Goal: Transaction & Acquisition: Purchase product/service

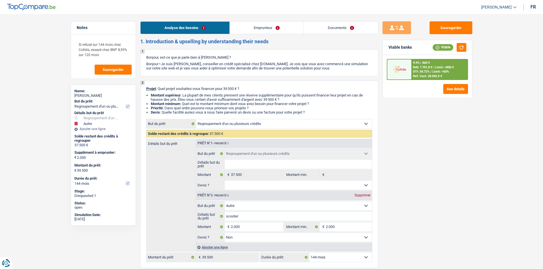
select select "refinancing"
select select "other"
select select "144"
select select "refinancing"
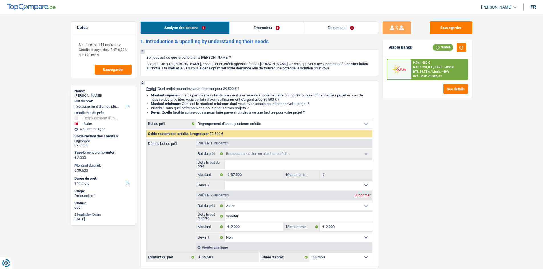
select select "refinancing"
select select "other"
select select "false"
select select "144"
select select "mutuality"
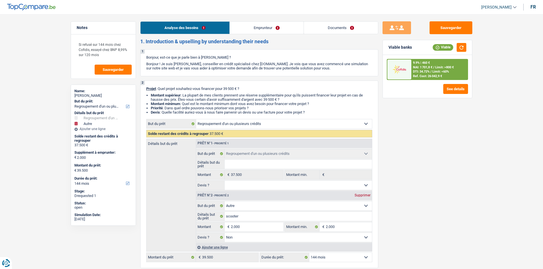
select select "mutualityIndemnity"
select select "other"
select select "rents"
select select "personalLoan"
select select "homeFurnishingOrRelocation"
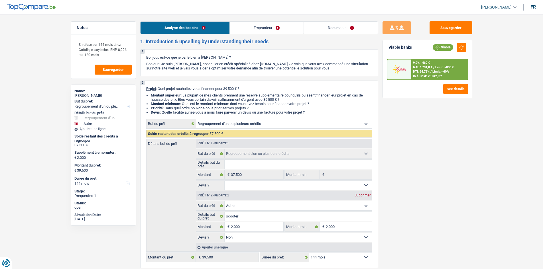
select select "144"
select select "refinancing"
select select "other"
select select "false"
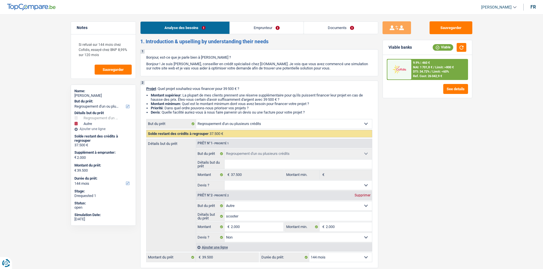
select select "144"
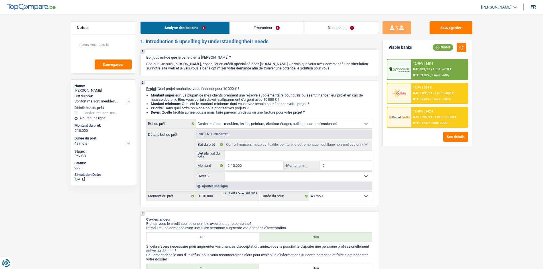
select select "household"
select select "48"
select select "household"
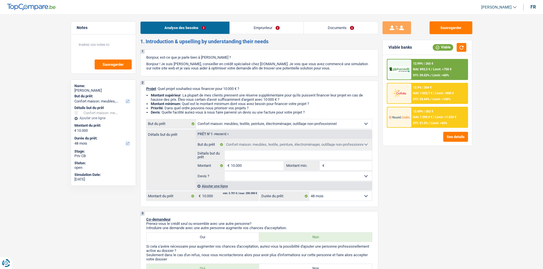
select select "48"
select select "publicEmployee"
select select "netSalary"
select select "mealVouchers"
select select "ownerWithMortgage"
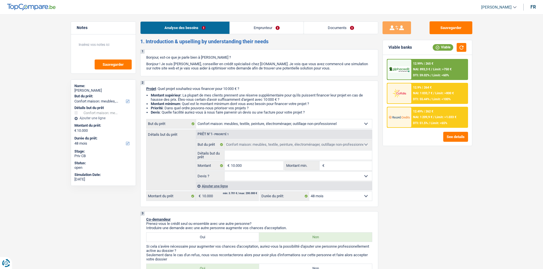
select select "mortgage"
select select "300"
select select "household"
select select "48"
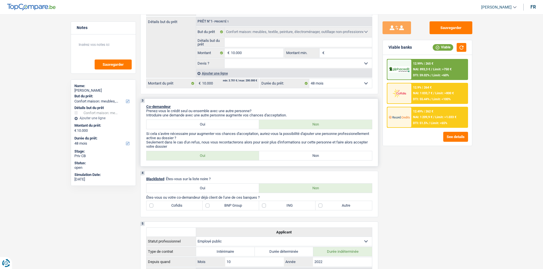
scroll to position [114, 0]
click at [250, 43] on input "Détails but du prêt" at bounding box center [298, 41] width 147 height 9
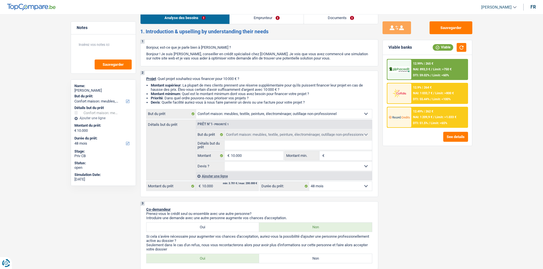
scroll to position [0, 0]
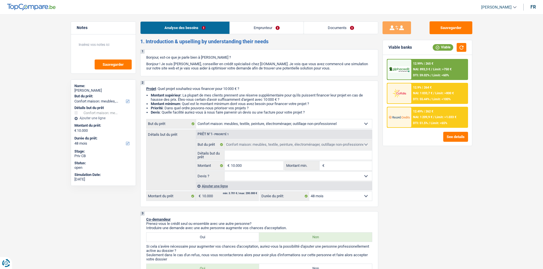
click at [248, 30] on link "Emprunteur" at bounding box center [267, 28] width 74 height 12
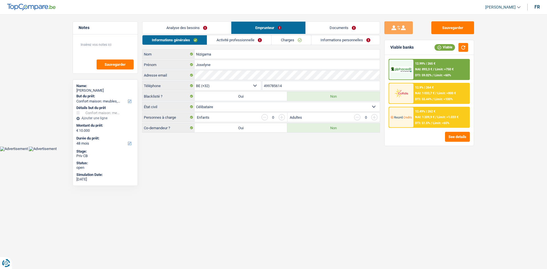
click at [235, 42] on link "Activité professionnelle" at bounding box center [239, 39] width 64 height 9
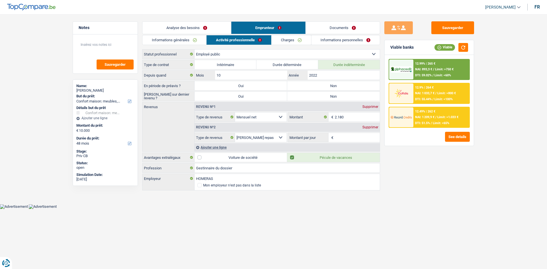
click at [200, 24] on link "Analyse des besoins" at bounding box center [186, 28] width 89 height 12
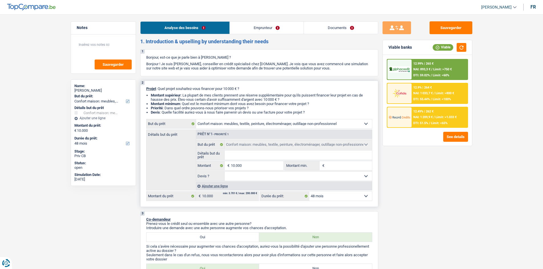
click at [241, 151] on input "Détails but du prêt" at bounding box center [298, 155] width 147 height 9
click at [239, 124] on select "Confort maison: meubles, textile, peinture, électroménager, outillage non-profe…" at bounding box center [284, 123] width 176 height 9
select select "houseOrGarden"
click at [196, 119] on select "Confort maison: meubles, textile, peinture, électroménager, outillage non-profe…" at bounding box center [284, 123] width 176 height 9
select select "houseOrGarden"
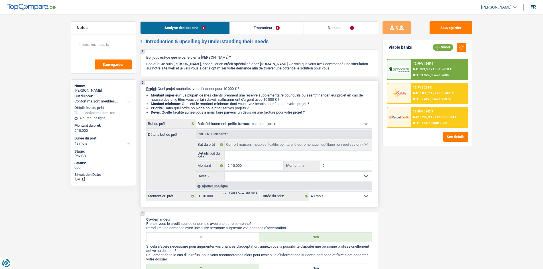
select select "houseOrGarden"
select select "household"
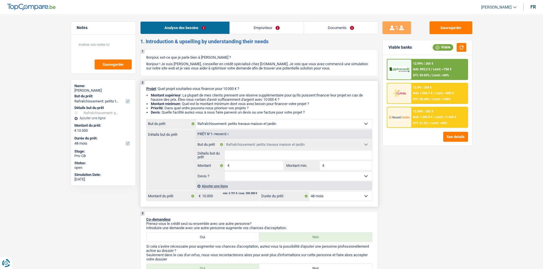
select select "household"
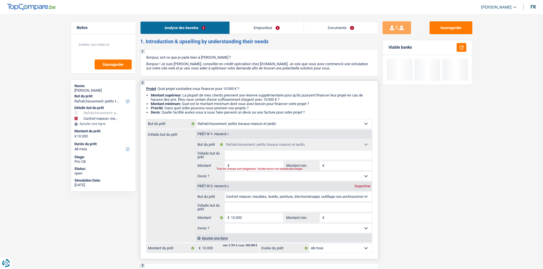
click at [243, 166] on input "Montant" at bounding box center [257, 165] width 52 height 9
type input "1"
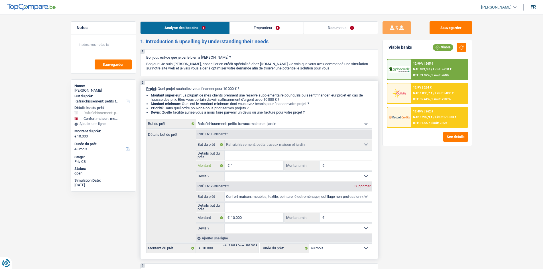
type input "10"
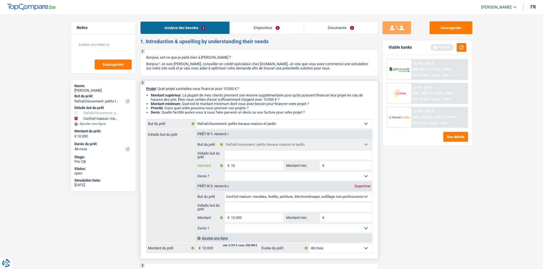
type input "100"
type input "1.000"
type input "10.000"
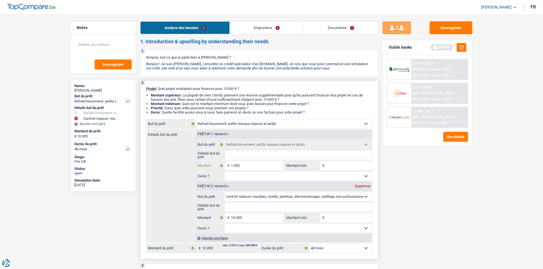
type input "10.000"
type input "20.000"
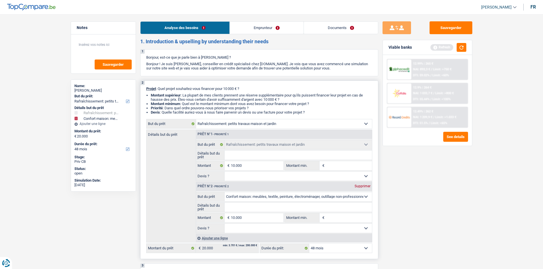
click at [365, 186] on div "Supprimer" at bounding box center [362, 186] width 19 height 3
type input "10.000"
select select "48"
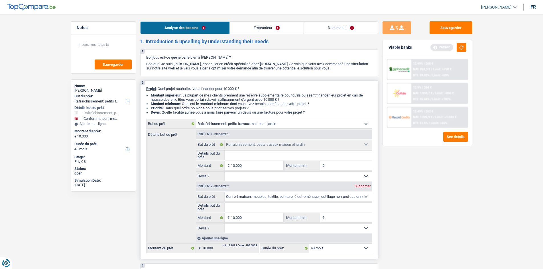
select select "48"
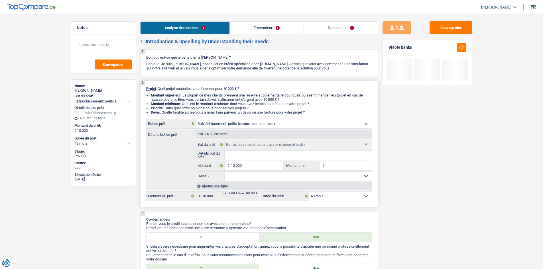
click at [337, 163] on input "Montant min." at bounding box center [349, 165] width 46 height 9
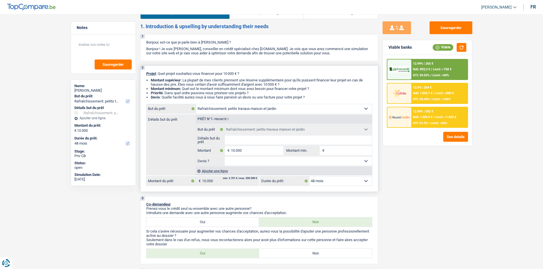
scroll to position [28, 0]
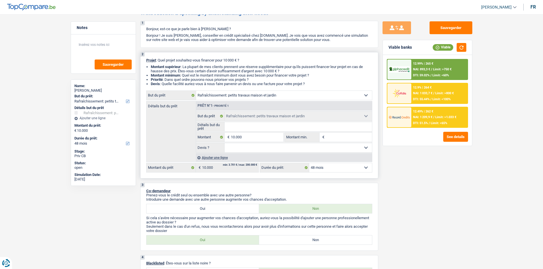
type input "1"
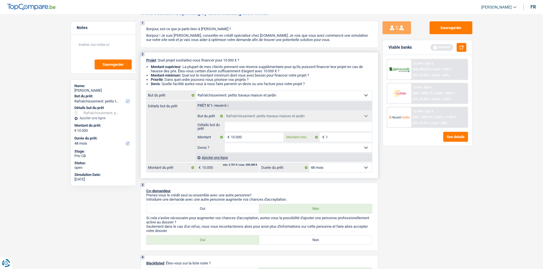
type input "10"
type input "100"
type input "1.000"
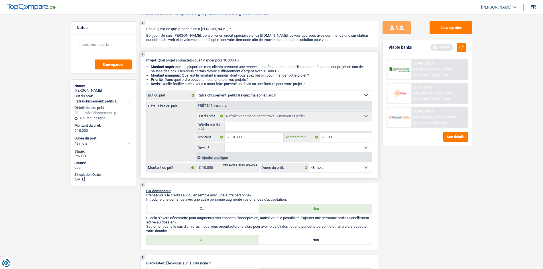
type input "1.000"
type input "10.000"
click at [396, 161] on div "Sauvegarder Viable banks Refresh 12.99% | 265 € NAI: 893,3 € / Limit: >750 € DT…" at bounding box center [427, 139] width 98 height 237
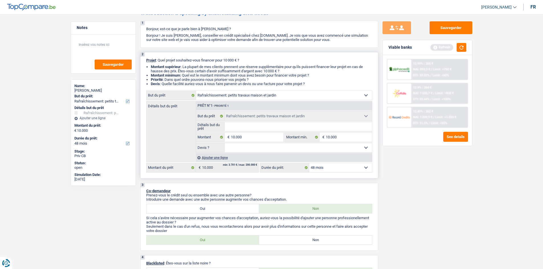
click at [322, 146] on select "Oui Non Non répondu Sélectionner une option" at bounding box center [298, 147] width 147 height 9
click at [177, 145] on div "Détails but du prêt Prêt n°1 - Priorité 1 Confort maison: meubles, textile, pei…" at bounding box center [259, 131] width 226 height 61
click at [299, 147] on select "Oui Non Non répondu Sélectionner une option" at bounding box center [298, 147] width 147 height 9
select select "yes"
click at [225, 143] on select "Oui Non Non répondu Sélectionner une option" at bounding box center [298, 147] width 147 height 9
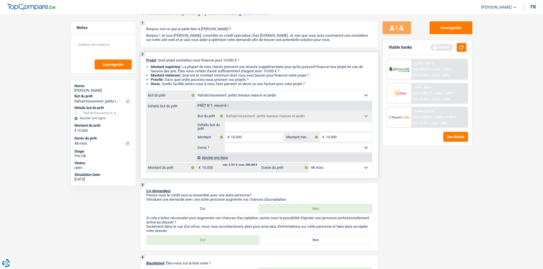
select select "yes"
click at [265, 146] on select "Oui Non Non répondu Sélectionner une option" at bounding box center [298, 147] width 147 height 9
click at [262, 121] on fieldset "Confort maison: meubles, textile, peinture, électroménager, outillage non-profe…" at bounding box center [284, 131] width 176 height 41
click at [261, 123] on input "Détails but du prêt" at bounding box center [298, 126] width 147 height 9
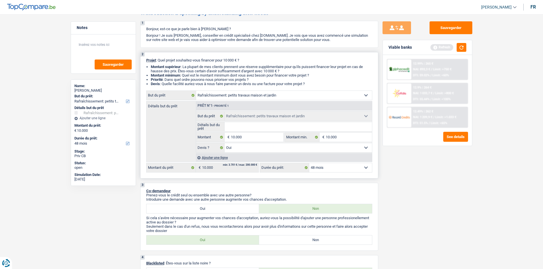
click at [240, 127] on input "Détails but du prêt" at bounding box center [298, 126] width 147 height 9
type input "v"
type input "vi"
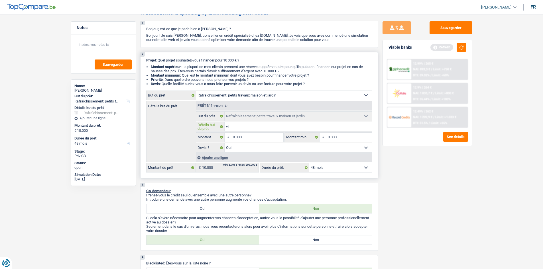
type input "v"
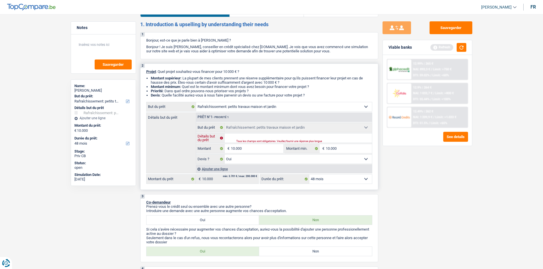
scroll to position [0, 0]
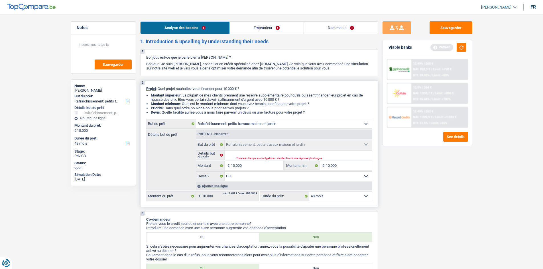
click at [312, 113] on li "Devis : Quelle facilité auriez-vous à nous faire parvenir un devis ou une factu…" at bounding box center [261, 112] width 221 height 4
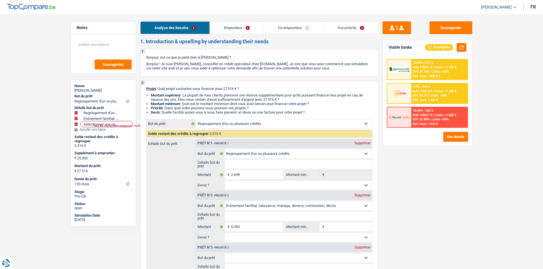
select select "refinancing"
select select "familyEvent"
select select "120"
select select "refinancing"
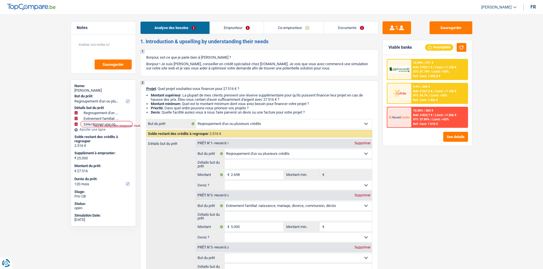
select select "refinancing"
select select "familyEvent"
select select "120"
select select "privateEmployee"
select select "worker"
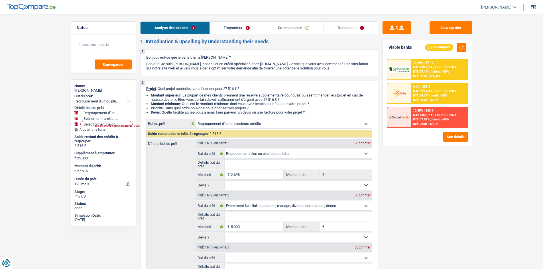
select select "netSalary"
select select "familyAllowances"
select select "mealVouchers"
select select "netSalary"
select select "rents"
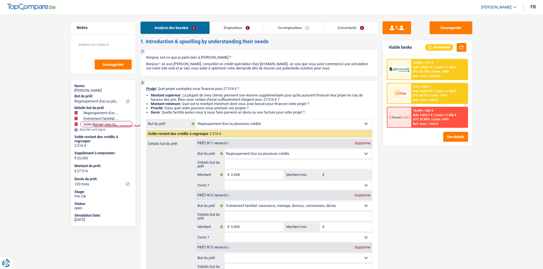
select select "refinancing"
select select "familyEvent"
select select "120"
click at [290, 28] on link "Co-emprunteur" at bounding box center [293, 28] width 59 height 12
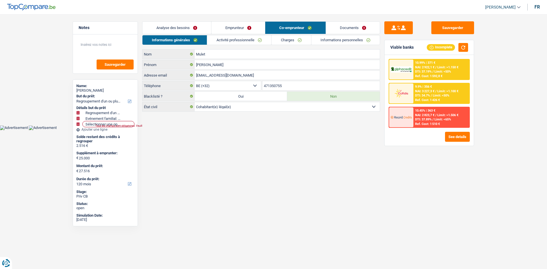
click at [242, 28] on link "Emprunteur" at bounding box center [238, 28] width 54 height 12
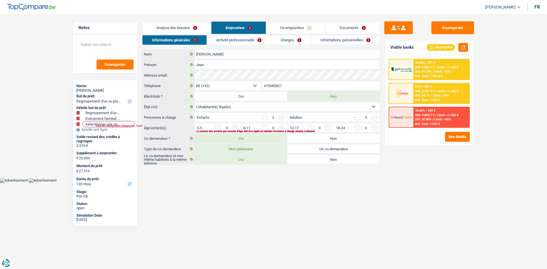
click at [184, 29] on link "Analyse des besoins" at bounding box center [176, 28] width 69 height 12
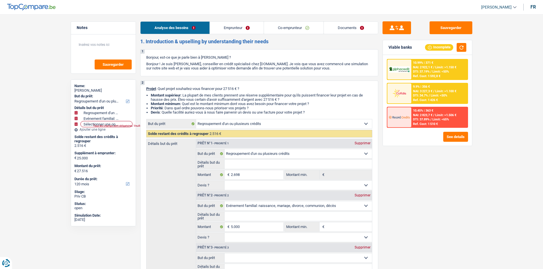
click at [247, 30] on link "Emprunteur" at bounding box center [237, 28] width 54 height 12
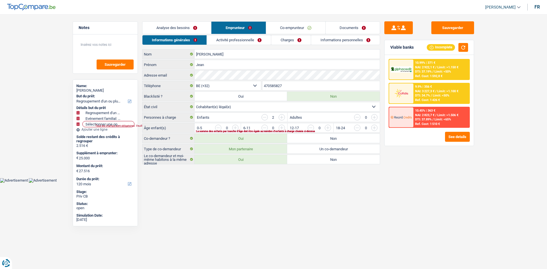
click at [258, 42] on link "Activité professionnelle" at bounding box center [239, 39] width 64 height 9
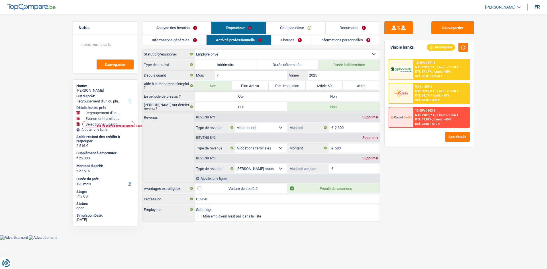
click at [284, 36] on link "Charges" at bounding box center [292, 39] width 40 height 9
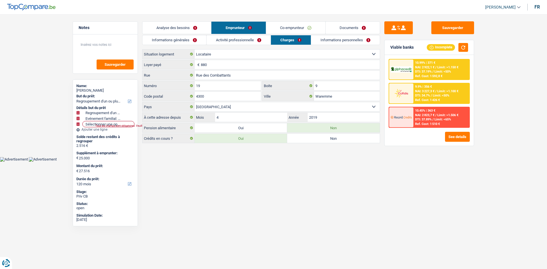
click at [224, 40] on link "Activité professionnelle" at bounding box center [239, 39] width 64 height 9
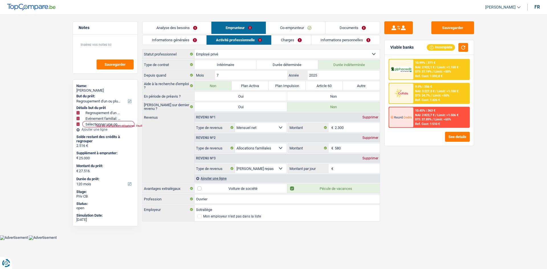
click at [287, 38] on link "Charges" at bounding box center [292, 39] width 40 height 9
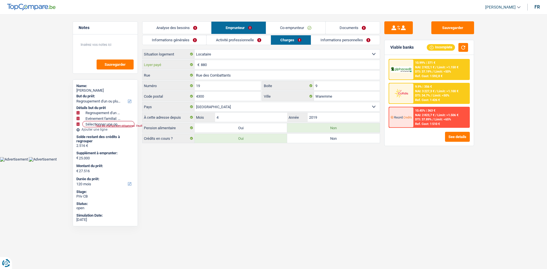
click at [243, 67] on input "880" at bounding box center [290, 64] width 179 height 9
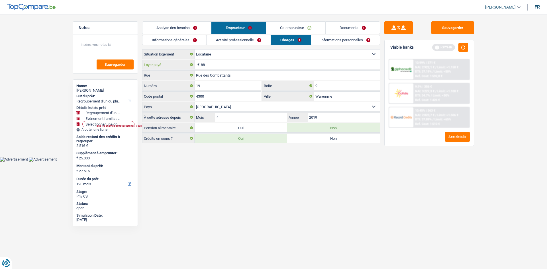
type input "8"
type input "750"
click at [461, 47] on button "button" at bounding box center [464, 47] width 10 height 9
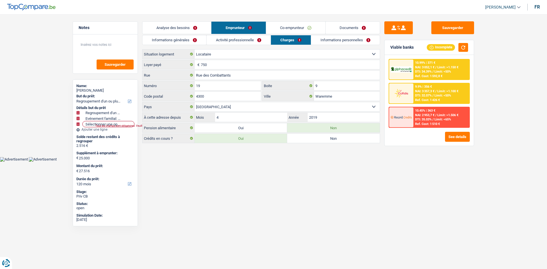
click at [295, 24] on link "Co-emprunteur" at bounding box center [295, 28] width 59 height 12
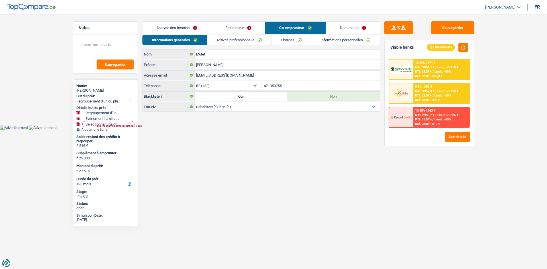
click at [345, 41] on link "Informations personnelles" at bounding box center [345, 39] width 69 height 9
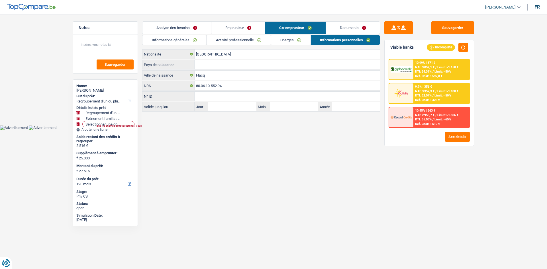
click at [349, 30] on link "Documents" at bounding box center [353, 28] width 54 height 12
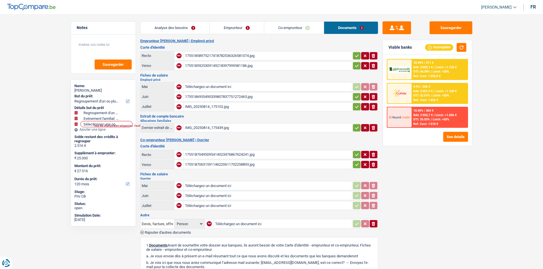
click at [313, 32] on link "Co-emprunteur" at bounding box center [294, 28] width 60 height 12
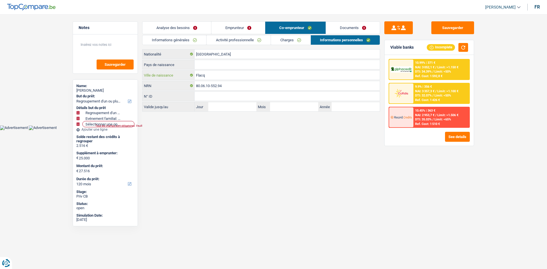
click at [227, 76] on input "Flacq" at bounding box center [287, 75] width 185 height 9
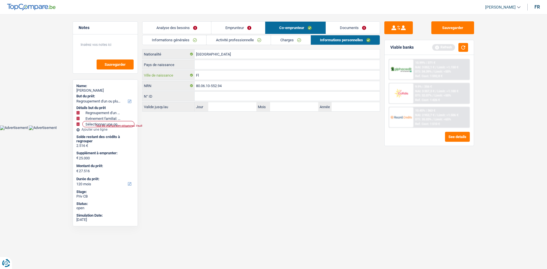
type input "F"
type input "p"
click at [196, 65] on input "Pays de naissance" at bounding box center [287, 64] width 185 height 9
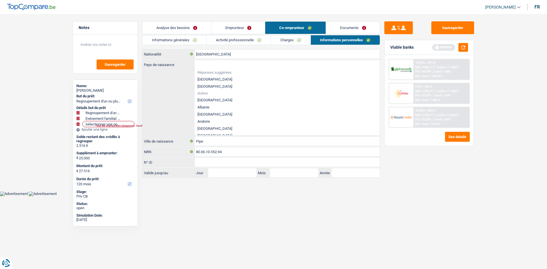
click at [167, 84] on div "Pays de naissance Réponses suggérées Belgique Luxembourg Autres Afghanistan Alb…" at bounding box center [260, 97] width 237 height 75
click at [213, 144] on input "Pipe" at bounding box center [287, 141] width 185 height 9
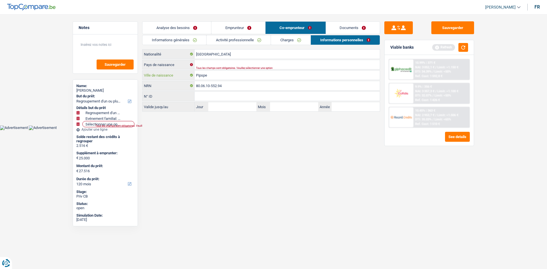
click at [202, 77] on input "Pipspe" at bounding box center [287, 75] width 185 height 9
click at [210, 76] on input "Pipespe" at bounding box center [287, 75] width 185 height 9
type input "Pipespi"
click at [210, 65] on input "Pays de naissance" at bounding box center [287, 64] width 185 height 9
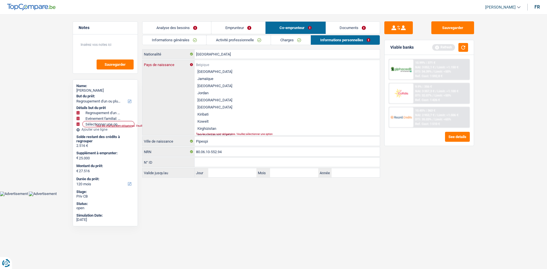
type input "r"
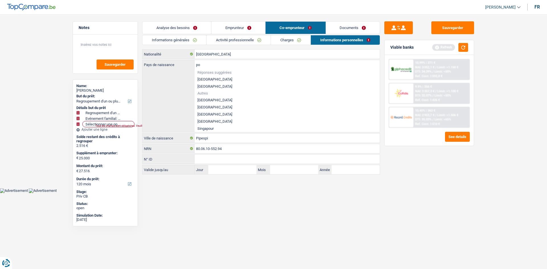
type input "p"
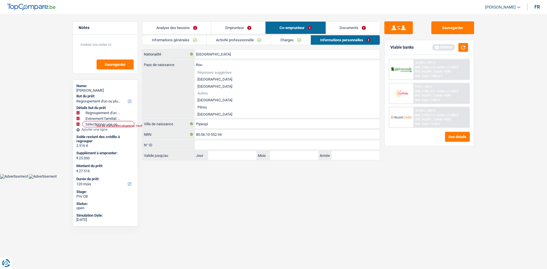
click at [207, 113] on li "Roumanie" at bounding box center [287, 114] width 185 height 7
type input "Roumanie"
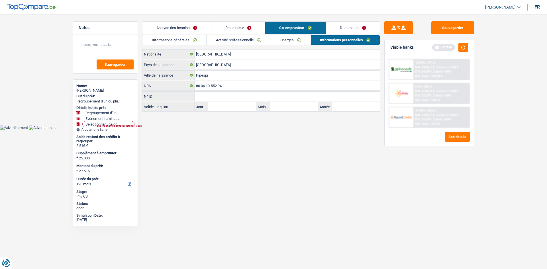
click at [252, 27] on link "Emprunteur" at bounding box center [238, 28] width 54 height 12
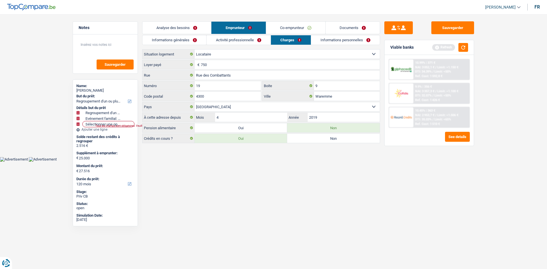
click at [351, 40] on link "Informations personnelles" at bounding box center [345, 39] width 69 height 9
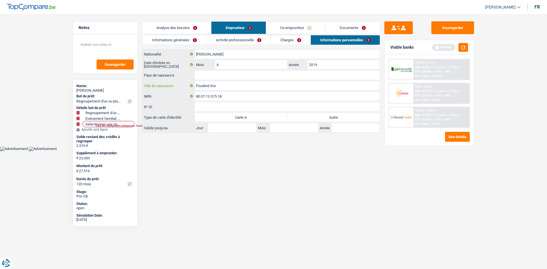
click at [223, 87] on input "Poudred d'or" at bounding box center [287, 85] width 185 height 9
click at [231, 88] on input "Poudred d'or" at bounding box center [287, 85] width 185 height 9
drag, startPoint x: 217, startPoint y: 88, endPoint x: 181, endPoint y: 91, distance: 36.6
click at [181, 91] on div "Maurice Nationalité Date d'entrée en Belgique 4 Mois / 2019 Année Pays de naiss…" at bounding box center [261, 91] width 238 height 84
type input "c"
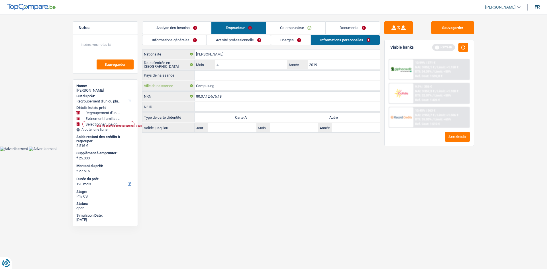
type input "Campulung"
click at [208, 75] on input "Pays de naissance" at bounding box center [287, 75] width 185 height 9
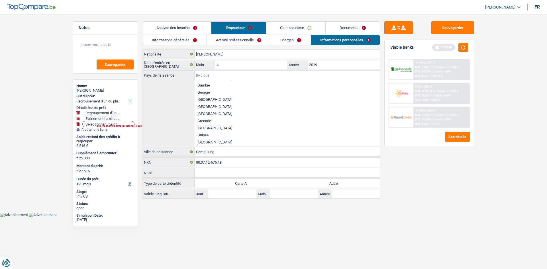
scroll to position [461, 0]
type input "r"
type input "o"
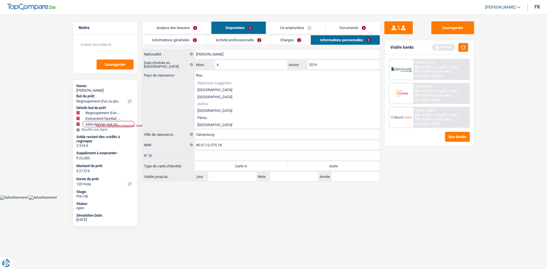
click at [204, 123] on li "Roumanie" at bounding box center [287, 124] width 185 height 7
type input "Roumanie"
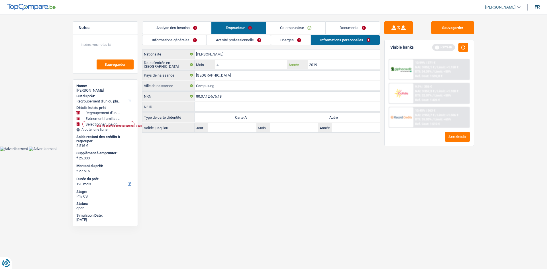
click at [340, 64] on input "2019" at bounding box center [344, 64] width 72 height 9
type input "2"
click at [338, 65] on input "Année" at bounding box center [344, 64] width 72 height 9
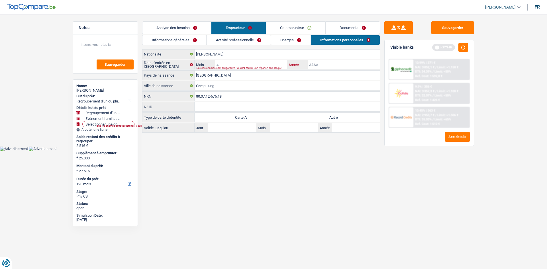
click at [338, 65] on input "Année" at bounding box center [344, 64] width 72 height 9
click at [271, 61] on input "4" at bounding box center [251, 64] width 72 height 9
click at [243, 56] on input "Maurice" at bounding box center [287, 54] width 185 height 9
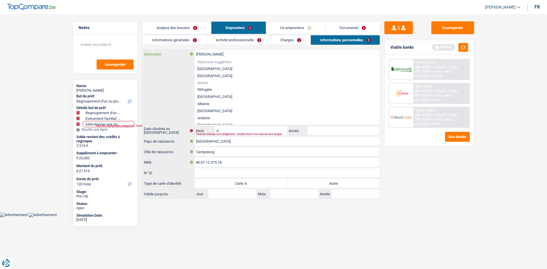
type input "Mauric"
click at [243, 56] on input "Nationalité" at bounding box center [287, 54] width 185 height 9
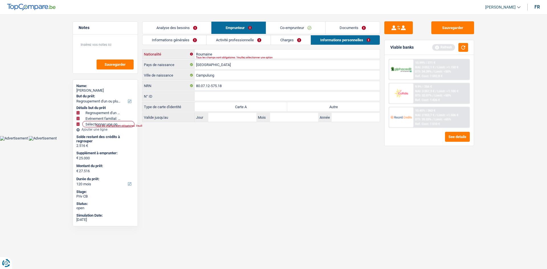
click at [228, 54] on input "Roumaine" at bounding box center [287, 54] width 185 height 9
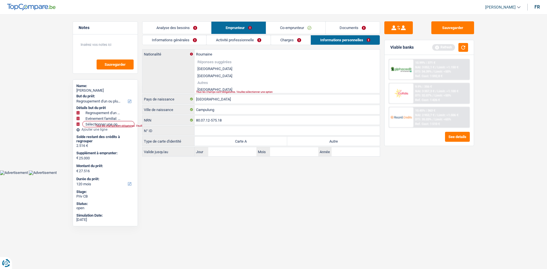
click at [168, 66] on div "Roumaine Nationalité Réponses suggérées Belgique Luxembourg Autres Roumanie Tou…" at bounding box center [260, 72] width 237 height 44
click at [220, 56] on input "Roumaine" at bounding box center [287, 54] width 185 height 9
click at [182, 85] on div "Roumaine Nationalité Réponses suggérées Belgique Luxembourg Autres Roumanie Tou…" at bounding box center [260, 72] width 237 height 44
click at [208, 88] on li "Roumanie" at bounding box center [287, 89] width 185 height 7
type input "Roumanie"
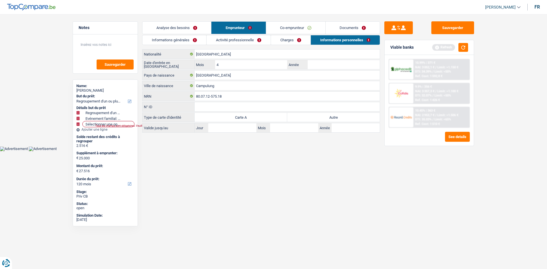
click at [311, 119] on label "Autre" at bounding box center [333, 117] width 93 height 9
click at [311, 119] on input "Autre" at bounding box center [333, 117] width 93 height 9
radio input "true"
click at [317, 66] on input "Année" at bounding box center [344, 64] width 72 height 9
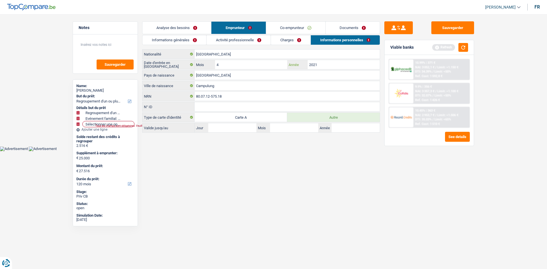
type input "2021"
click at [302, 27] on link "Co-emprunteur" at bounding box center [295, 28] width 59 height 12
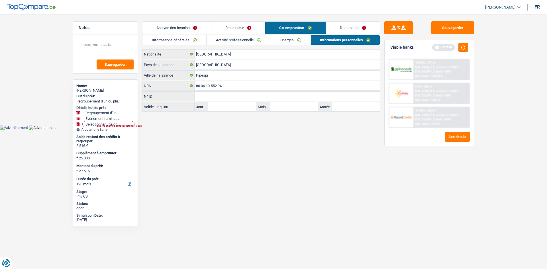
click at [342, 26] on link "Documents" at bounding box center [353, 28] width 54 height 12
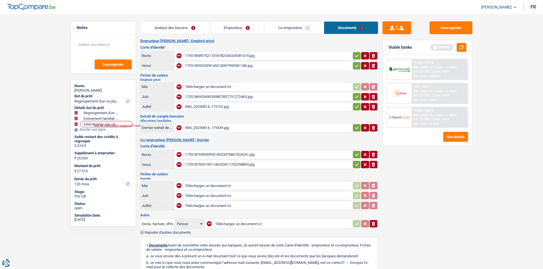
click at [290, 28] on link "Co-emprunteur" at bounding box center [294, 28] width 60 height 12
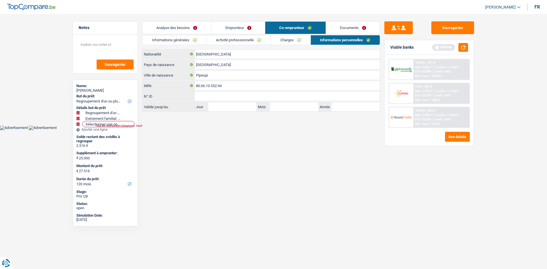
click at [238, 30] on link "Emprunteur" at bounding box center [238, 28] width 54 height 12
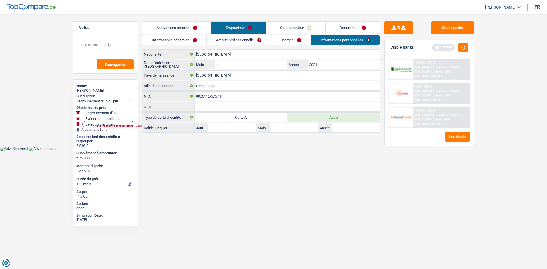
click at [278, 27] on link "Co-emprunteur" at bounding box center [295, 28] width 59 height 12
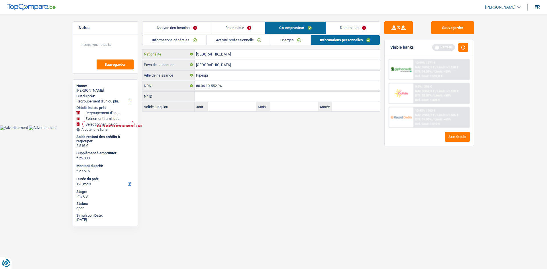
click at [235, 51] on input "[GEOGRAPHIC_DATA]" at bounding box center [287, 54] width 185 height 9
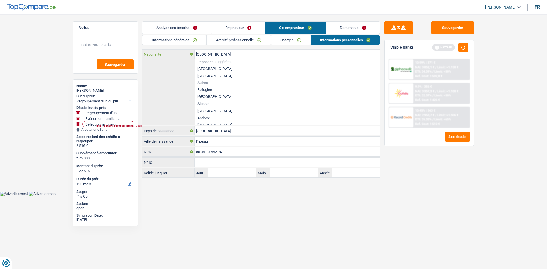
click at [235, 51] on input "[GEOGRAPHIC_DATA]" at bounding box center [287, 54] width 185 height 9
type input "Belgiqu"
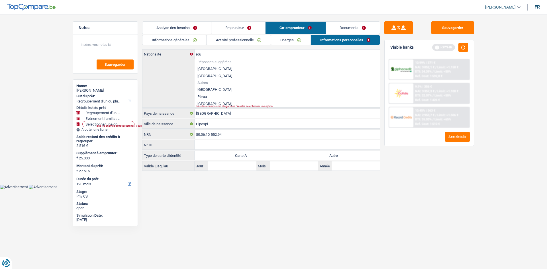
click at [209, 101] on li "Roumanie" at bounding box center [287, 103] width 185 height 7
type input "Roumanie"
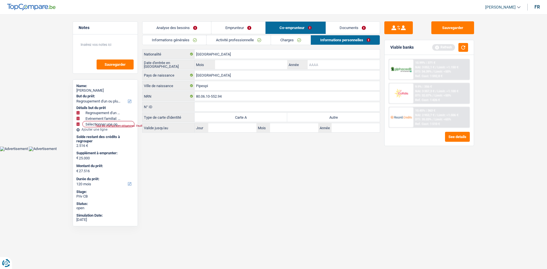
click at [310, 64] on input "Année" at bounding box center [344, 64] width 72 height 9
click at [303, 115] on label "Autre" at bounding box center [333, 117] width 93 height 9
click at [303, 115] on input "Autre" at bounding box center [333, 117] width 93 height 9
radio input "true"
click at [308, 103] on input "N° ID" at bounding box center [287, 106] width 185 height 9
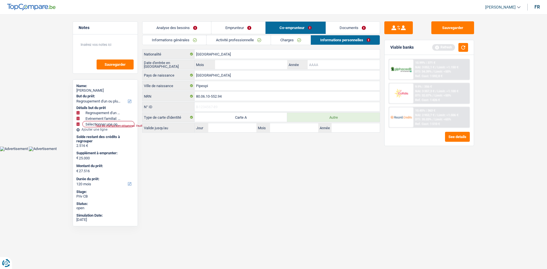
click at [323, 68] on input "Année" at bounding box center [344, 64] width 72 height 9
type input "2021"
click at [226, 67] on input "Mois" at bounding box center [251, 64] width 72 height 9
click at [251, 66] on input "Mois" at bounding box center [251, 64] width 72 height 9
click at [243, 66] on input "00" at bounding box center [251, 64] width 72 height 9
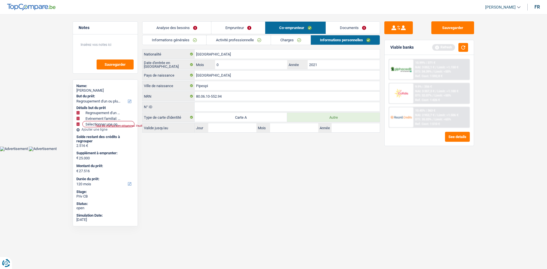
type input "06"
click at [273, 151] on html "Vous avez le contrôle de vos données Nous utilisons des cookies, tout comme nos…" at bounding box center [273, 75] width 547 height 151
click at [464, 52] on button "button" at bounding box center [464, 47] width 10 height 9
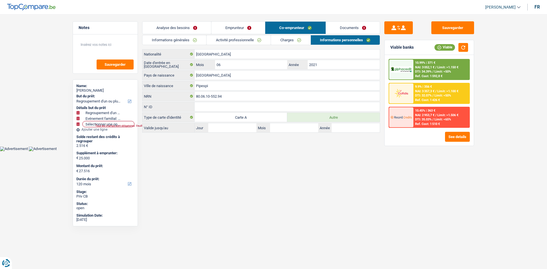
click at [178, 24] on link "Analyse des besoins" at bounding box center [176, 28] width 69 height 12
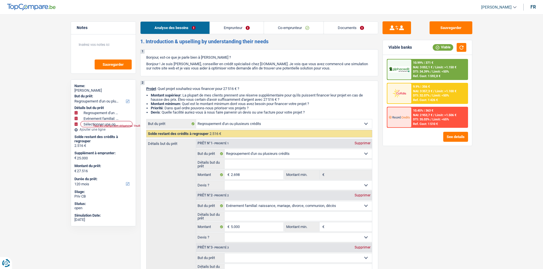
click at [429, 69] on div "10.99% | 371 € NAI: 3 052,1 € / Limit: >1.150 € DTI: 34.39% / Limit: <50% Ref. …" at bounding box center [439, 70] width 56 height 20
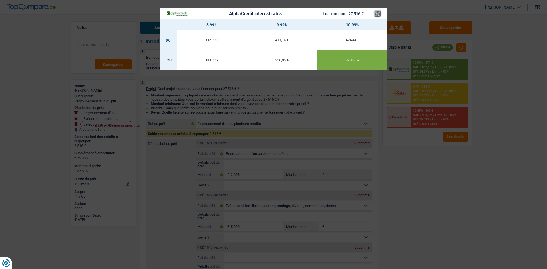
click at [378, 13] on button "×" at bounding box center [378, 14] width 6 height 6
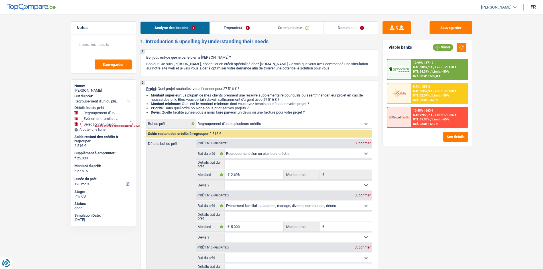
click at [289, 30] on link "Co-emprunteur" at bounding box center [293, 28] width 59 height 12
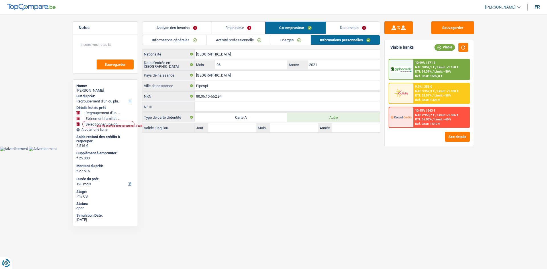
click at [189, 29] on link "Analyse des besoins" at bounding box center [176, 28] width 69 height 12
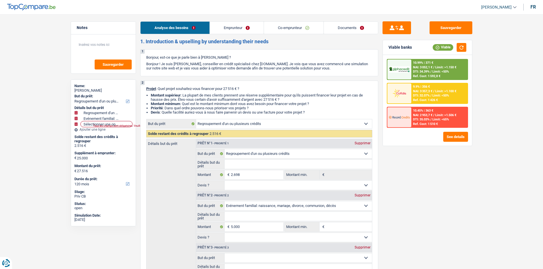
click at [244, 27] on link "Emprunteur" at bounding box center [237, 28] width 54 height 12
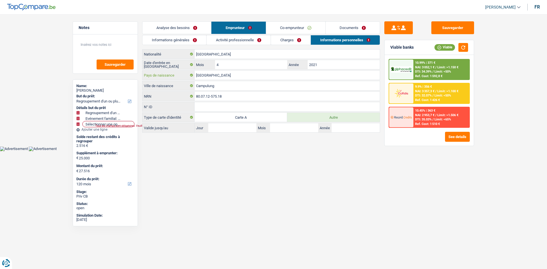
drag, startPoint x: 225, startPoint y: 73, endPoint x: 178, endPoint y: 68, distance: 47.9
click at [178, 68] on div "Roumanie Nationalité Date d'entrée en Belgique 4 Mois / 2021 Année Roumanie Pay…" at bounding box center [261, 91] width 238 height 84
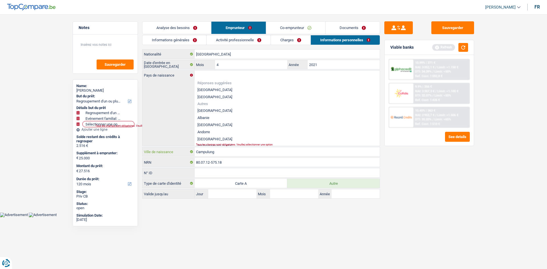
drag, startPoint x: 224, startPoint y: 154, endPoint x: 164, endPoint y: 162, distance: 60.4
click at [164, 162] on div "Roumanie Nationalité Date d'entrée en Belgique 4 Mois / 2021 Année Pays de nais…" at bounding box center [261, 124] width 238 height 150
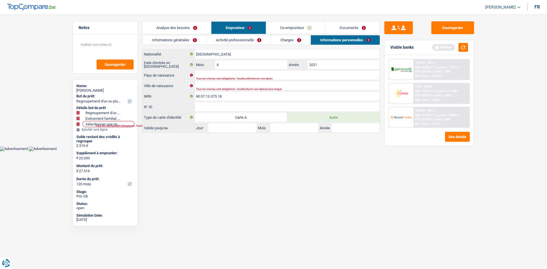
click at [288, 28] on link "Co-emprunteur" at bounding box center [295, 28] width 59 height 12
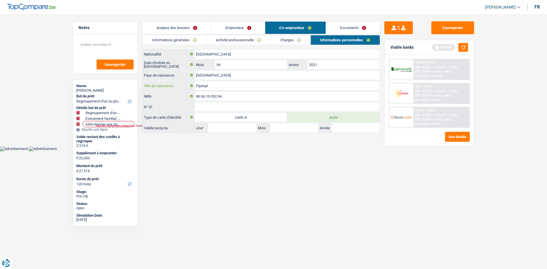
drag, startPoint x: 229, startPoint y: 87, endPoint x: 185, endPoint y: 91, distance: 44.1
click at [185, 91] on div "Roumanie Nationalité Date d'entrée en Belgique 06 Mois / 2021 Année Roumanie Pa…" at bounding box center [261, 91] width 238 height 84
click at [242, 39] on link "Activité professionnelle" at bounding box center [239, 39] width 64 height 9
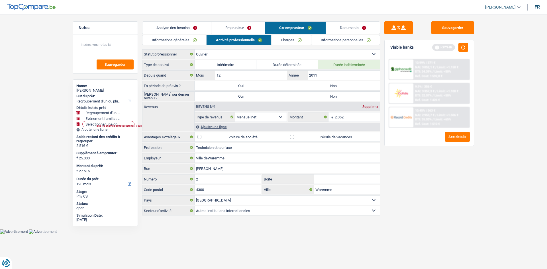
click at [285, 38] on link "Charges" at bounding box center [292, 39] width 40 height 9
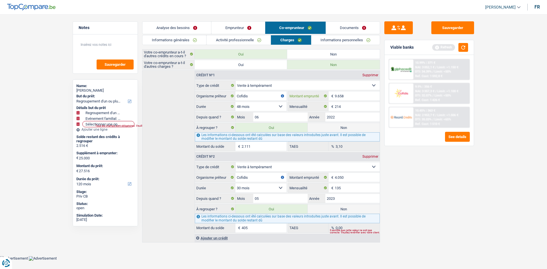
drag, startPoint x: 349, startPoint y: 99, endPoint x: 327, endPoint y: 99, distance: 22.8
click at [327, 99] on div "9.658 € Montant emprunté" at bounding box center [334, 95] width 92 height 9
click at [339, 27] on link "Documents" at bounding box center [353, 28] width 54 height 12
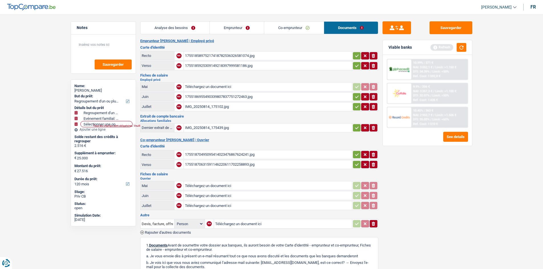
click at [282, 26] on link "Co-emprunteur" at bounding box center [294, 28] width 60 height 12
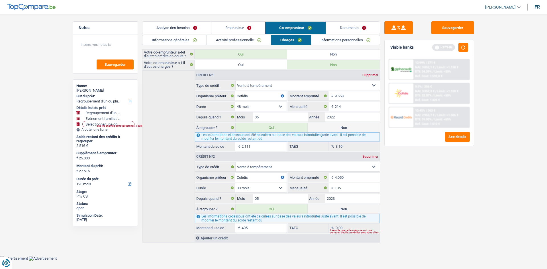
click at [331, 29] on link "Documents" at bounding box center [353, 28] width 54 height 12
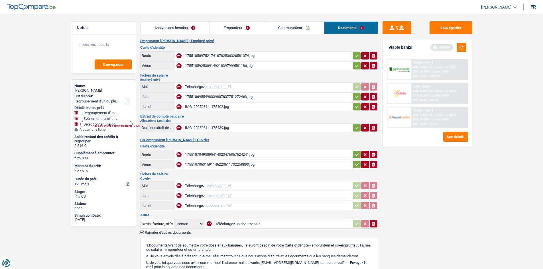
click at [297, 25] on link "Co-emprunteur" at bounding box center [294, 28] width 60 height 12
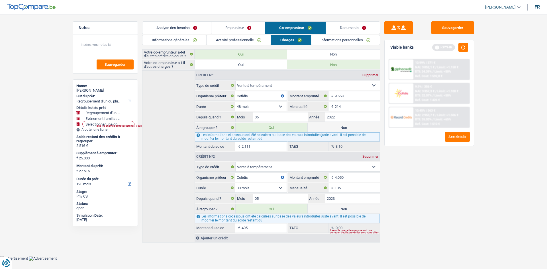
click at [334, 38] on link "Informations personnelles" at bounding box center [345, 39] width 69 height 9
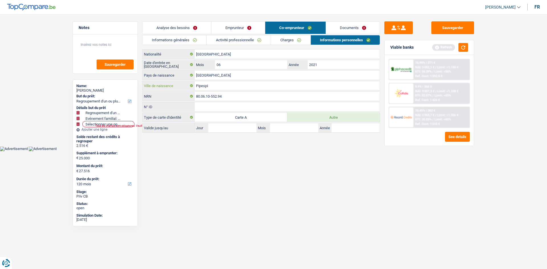
drag, startPoint x: 230, startPoint y: 85, endPoint x: 171, endPoint y: 86, distance: 58.7
click at [180, 85] on div "Pipespi Ville de naissance" at bounding box center [260, 85] width 237 height 9
drag, startPoint x: 230, startPoint y: 100, endPoint x: 164, endPoint y: 95, distance: 65.7
click at [164, 95] on div "80.06.10-552.94 NRN" at bounding box center [260, 96] width 237 height 9
drag, startPoint x: 220, startPoint y: 73, endPoint x: 189, endPoint y: 77, distance: 31.6
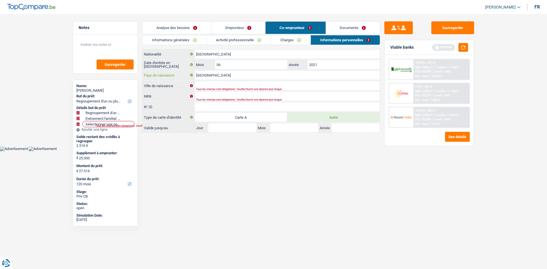
click at [190, 77] on div "Roumanie Pays de naissance" at bounding box center [260, 75] width 237 height 9
drag, startPoint x: 224, startPoint y: 53, endPoint x: 194, endPoint y: 56, distance: 30.4
click at [196, 56] on input "Roumanie" at bounding box center [287, 54] width 185 height 9
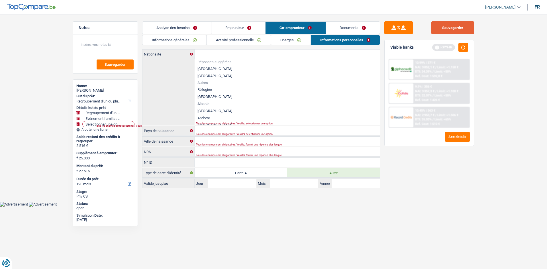
click at [442, 24] on button "Sauvegarder" at bounding box center [452, 27] width 43 height 13
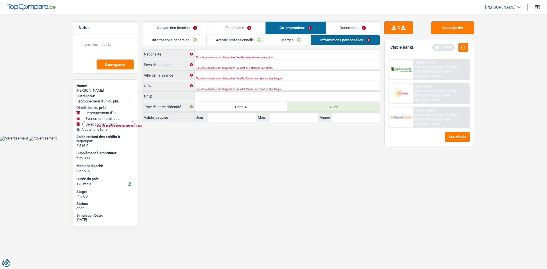
click at [239, 29] on link "Emprunteur" at bounding box center [238, 28] width 54 height 12
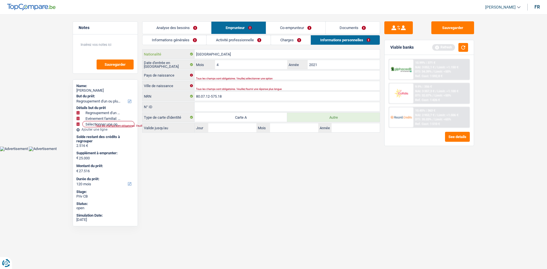
drag, startPoint x: 207, startPoint y: 55, endPoint x: 146, endPoint y: 55, distance: 60.4
click at [146, 55] on div "Roumanie Nationalité" at bounding box center [260, 54] width 237 height 9
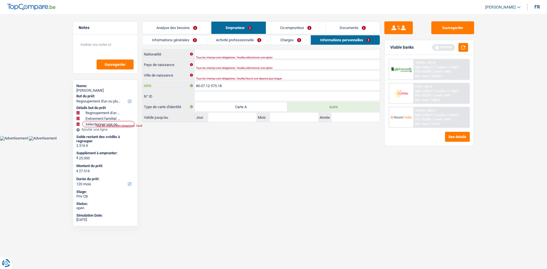
drag, startPoint x: 240, startPoint y: 82, endPoint x: 174, endPoint y: 93, distance: 66.5
click at [174, 93] on div "Nationalité Tous les champs sont obligatoires. Veuillez sélectionner une option…" at bounding box center [261, 85] width 238 height 73
click at [203, 95] on input "N° ID" at bounding box center [287, 96] width 185 height 9
click at [445, 28] on button "Sauvegarder" at bounding box center [452, 27] width 43 height 13
click at [187, 25] on link "Analyse des besoins" at bounding box center [176, 28] width 69 height 12
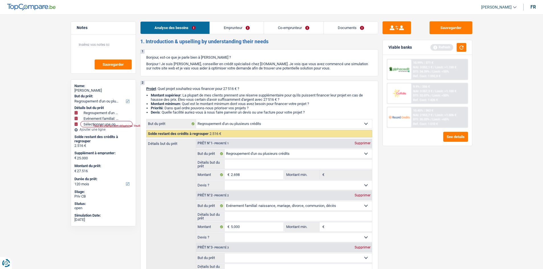
click at [227, 26] on link "Emprunteur" at bounding box center [237, 28] width 54 height 12
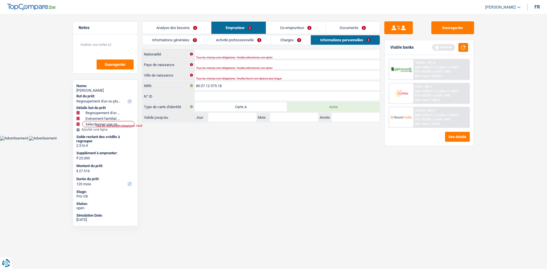
click at [186, 37] on link "Informations générales" at bounding box center [174, 39] width 64 height 9
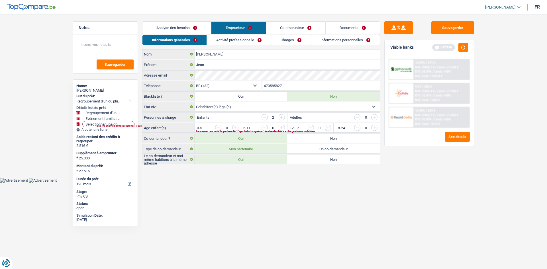
click at [288, 28] on link "Co-emprunteur" at bounding box center [295, 28] width 59 height 12
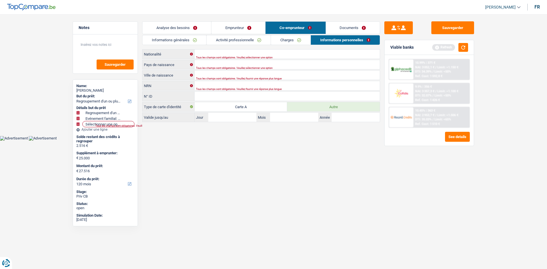
click at [197, 38] on link "Informations générales" at bounding box center [174, 39] width 64 height 9
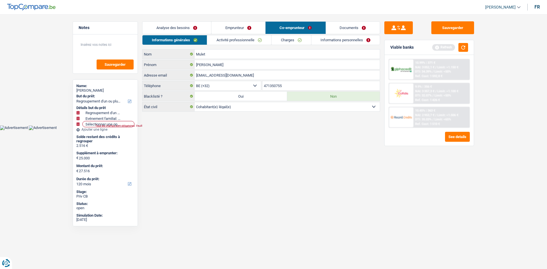
click at [237, 38] on link "Activité professionnelle" at bounding box center [239, 39] width 64 height 9
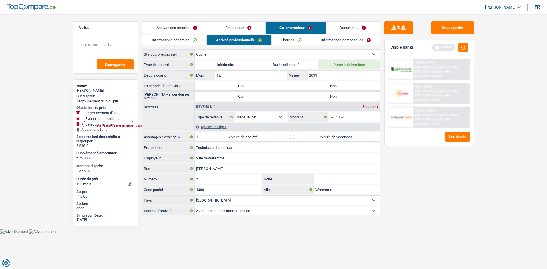
click at [162, 40] on link "Informations générales" at bounding box center [174, 39] width 64 height 9
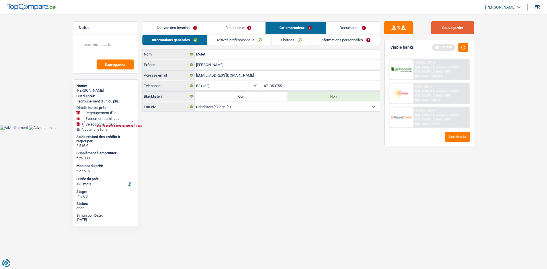
click at [437, 27] on button "Sauvegarder" at bounding box center [452, 27] width 43 height 13
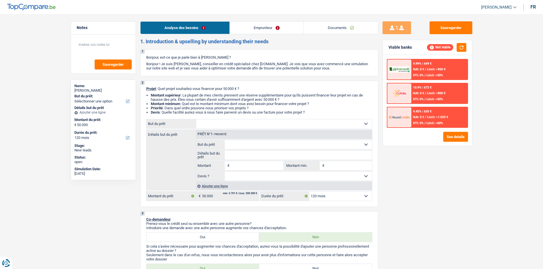
select select "120"
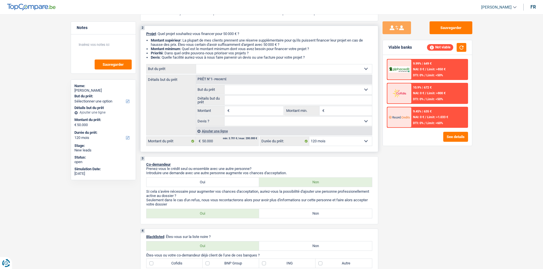
scroll to position [57, 0]
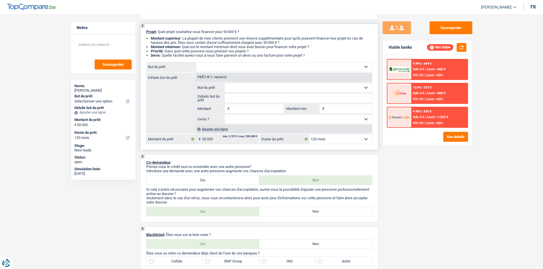
click at [232, 68] on select "Confort maison: meubles, textile, peinture, électroménager, outillage non-profe…" at bounding box center [284, 66] width 176 height 9
select select "other"
click at [196, 62] on select "Confort maison: meubles, textile, peinture, électroménager, outillage non-profe…" at bounding box center [284, 66] width 176 height 9
select select "other"
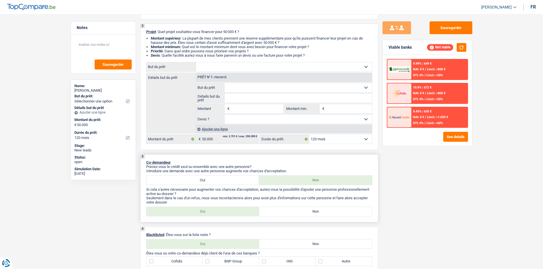
type input "50.000"
select select "other"
type input "50.000"
select select "other"
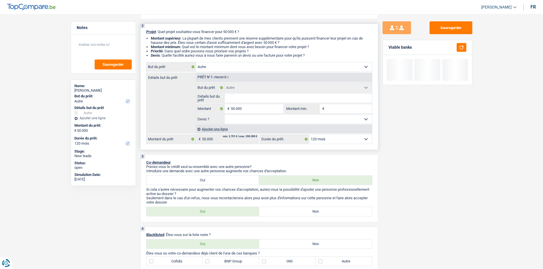
click at [243, 97] on input "Détails but du prêt" at bounding box center [298, 98] width 147 height 9
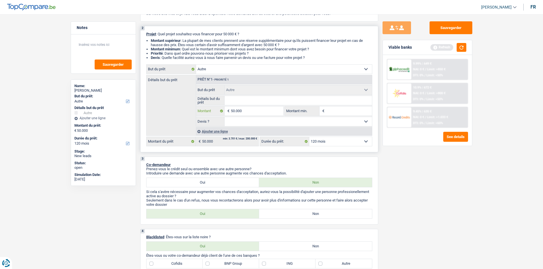
scroll to position [5, 0]
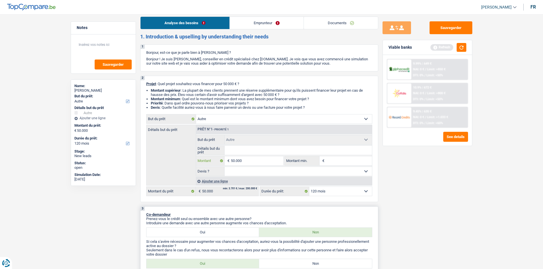
type input "5.000"
type input "500"
type input "5"
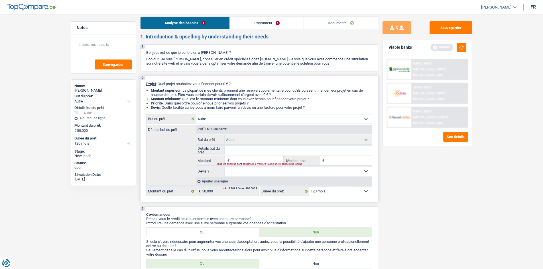
type input "0"
click at [241, 121] on select "Confort maison: meubles, textile, peinture, électroménager, outillage non-profe…" at bounding box center [284, 119] width 176 height 9
drag, startPoint x: 241, startPoint y: 121, endPoint x: 238, endPoint y: 120, distance: 3.2
click at [241, 121] on select "Confort maison: meubles, textile, peinture, électroménager, outillage non-profe…" at bounding box center [284, 119] width 176 height 9
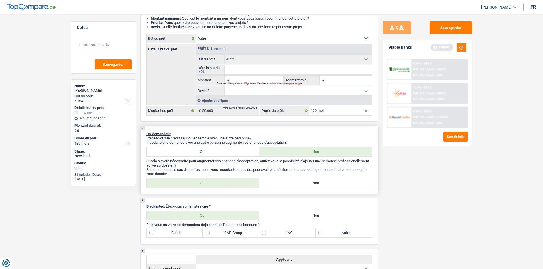
scroll to position [90, 0]
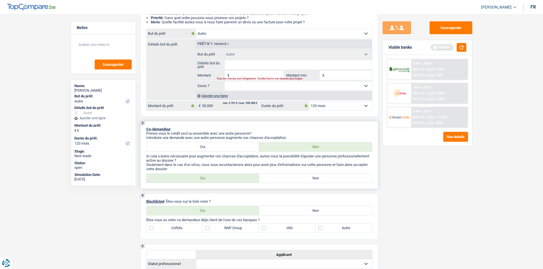
click at [210, 147] on label "Oui" at bounding box center [202, 146] width 113 height 9
click at [210, 147] on input "Oui" at bounding box center [202, 146] width 113 height 9
radio input "true"
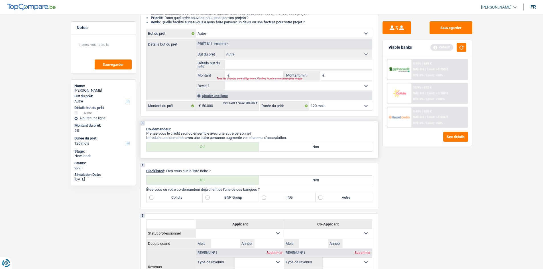
click at [293, 145] on label "Non" at bounding box center [315, 146] width 113 height 9
click at [293, 145] on input "Non" at bounding box center [315, 146] width 113 height 9
radio input "true"
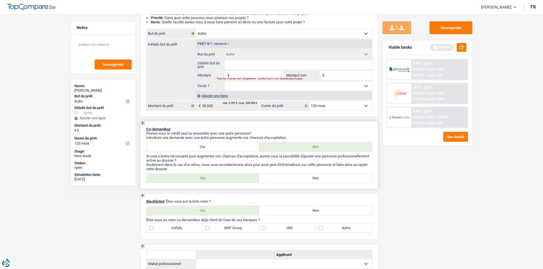
click at [274, 178] on label "Non" at bounding box center [315, 178] width 113 height 9
click at [274, 178] on input "Non" at bounding box center [315, 178] width 113 height 9
radio input "true"
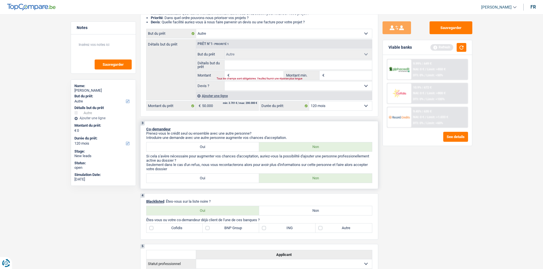
click at [235, 180] on label "Oui" at bounding box center [202, 178] width 113 height 9
click at [235, 180] on input "Oui" at bounding box center [202, 178] width 113 height 9
radio input "true"
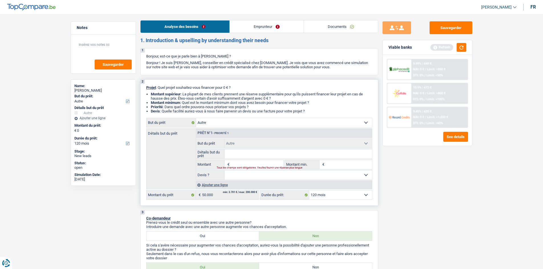
scroll to position [0, 0]
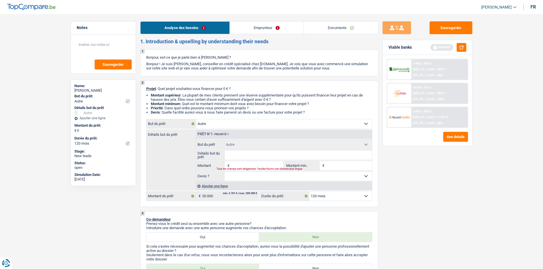
click at [251, 25] on link "Emprunteur" at bounding box center [267, 28] width 74 height 12
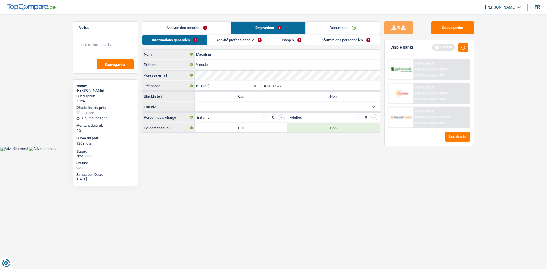
click at [229, 109] on select "Célibataire Marié(e) Cohabitant(e) légal(e) Divorcé(e) Veuf(ve) Séparé (de fait…" at bounding box center [287, 106] width 185 height 9
select select "married"
click at [195, 102] on select "Célibataire Marié(e) Cohabitant(e) légal(e) Divorcé(e) Veuf(ve) Séparé (de fait…" at bounding box center [287, 106] width 185 height 9
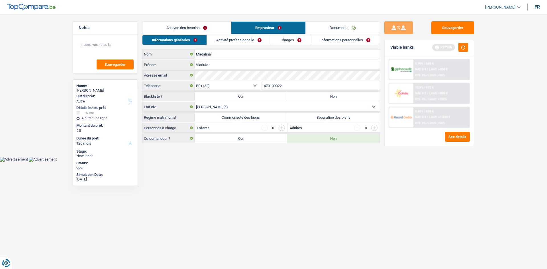
click at [266, 117] on label "Communauté des biens" at bounding box center [241, 117] width 93 height 9
click at [266, 117] on input "Communauté des biens" at bounding box center [241, 117] width 93 height 9
radio input "true"
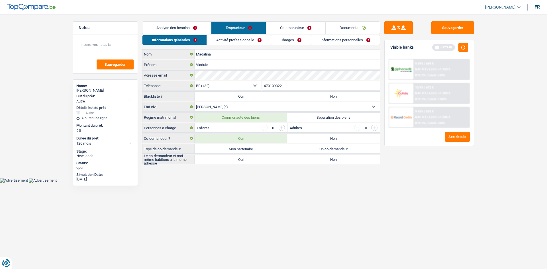
click at [280, 25] on link "Co-emprunteur" at bounding box center [295, 28] width 59 height 12
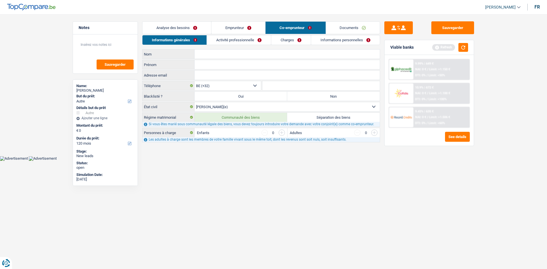
click at [191, 27] on link "Analyse des besoins" at bounding box center [176, 28] width 69 height 12
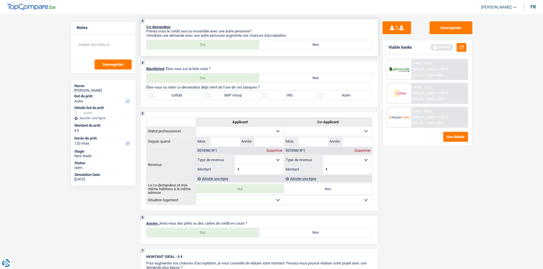
scroll to position [142, 0]
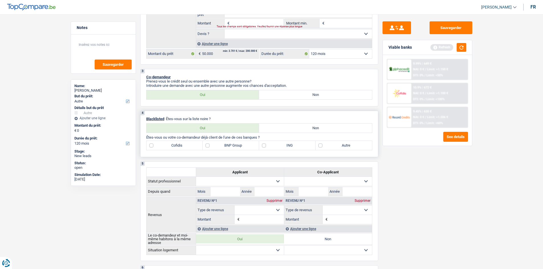
click at [173, 144] on label "Cofidis" at bounding box center [174, 145] width 56 height 9
click at [173, 144] on input "Cofidis" at bounding box center [174, 145] width 56 height 9
checkbox input "true"
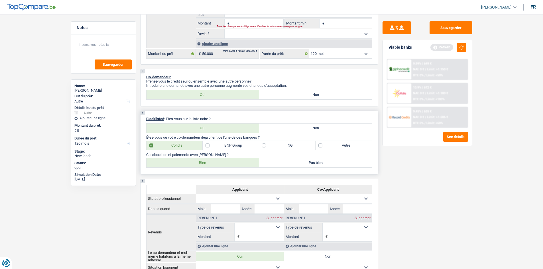
click at [289, 146] on label "ING" at bounding box center [287, 145] width 56 height 9
click at [289, 146] on input "ING" at bounding box center [287, 145] width 56 height 9
checkbox input "true"
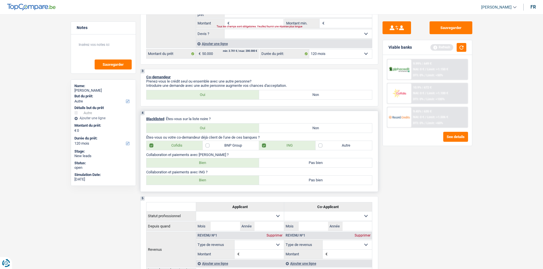
click at [210, 164] on label "Bien" at bounding box center [202, 162] width 113 height 9
click at [210, 164] on input "Bien" at bounding box center [202, 162] width 113 height 9
radio input "true"
click at [217, 180] on label "Bien" at bounding box center [202, 180] width 113 height 9
click at [217, 180] on input "Bien" at bounding box center [202, 180] width 113 height 9
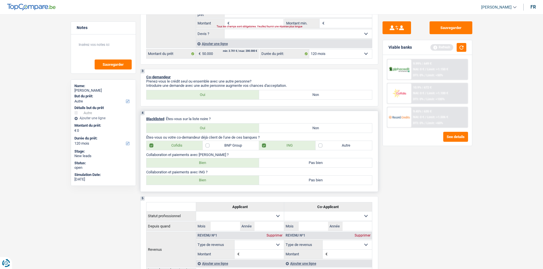
radio input "true"
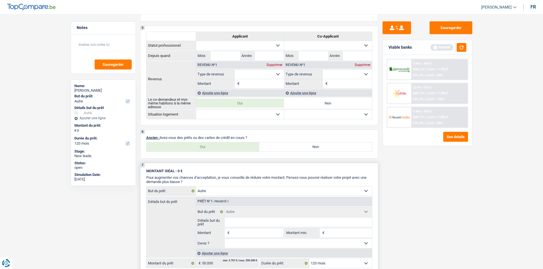
scroll to position [313, 0]
click at [235, 148] on label "Oui" at bounding box center [202, 146] width 113 height 9
click at [235, 148] on input "Oui" at bounding box center [202, 146] width 113 height 9
radio input "true"
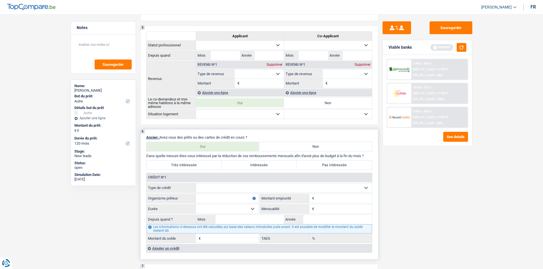
click at [197, 164] on label "Très Intéressée" at bounding box center [183, 165] width 75 height 9
click at [197, 164] on input "Très Intéressée" at bounding box center [183, 165] width 75 height 9
radio input "true"
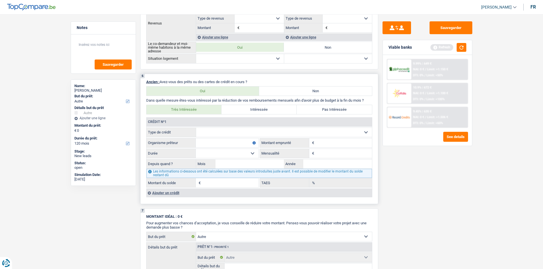
scroll to position [370, 0]
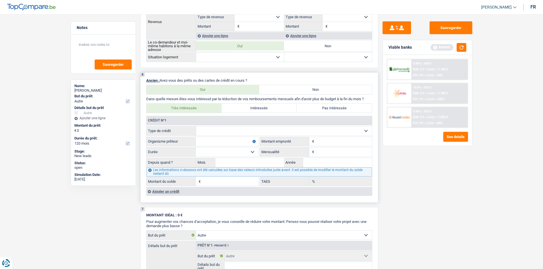
click at [237, 131] on select "Carte ou ouverture de crédit Prêt hypothécaire Vente à tempérament Prêt à tempé…" at bounding box center [284, 131] width 176 height 9
select select "creditConsolidation"
type input "0"
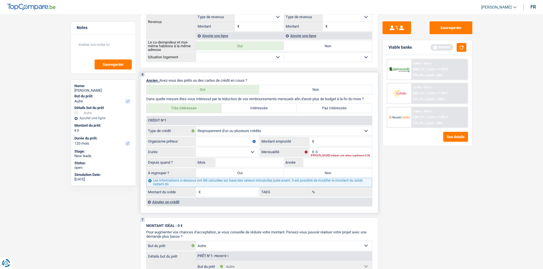
click at [268, 128] on select "Carte ou ouverture de crédit Prêt hypothécaire Vente à tempérament Prêt à tempé…" at bounding box center [284, 131] width 176 height 9
click at [196, 127] on select "Carte ou ouverture de crédit Prêt hypothécaire Vente à tempérament Prêt à tempé…" at bounding box center [284, 131] width 176 height 9
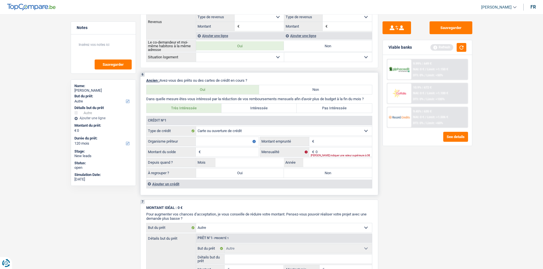
click at [256, 131] on select "Carte ou ouverture de crédit Prêt hypothécaire Vente à tempérament Prêt à tempé…" at bounding box center [284, 131] width 176 height 9
select select "personalLoan"
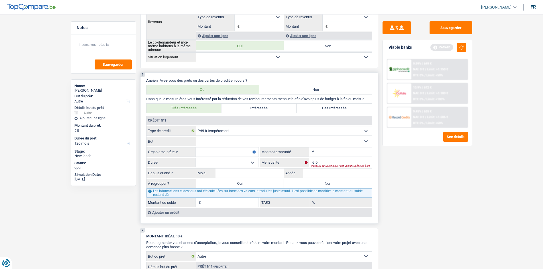
click at [323, 154] on input "Montant" at bounding box center [343, 152] width 56 height 9
click at [288, 141] on select "Confort maison: meubles, textile, peinture, électroménager, outillage non-profe…" at bounding box center [284, 141] width 176 height 9
click at [172, 176] on label "Depuis quand ?" at bounding box center [171, 173] width 50 height 9
click at [323, 150] on input "Montant" at bounding box center [343, 152] width 56 height 9
type input "10.000"
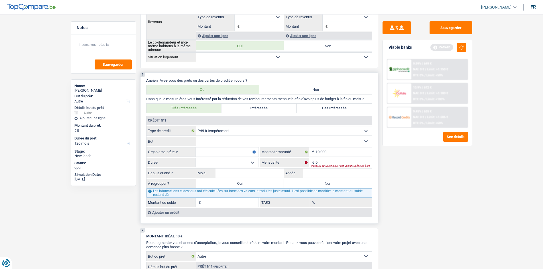
click at [245, 154] on input "Organisme prêteur" at bounding box center [227, 152] width 63 height 9
click at [198, 152] on input "cofidis" at bounding box center [227, 152] width 63 height 9
type input "Cofidis"
click at [210, 139] on select "Confort maison: meubles, textile, peinture, électroménager, outillage non-profe…" at bounding box center [284, 141] width 176 height 9
click at [211, 141] on select "Confort maison: meubles, textile, peinture, électroménager, outillage non-profe…" at bounding box center [284, 141] width 176 height 9
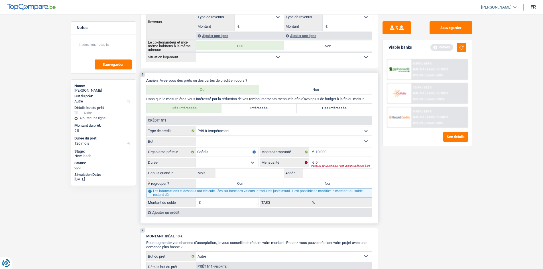
click at [213, 143] on select "Confort maison: meubles, textile, peinture, électroménager, outillage non-profe…" at bounding box center [284, 141] width 176 height 9
select select "homeFurnishingOrRelocation"
click at [196, 137] on select "Confort maison: meubles, textile, peinture, électroménager, outillage non-profe…" at bounding box center [284, 141] width 176 height 9
click at [212, 159] on select "12 mois 18 mois 24 mois 30 mois 36 mois 42 mois 48 mois Sélectionner une option" at bounding box center [227, 162] width 63 height 9
click at [335, 153] on input "10.000" at bounding box center [343, 152] width 56 height 9
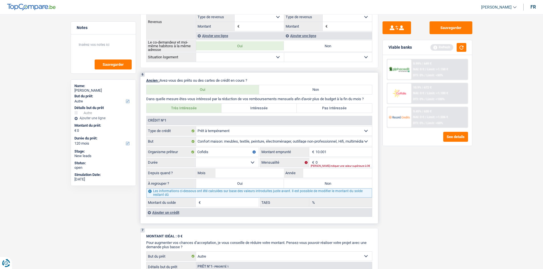
type input "10.001"
click at [222, 158] on fieldset "12 mois 18 mois 24 mois 30 mois 36 mois 42 mois 48 mois 60 mois Sélectionner un…" at bounding box center [202, 163] width 112 height 10
click at [222, 159] on select "12 mois 18 mois 24 mois 30 mois 36 mois 42 mois 48 mois 60 mois Sélectionner un…" at bounding box center [227, 162] width 63 height 9
select select "60"
click at [196, 158] on select "12 mois 18 mois 24 mois 30 mois 36 mois 42 mois 48 mois 60 mois Sélectionner un…" at bounding box center [227, 162] width 63 height 9
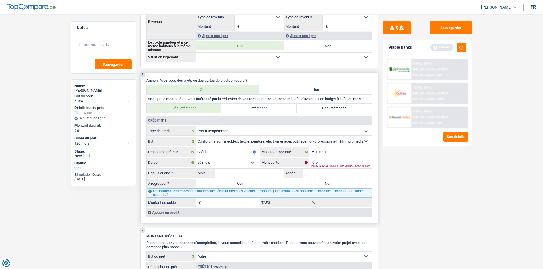
click at [325, 158] on fieldset "0 € Mensualité Veuillez indiquer une valeur supérieure à 0€" at bounding box center [316, 163] width 112 height 10
click at [327, 162] on input "0" at bounding box center [343, 162] width 56 height 9
type input "683"
drag, startPoint x: 341, startPoint y: 153, endPoint x: 305, endPoint y: 158, distance: 36.3
click at [304, 156] on div "10.001 € Montant emprunté" at bounding box center [316, 152] width 112 height 9
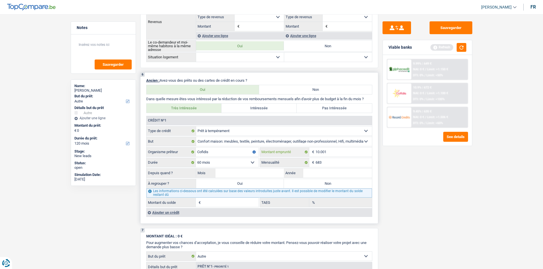
click at [329, 152] on input "10.001" at bounding box center [343, 152] width 56 height 9
type input "1.000"
select select
type input "1"
type input "45.000"
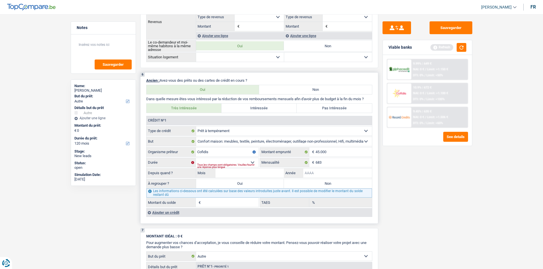
click at [313, 171] on input "Année" at bounding box center [337, 173] width 69 height 9
click at [267, 174] on input "Mois" at bounding box center [249, 173] width 69 height 9
click at [322, 173] on input "2025" at bounding box center [337, 173] width 69 height 9
type input "2024"
click at [260, 176] on input "Mois" at bounding box center [249, 173] width 69 height 9
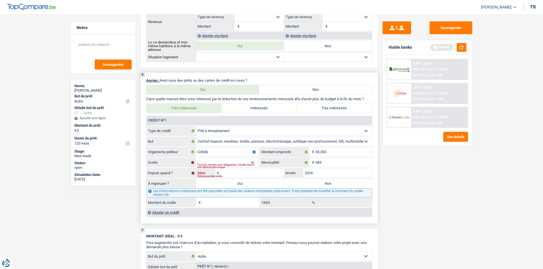
type input "08"
click at [241, 184] on label "Oui" at bounding box center [240, 183] width 88 height 9
click at [241, 184] on input "Oui" at bounding box center [240, 183] width 88 height 9
radio input "true"
select select
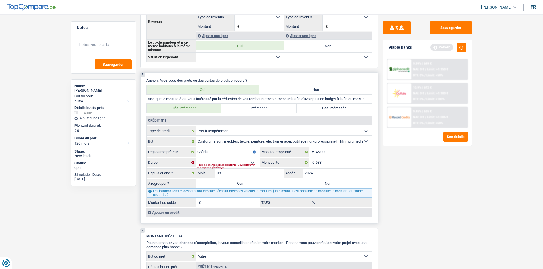
type input "0"
select select
type input "0"
select select
select select "refinancing"
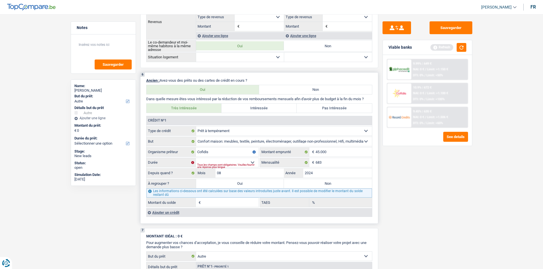
select select "refinancing"
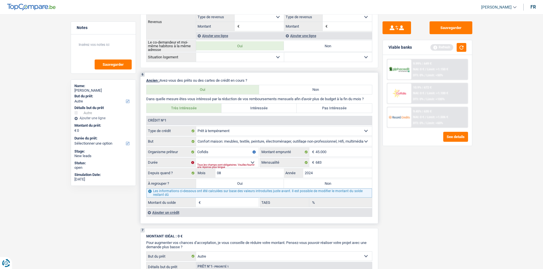
select select "other"
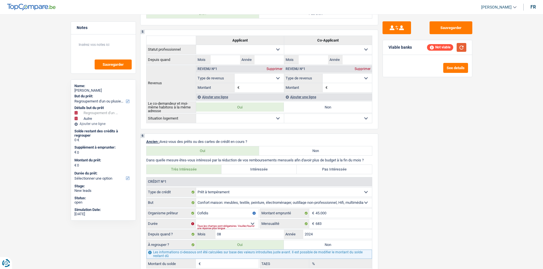
click at [458, 51] on button "button" at bounding box center [462, 47] width 10 height 9
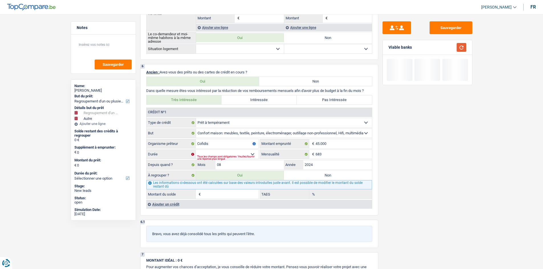
scroll to position [513, 0]
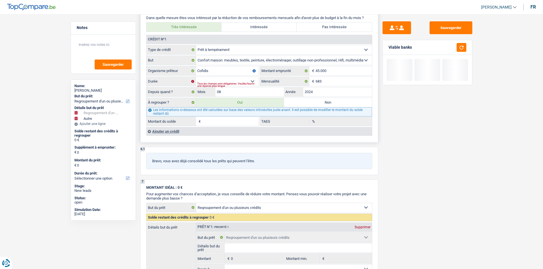
click at [166, 130] on div "Ajouter un crédit" at bounding box center [259, 131] width 226 height 9
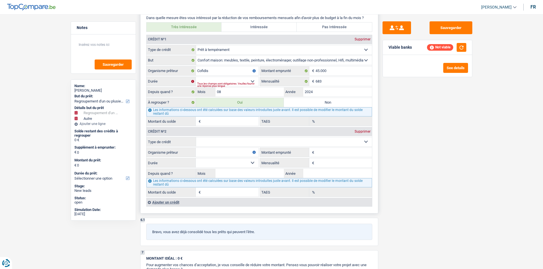
click at [205, 142] on select "Carte ou ouverture de crédit Prêt hypothécaire Vente à tempérament Prêt à tempé…" at bounding box center [284, 141] width 176 height 9
select select "cardOrCredit"
type input "0"
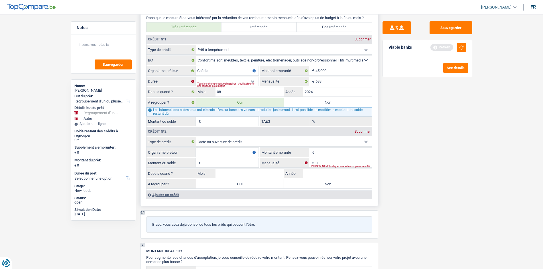
click at [207, 149] on input "Organisme prêteur" at bounding box center [227, 152] width 63 height 9
type input "cofidis"
click at [323, 155] on input "Montant" at bounding box center [343, 152] width 56 height 9
type input "2.250"
click at [325, 163] on input "0" at bounding box center [343, 162] width 56 height 9
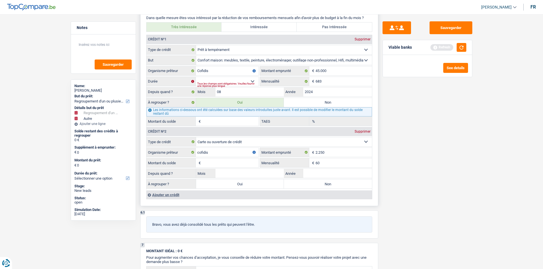
type input "60"
click at [226, 160] on input "Montant du solde" at bounding box center [230, 162] width 56 height 9
type input "2.250"
drag, startPoint x: 327, startPoint y: 163, endPoint x: 296, endPoint y: 165, distance: 30.6
click at [320, 163] on input "60" at bounding box center [343, 162] width 56 height 9
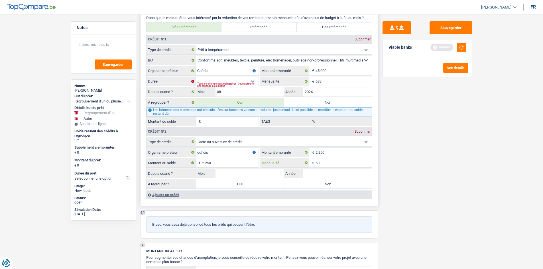
type input "6"
type input "208"
click at [394, 201] on div "Sauvegarder Viable banks Refresh See details" at bounding box center [427, 139] width 98 height 237
click at [271, 173] on input "Mois" at bounding box center [249, 173] width 69 height 9
click at [324, 171] on input "Année" at bounding box center [337, 173] width 69 height 9
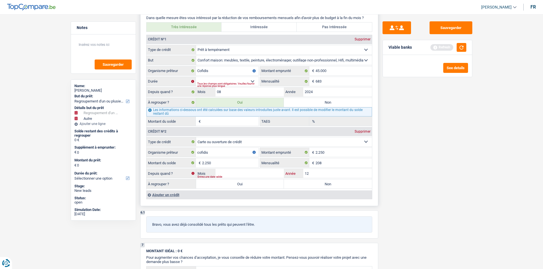
type input "1"
type input "2024"
click at [256, 176] on input "Mois" at bounding box center [249, 173] width 69 height 9
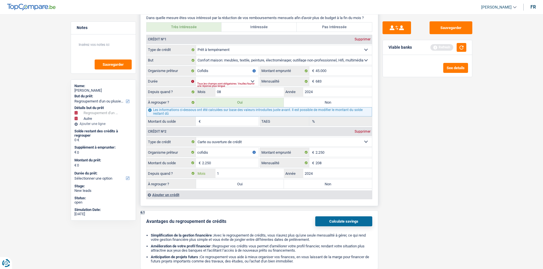
type input "12"
click at [238, 185] on label "Oui" at bounding box center [240, 184] width 88 height 9
click at [238, 185] on input "Oui" at bounding box center [240, 184] width 88 height 9
radio input "true"
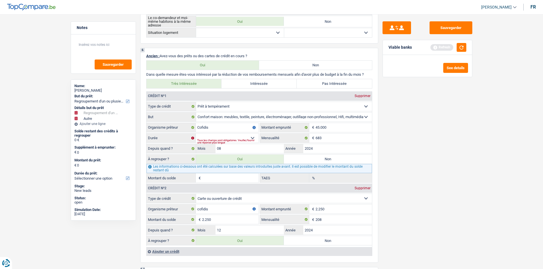
scroll to position [456, 0]
click at [462, 48] on button "button" at bounding box center [462, 47] width 10 height 9
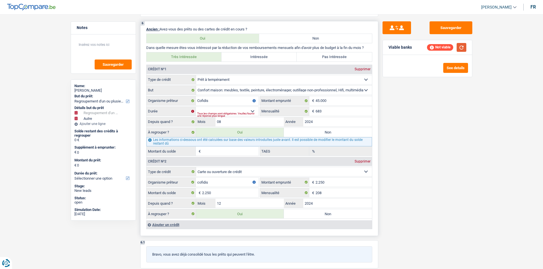
scroll to position [484, 0]
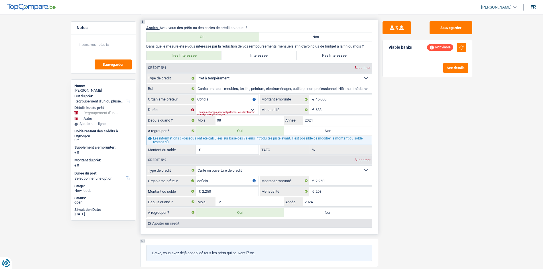
click at [162, 225] on div "Ajouter un crédit" at bounding box center [259, 223] width 226 height 9
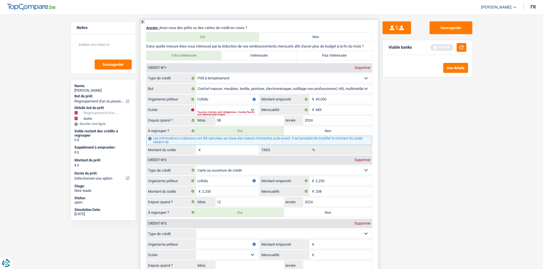
click at [211, 235] on select "Carte ou ouverture de crédit Prêt hypothécaire Vente à tempérament Prêt à tempé…" at bounding box center [284, 233] width 176 height 9
select select "carLoan"
type input "0"
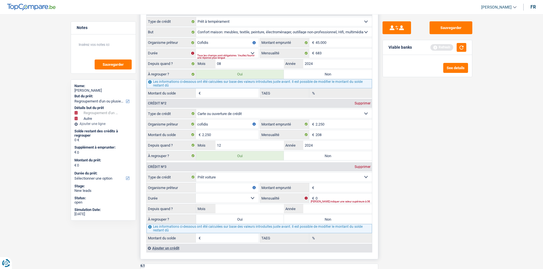
scroll to position [541, 0]
click at [239, 187] on input "Organisme prêteur" at bounding box center [227, 187] width 63 height 9
type input "vw finance"
click at [325, 190] on input "Montant emprunté" at bounding box center [343, 187] width 56 height 9
type input "10.600"
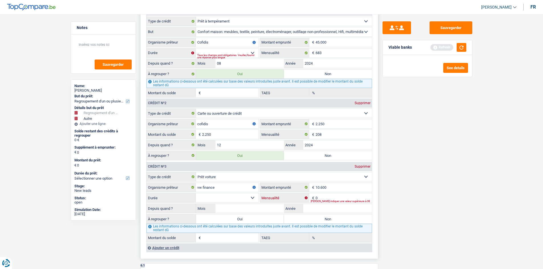
click at [343, 198] on input "0" at bounding box center [343, 198] width 56 height 9
type input "190"
click at [216, 198] on select "12 mois 18 mois 24 mois 30 mois 36 mois 42 mois 48 mois 60 mois Sélectionner un…" at bounding box center [227, 198] width 63 height 9
click at [320, 206] on input "Année" at bounding box center [337, 208] width 69 height 9
type input "2021"
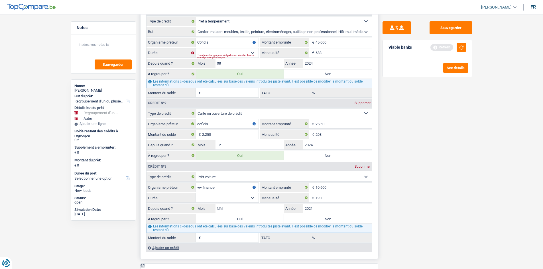
click at [253, 207] on input "Mois" at bounding box center [249, 208] width 69 height 9
type input "09"
click at [220, 199] on select "12 mois 18 mois 24 mois 30 mois 36 mois 42 mois 48 mois 60 mois Sélectionner un…" at bounding box center [227, 198] width 63 height 9
select select "60"
click at [196, 194] on select "12 mois 18 mois 24 mois 30 mois 36 mois 42 mois 48 mois 60 mois Sélectionner un…" at bounding box center [227, 198] width 63 height 9
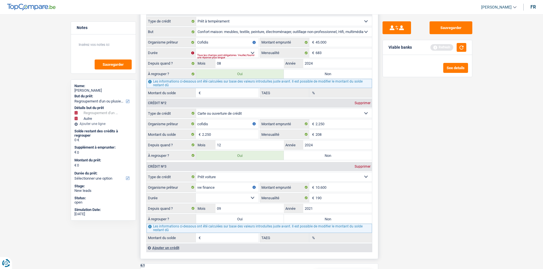
type input "2.429"
type input "2,94"
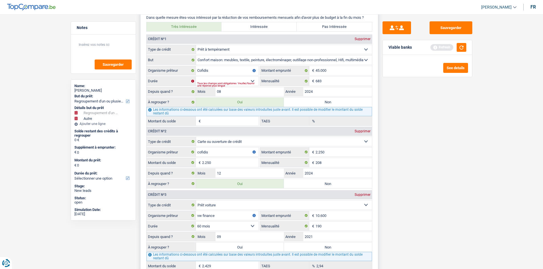
scroll to position [513, 0]
click at [234, 81] on select "12 mois 18 mois 24 mois 30 mois 36 mois 42 mois 48 mois 60 mois 72 mois 84 mois…" at bounding box center [227, 81] width 63 height 9
select select "120"
click at [196, 77] on select "12 mois 18 mois 24 mois 30 mois 36 mois 42 mois 48 mois 60 mois 72 mois 84 mois…" at bounding box center [227, 81] width 63 height 9
type input "42.704"
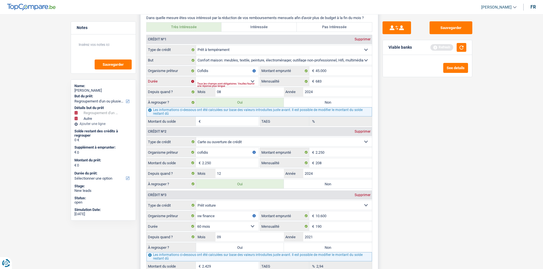
type input "14,27"
click at [239, 90] on input "08" at bounding box center [249, 91] width 69 height 9
click at [461, 48] on button "button" at bounding box center [462, 47] width 10 height 9
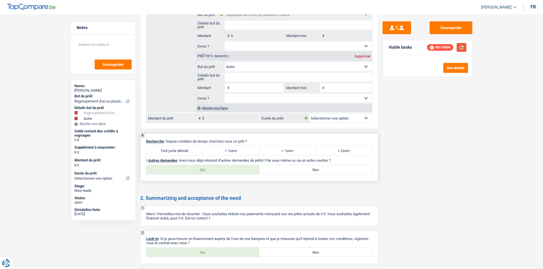
scroll to position [960, 0]
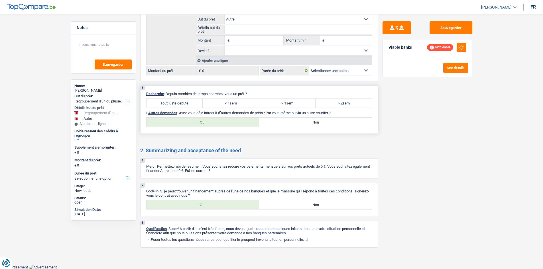
click at [183, 103] on label "Tout juste débuté" at bounding box center [174, 103] width 56 height 9
click at [183, 103] on input "Tout juste débuté" at bounding box center [174, 103] width 56 height 9
radio input "true"
drag, startPoint x: 243, startPoint y: 202, endPoint x: 259, endPoint y: 180, distance: 27.0
click at [243, 202] on label "Oui" at bounding box center [202, 204] width 113 height 9
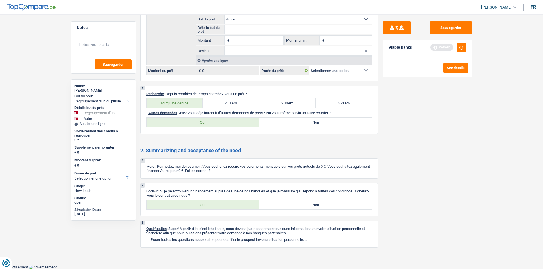
click at [243, 202] on input "Oui" at bounding box center [202, 204] width 113 height 9
radio input "true"
click at [300, 117] on div "8 Recherche : Depuis combien de temps cherchez-vous un prêt ? Tout juste débuté…" at bounding box center [259, 110] width 238 height 48
click at [297, 120] on label "Non" at bounding box center [315, 122] width 113 height 9
click at [297, 120] on input "Non" at bounding box center [315, 122] width 113 height 9
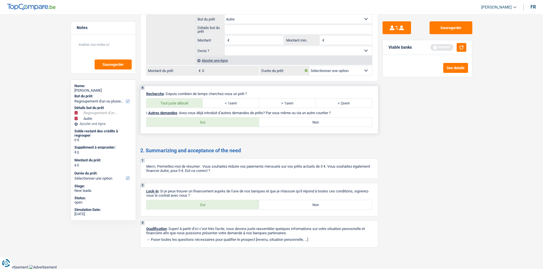
radio input "true"
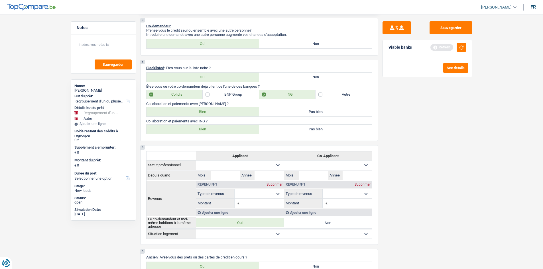
scroll to position [190, 0]
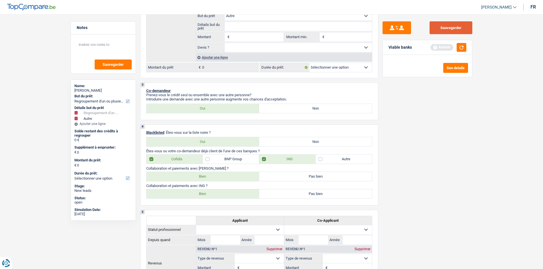
drag, startPoint x: 443, startPoint y: 30, endPoint x: 416, endPoint y: 30, distance: 26.8
click at [443, 30] on button "Sauvegarder" at bounding box center [450, 27] width 43 height 13
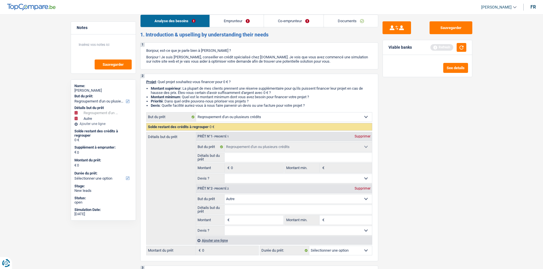
scroll to position [0, 0]
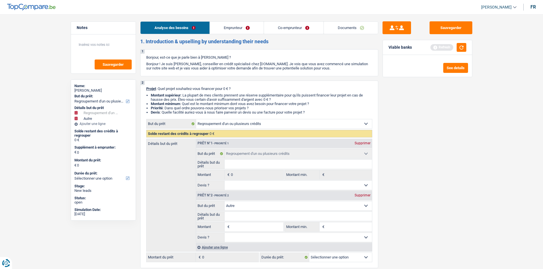
click at [242, 26] on link "Emprunteur" at bounding box center [237, 28] width 54 height 12
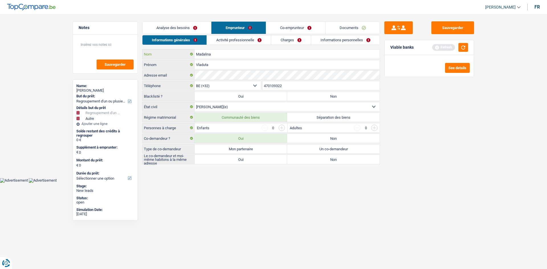
drag, startPoint x: 229, startPoint y: 54, endPoint x: 178, endPoint y: 60, distance: 52.1
click at [178, 60] on div "Madalina Nom Vladuta Prénom Adresse email BE (+32) LU (+352) Sélectionner une o…" at bounding box center [261, 106] width 238 height 115
click at [222, 65] on input "Vladuta" at bounding box center [287, 64] width 185 height 9
paste input "Madalina"
drag, startPoint x: 209, startPoint y: 65, endPoint x: 186, endPoint y: 62, distance: 23.0
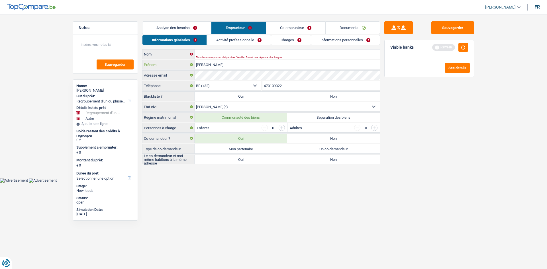
click at [186, 62] on div "Vladuta Madalina Prénom" at bounding box center [260, 64] width 237 height 9
type input "Madalina"
click at [206, 55] on input "Nom" at bounding box center [287, 54] width 185 height 9
paste input "Vladuta"
type input "Vladuta"
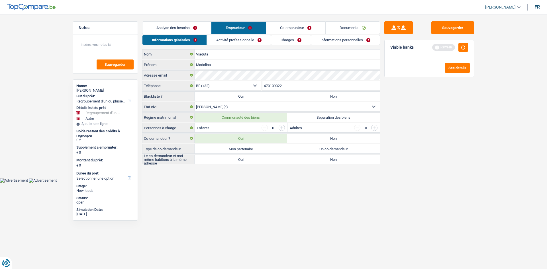
click at [308, 91] on div "Blacklisté ? Oui Non Tous les champs sont obligatoires. Veuillez sélectionner u…" at bounding box center [261, 96] width 238 height 10
click at [307, 95] on label "Non" at bounding box center [333, 96] width 93 height 9
click at [307, 95] on input "Non" at bounding box center [333, 96] width 93 height 9
radio input "true"
click at [232, 41] on link "Activité professionnelle" at bounding box center [239, 39] width 64 height 9
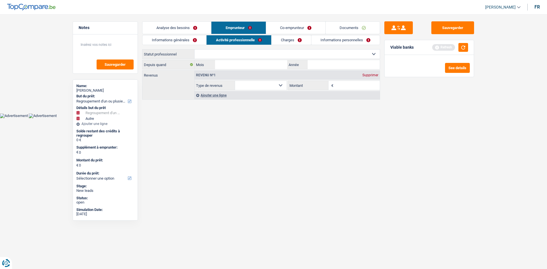
click at [212, 50] on select "Ouvrier Employé privé Employé public Invalide Indépendant Pensionné Chômeur Mut…" at bounding box center [287, 54] width 185 height 9
click at [164, 118] on html "Vous avez le contrôle de vos données Nous utilisons des cookies, tout comme nos…" at bounding box center [273, 59] width 547 height 118
click at [235, 56] on select "Ouvrier Employé privé Employé public Invalide Indépendant Pensionné Chômeur Mut…" at bounding box center [287, 54] width 185 height 9
select select "privateEmployee"
click at [195, 50] on select "Ouvrier Employé privé Employé public Invalide Indépendant Pensionné Chômeur Mut…" at bounding box center [287, 54] width 185 height 9
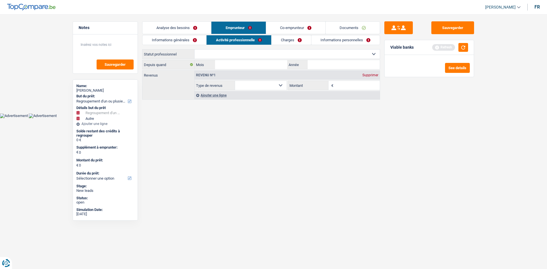
select select "netSalary"
select select "mealVouchers"
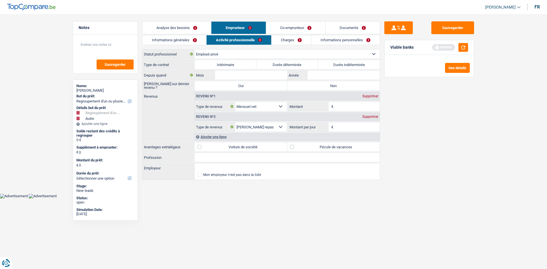
click at [204, 157] on input "Profession" at bounding box center [287, 157] width 185 height 9
click at [223, 158] on input "infermiere" at bounding box center [287, 157] width 185 height 9
click at [203, 159] on input "infermiere" at bounding box center [287, 157] width 185 height 9
type input "infermiere"
drag, startPoint x: 203, startPoint y: 159, endPoint x: 214, endPoint y: 195, distance: 37.6
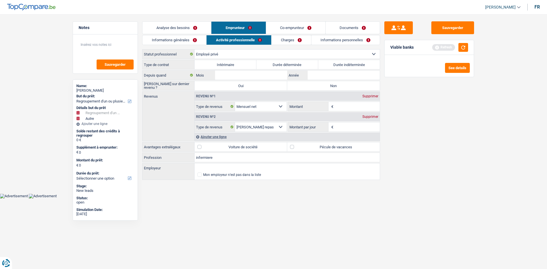
click at [214, 195] on body "Vous avez le contrôle de vos données Nous utilisons des cookies, tout comme nos…" at bounding box center [273, 104] width 547 height 190
click at [206, 168] on input "Employeur" at bounding box center [287, 168] width 185 height 9
type input "s"
click at [276, 175] on li "SILVA MEDICAL | Avenue Alfred Solvay, 5 | 1170 - Watermael-Boitsfort" at bounding box center [287, 176] width 185 height 7
type input "SILVA MEDICAL | Avenue Alfred Solvay, 5 | 1170 - Watermael-Boitsfort"
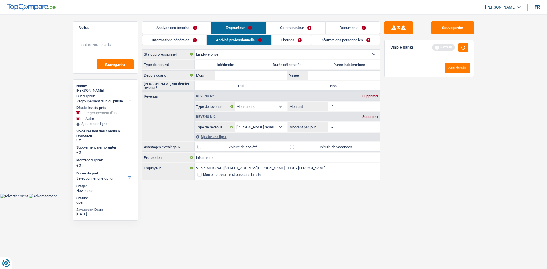
click at [345, 104] on input "Montant" at bounding box center [357, 106] width 45 height 9
type input "3.300"
click at [424, 142] on div "Sauvegarder Viable banks Refresh See details" at bounding box center [429, 139] width 98 height 237
click at [352, 66] on label "Durée indéterminée" at bounding box center [349, 64] width 62 height 9
click at [352, 66] on input "Durée indéterminée" at bounding box center [349, 64] width 62 height 9
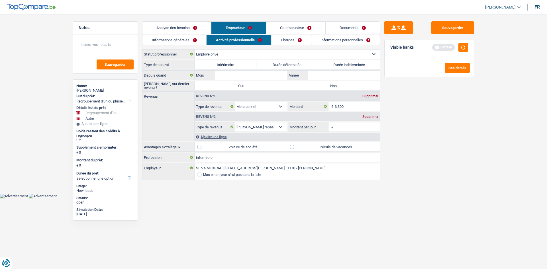
radio input "true"
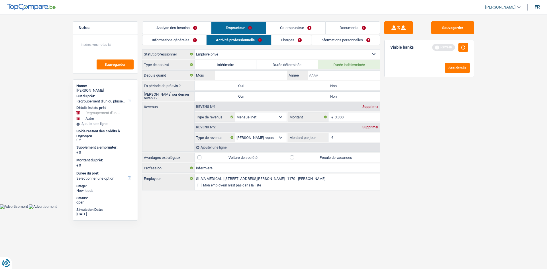
click at [323, 77] on input "Année" at bounding box center [344, 75] width 72 height 9
type input "2022"
click at [249, 73] on input "Mois" at bounding box center [251, 75] width 72 height 9
type input "2"
click at [309, 82] on label "Non" at bounding box center [333, 85] width 93 height 9
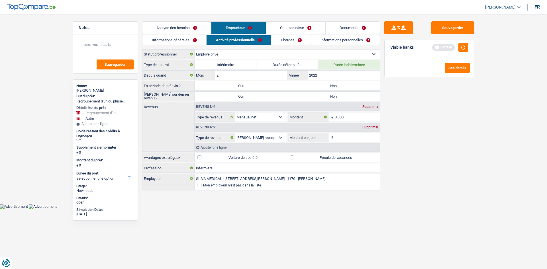
click at [309, 82] on input "Non" at bounding box center [333, 85] width 93 height 9
radio input "true"
click at [346, 94] on label "Non" at bounding box center [333, 96] width 93 height 9
click at [346, 94] on input "Non" at bounding box center [333, 96] width 93 height 9
radio input "true"
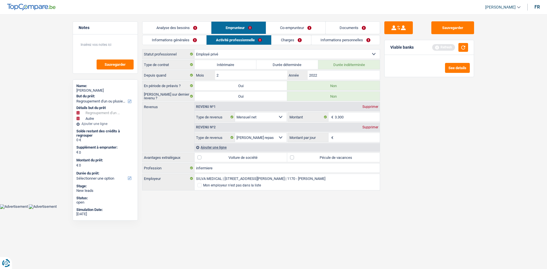
click at [345, 138] on input "Montant par jour" at bounding box center [357, 137] width 45 height 9
click at [187, 41] on link "Informations générales" at bounding box center [174, 39] width 64 height 9
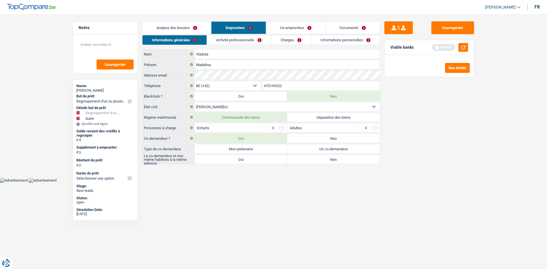
click at [281, 128] on input "button" at bounding box center [282, 128] width 6 height 6
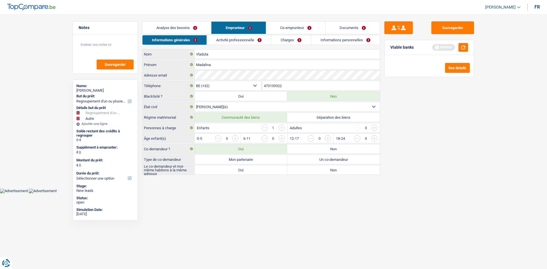
click at [236, 138] on input "button" at bounding box center [350, 139] width 237 height 9
click at [217, 138] on input "button" at bounding box center [218, 138] width 6 height 6
click at [282, 137] on input "button" at bounding box center [397, 139] width 237 height 9
click at [250, 37] on link "Activité professionnelle" at bounding box center [239, 39] width 64 height 9
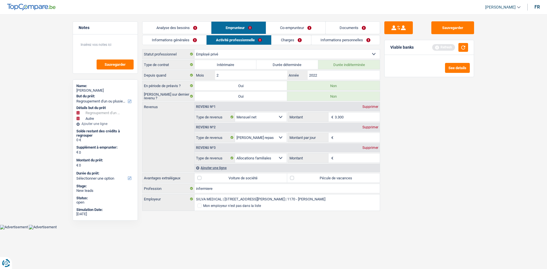
click at [344, 160] on input "Montant" at bounding box center [357, 158] width 45 height 9
click at [366, 128] on div "Supprimer" at bounding box center [370, 127] width 19 height 3
select select "familyAllowances"
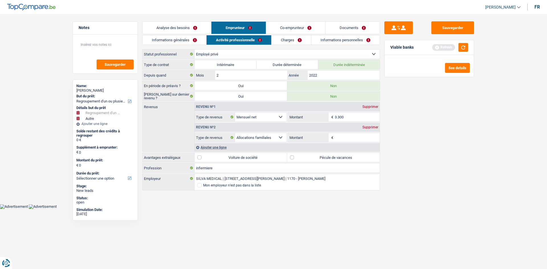
click at [355, 138] on input "Montant" at bounding box center [357, 137] width 45 height 9
type input "177"
drag, startPoint x: 395, startPoint y: 150, endPoint x: 389, endPoint y: 148, distance: 5.9
click at [395, 149] on div "Sauvegarder Viable banks Refresh See details" at bounding box center [429, 139] width 98 height 237
click at [292, 156] on label "Pécule de vacances" at bounding box center [333, 157] width 93 height 9
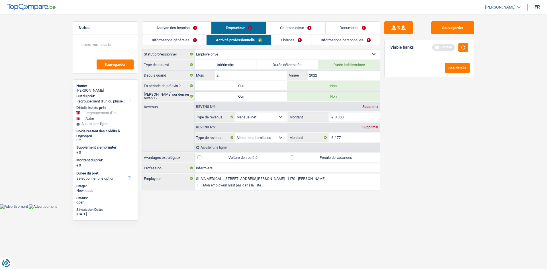
click at [292, 156] on input "Pécule de vacances" at bounding box center [333, 157] width 93 height 9
checkbox input "true"
click at [299, 24] on link "Co-emprunteur" at bounding box center [295, 28] width 59 height 12
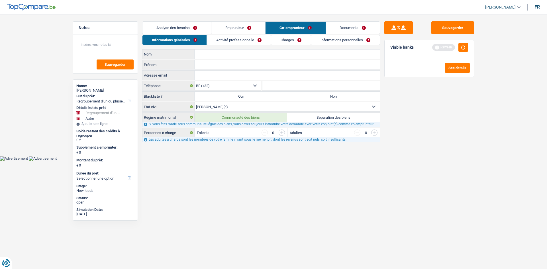
click at [216, 67] on input "Prénom" at bounding box center [287, 64] width 185 height 9
click at [210, 56] on input "Nom" at bounding box center [287, 54] width 185 height 9
type input "b"
type input "Buls"
click at [208, 67] on input "Prénom" at bounding box center [287, 64] width 185 height 9
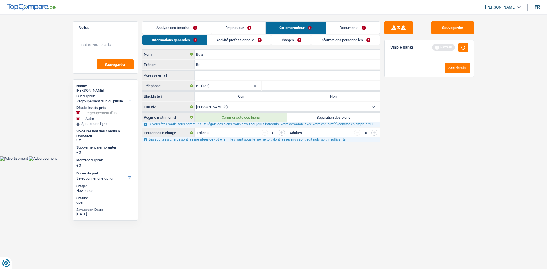
type input "B"
type input "Dragos"
click at [212, 76] on input "Adresse email" at bounding box center [287, 75] width 185 height 9
click at [314, 98] on label "Non" at bounding box center [333, 96] width 93 height 9
click at [314, 98] on input "Non" at bounding box center [333, 96] width 93 height 9
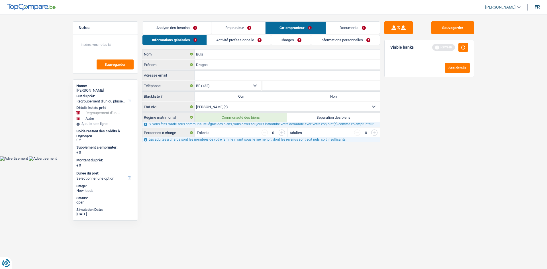
radio input "true"
click at [230, 36] on link "Activité professionnelle" at bounding box center [239, 39] width 64 height 9
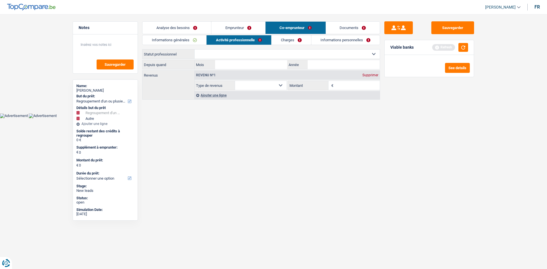
click at [242, 56] on select "Ouvrier Employé privé Employé public Invalide Indépendant Pensionné Chômeur Mut…" at bounding box center [287, 54] width 185 height 9
select select "independent"
click at [195, 50] on select "Ouvrier Employé privé Employé public Invalide Indépendant Pensionné Chômeur Mut…" at bounding box center [287, 54] width 185 height 9
select select "netSalary"
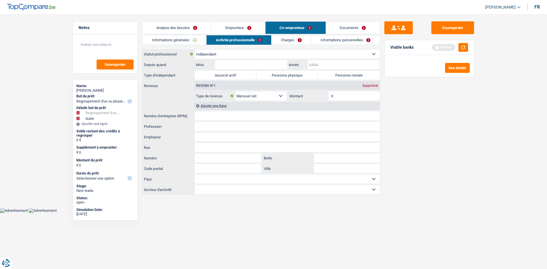
click at [315, 68] on input "Année" at bounding box center [344, 64] width 72 height 9
type input "2024"
drag, startPoint x: 258, startPoint y: 72, endPoint x: 258, endPoint y: 68, distance: 4.0
click at [258, 70] on div "Depuis quand Mois / 2024 Année Type d'indépendant Associé actif Personne physiq…" at bounding box center [261, 127] width 238 height 135
click at [257, 64] on input "Mois" at bounding box center [251, 64] width 72 height 9
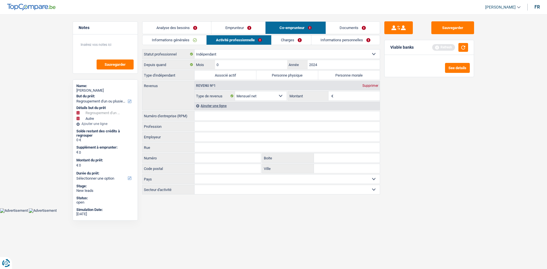
type input "04"
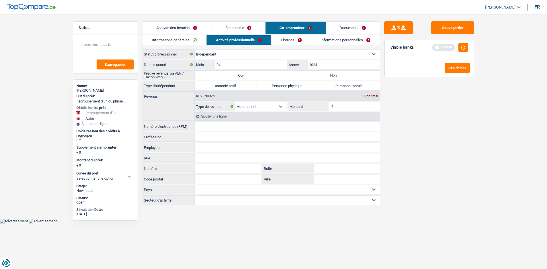
click at [398, 115] on div "Sauvegarder Viable banks Refresh See details" at bounding box center [429, 139] width 98 height 237
click at [301, 75] on label "Non" at bounding box center [333, 75] width 93 height 9
click at [301, 75] on input "Non" at bounding box center [333, 75] width 93 height 9
radio input "true"
click at [287, 85] on label "Personne physique" at bounding box center [287, 85] width 62 height 9
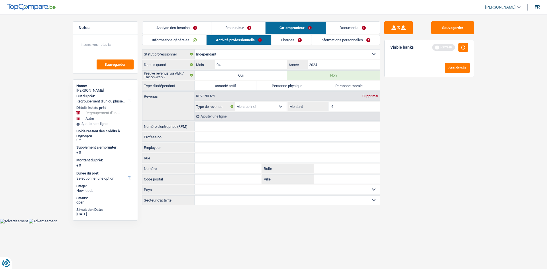
click at [287, 85] on input "Personne physique" at bounding box center [287, 85] width 62 height 9
radio input "true"
click at [339, 107] on input "Montant" at bounding box center [357, 106] width 45 height 9
type input "2"
type input "1.500"
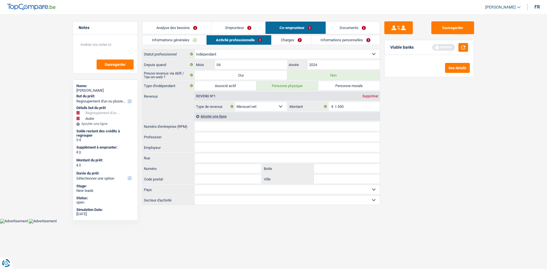
drag, startPoint x: 414, startPoint y: 106, endPoint x: 410, endPoint y: 107, distance: 3.3
click at [413, 106] on div "Sauvegarder Viable banks Refresh See details" at bounding box center [429, 139] width 98 height 237
click at [350, 103] on input "1.500" at bounding box center [357, 106] width 45 height 9
click at [203, 127] on input "Numéro d'entreprise (RPM)" at bounding box center [287, 126] width 185 height 9
type input "0"
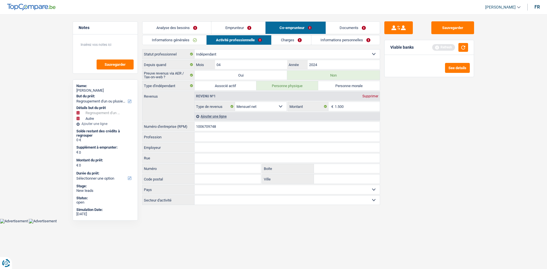
drag, startPoint x: 248, startPoint y: 125, endPoint x: 180, endPoint y: 122, distance: 67.9
click at [182, 129] on div "1006709748 Numéro d'entreprise (RPM)" at bounding box center [260, 126] width 237 height 9
type input "1006709748"
click at [282, 129] on input "1006709748" at bounding box center [287, 126] width 185 height 9
click at [459, 47] on button "button" at bounding box center [464, 47] width 10 height 9
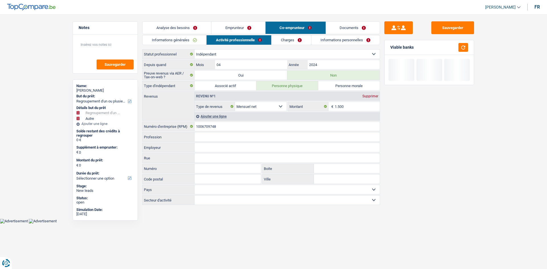
click at [179, 28] on link "Analyse des besoins" at bounding box center [176, 28] width 69 height 12
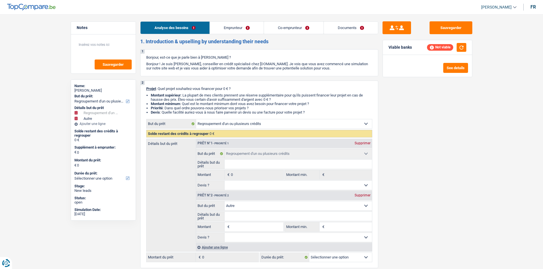
click at [247, 30] on link "Emprunteur" at bounding box center [237, 28] width 54 height 12
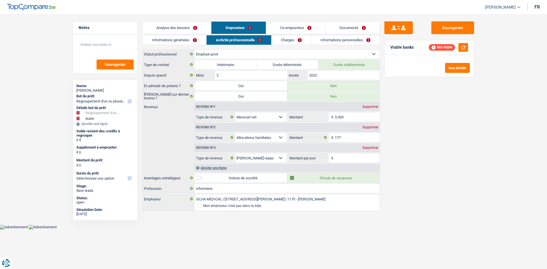
click at [296, 38] on link "Charges" at bounding box center [292, 39] width 40 height 9
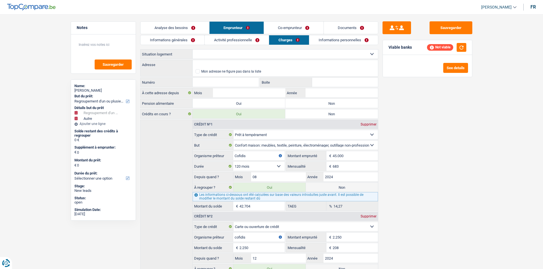
click at [214, 42] on link "Activité professionnelle" at bounding box center [237, 39] width 64 height 9
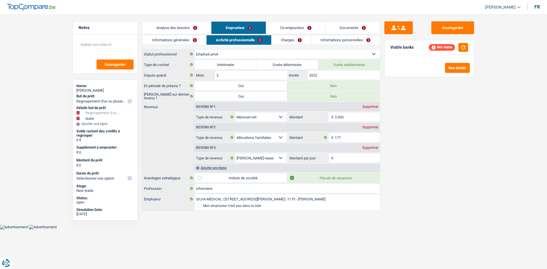
click at [359, 35] on link "Informations personnelles" at bounding box center [345, 39] width 69 height 9
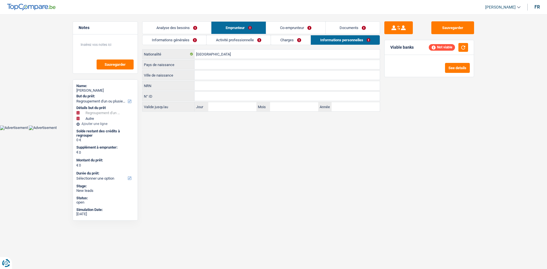
click at [208, 77] on input "Ville de naissance" at bounding box center [287, 75] width 185 height 9
paste input "Roumanie"
type input "Roumanie"
click at [197, 70] on div "Belgique Nationalité Pays de naissance Tous les champs sont obligatoires. Veuil…" at bounding box center [261, 80] width 238 height 62
click at [210, 67] on input "Pays de naissance" at bounding box center [287, 64] width 185 height 9
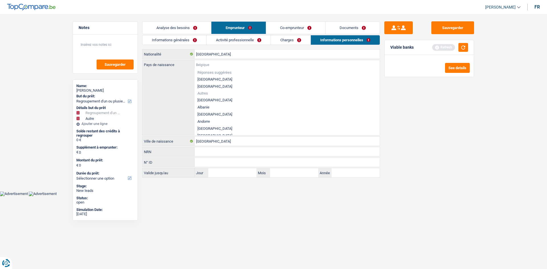
paste input "Roumanie"
type input "Roumanie"
drag, startPoint x: 217, startPoint y: 140, endPoint x: 160, endPoint y: 139, distance: 57.6
click at [160, 139] on div "Roumanie Ville de naissance" at bounding box center [260, 141] width 237 height 9
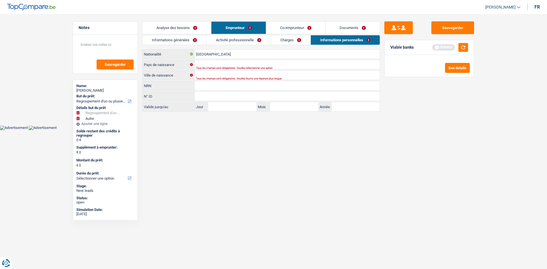
click at [206, 67] on div "Tous les champs sont obligatoires. Veuillez sélectionner une option" at bounding box center [278, 68] width 165 height 2
click at [206, 65] on input "Pays de naissance" at bounding box center [287, 64] width 185 height 9
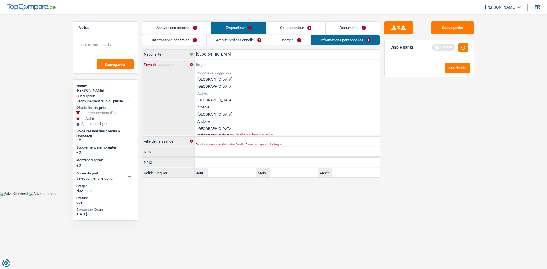
paste input "Roumanie"
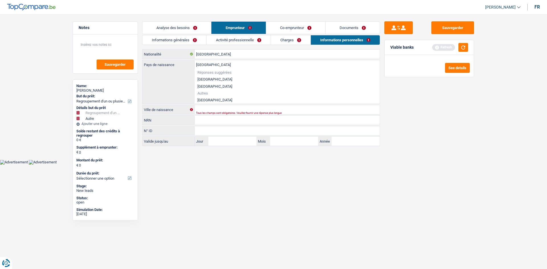
type input "Roumanie"
click at [212, 101] on li "Roumanie" at bounding box center [287, 100] width 185 height 7
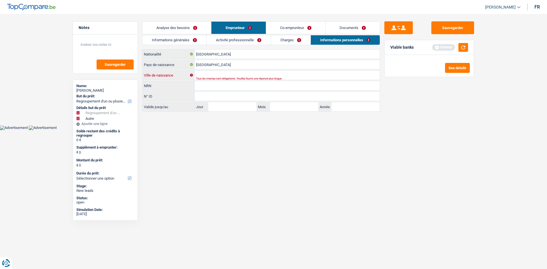
click at [202, 76] on input "Ville de naissance" at bounding box center [287, 75] width 185 height 9
paste input "Campulung"
type input "Campulung"
drag, startPoint x: 226, startPoint y: 54, endPoint x: 203, endPoint y: 52, distance: 22.3
click at [203, 52] on input "[GEOGRAPHIC_DATA]" at bounding box center [287, 54] width 185 height 9
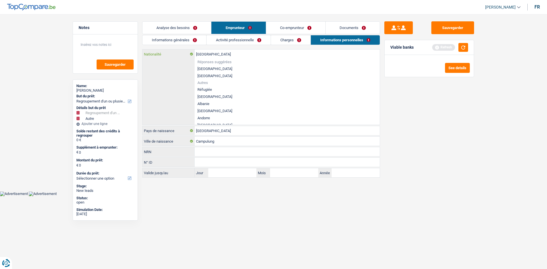
type input "Belg"
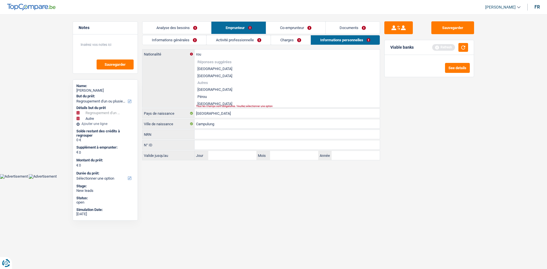
click at [210, 103] on li "Roumanie" at bounding box center [287, 103] width 185 height 7
type input "Roumanie"
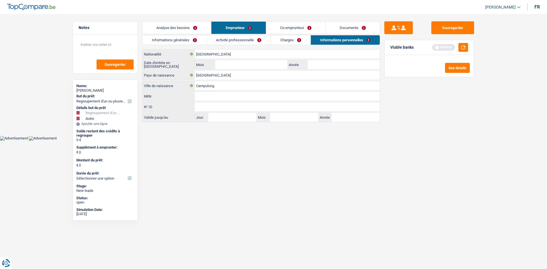
click at [321, 59] on div "Roumanie Nationalité" at bounding box center [261, 54] width 238 height 10
click at [320, 63] on input "Année" at bounding box center [344, 64] width 72 height 9
type input "2021"
click at [261, 61] on input "Mois" at bounding box center [251, 64] width 72 height 9
type input "06"
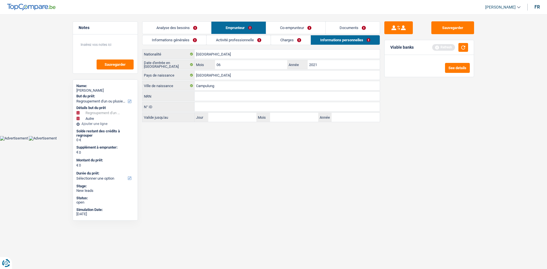
click at [298, 26] on link "Co-emprunteur" at bounding box center [295, 28] width 59 height 12
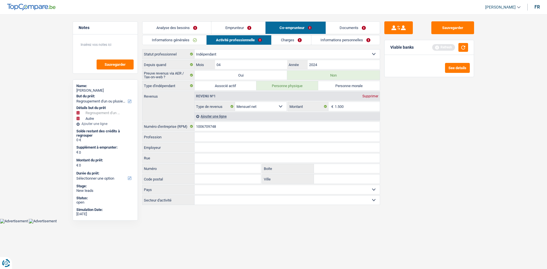
click at [334, 39] on link "Informations personnelles" at bounding box center [345, 39] width 69 height 9
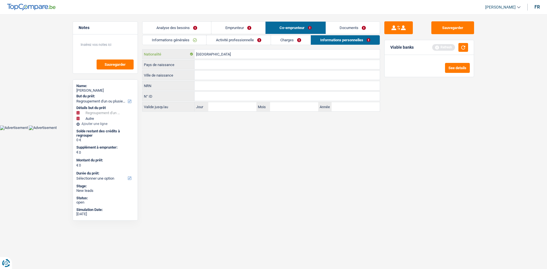
click at [217, 56] on input "[GEOGRAPHIC_DATA]" at bounding box center [287, 54] width 185 height 9
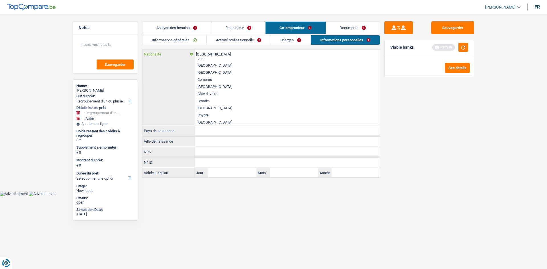
scroll to position [287, 0]
type input "Belgiquer"
type input "o"
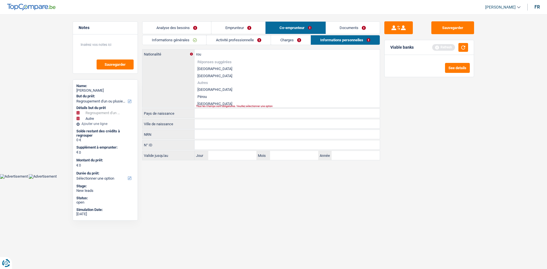
click at [205, 103] on li "Roumanie" at bounding box center [287, 103] width 185 height 7
type input "Roumanie"
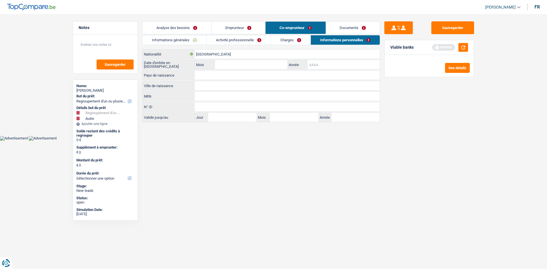
click at [339, 65] on input "Année" at bounding box center [344, 64] width 72 height 9
type input "2021"
click at [281, 64] on input "Mois" at bounding box center [251, 64] width 72 height 9
type input "06"
click at [231, 79] on input "Pays de naissance" at bounding box center [287, 75] width 185 height 9
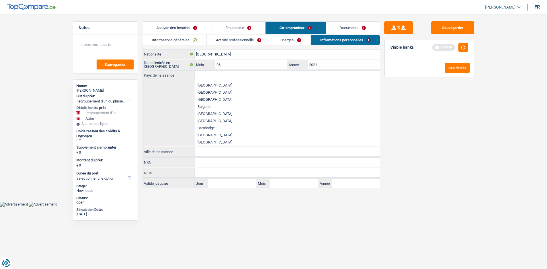
scroll to position [233, 0]
type input "r"
type input "o"
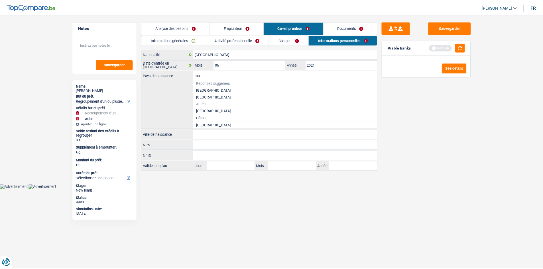
scroll to position [0, 0]
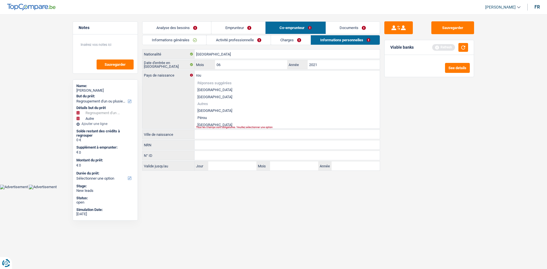
click at [206, 123] on li "Roumanie" at bounding box center [287, 124] width 185 height 7
type input "Roumanie"
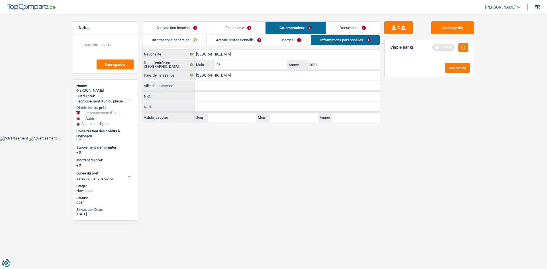
click at [201, 90] on input "Ville de naissance" at bounding box center [287, 85] width 185 height 9
paste input "Pipespi"
type input "Pipespi"
click at [297, 141] on html "Vous avez le contrôle de vos données Nous utilisons des cookies, tout comme nos…" at bounding box center [273, 70] width 547 height 141
click at [288, 40] on link "Charges" at bounding box center [291, 39] width 40 height 9
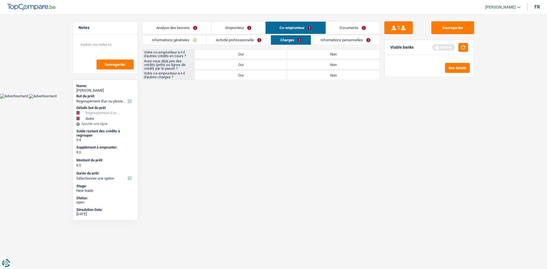
click at [231, 30] on link "Emprunteur" at bounding box center [238, 28] width 54 height 12
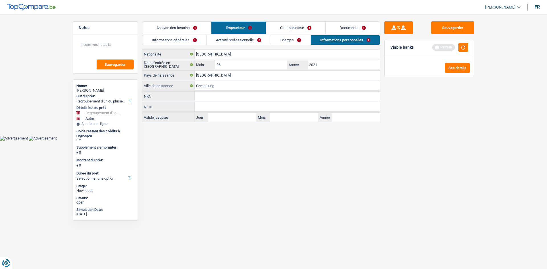
click at [288, 27] on link "Co-emprunteur" at bounding box center [295, 28] width 59 height 12
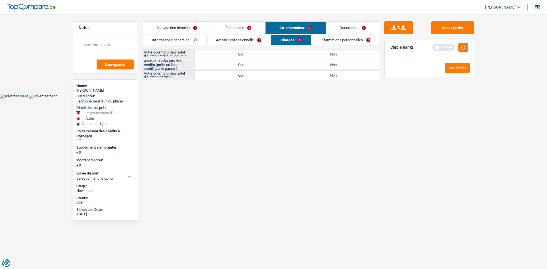
click at [316, 54] on label "Non" at bounding box center [333, 54] width 93 height 9
click at [316, 54] on input "Non" at bounding box center [333, 54] width 93 height 9
radio input "true"
click at [315, 61] on label "Non" at bounding box center [333, 64] width 93 height 9
click at [315, 61] on input "Non" at bounding box center [333, 64] width 93 height 9
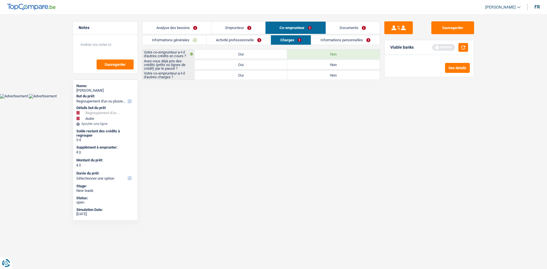
radio input "true"
click at [315, 77] on label "Non" at bounding box center [333, 75] width 93 height 9
click at [315, 77] on input "Non" at bounding box center [333, 75] width 93 height 9
radio input "true"
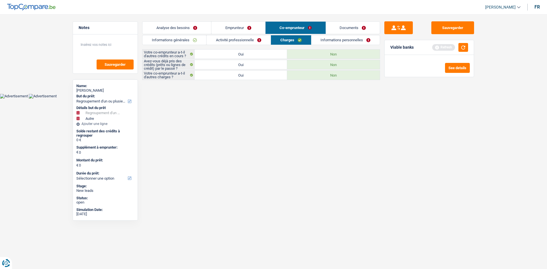
click at [239, 39] on link "Activité professionnelle" at bounding box center [239, 39] width 64 height 9
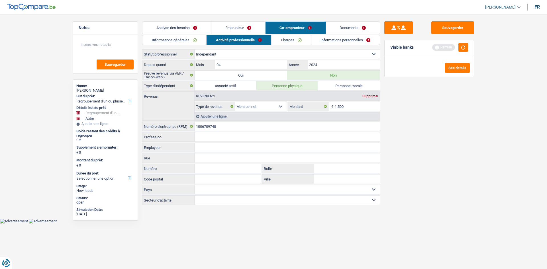
click at [349, 37] on link "Informations personnelles" at bounding box center [345, 39] width 69 height 9
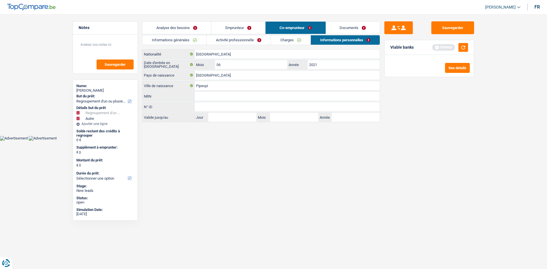
click at [233, 27] on link "Emprunteur" at bounding box center [238, 28] width 54 height 12
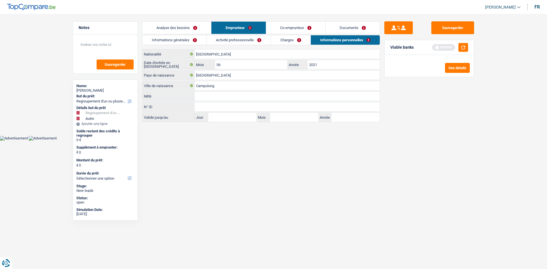
click at [224, 36] on link "Activité professionnelle" at bounding box center [239, 39] width 64 height 9
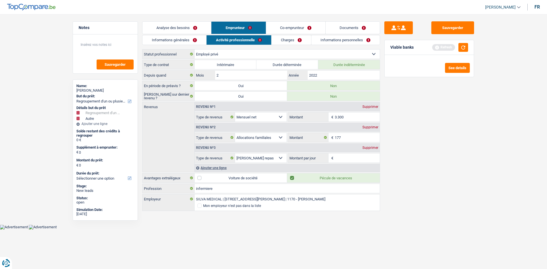
click at [285, 26] on link "Co-emprunteur" at bounding box center [295, 28] width 59 height 12
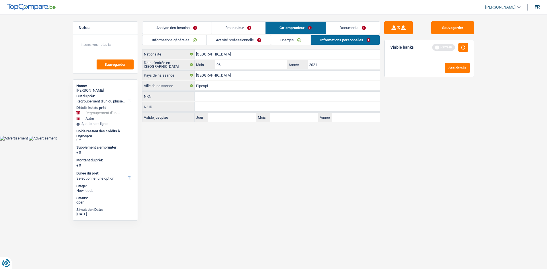
click at [244, 26] on link "Emprunteur" at bounding box center [238, 28] width 54 height 12
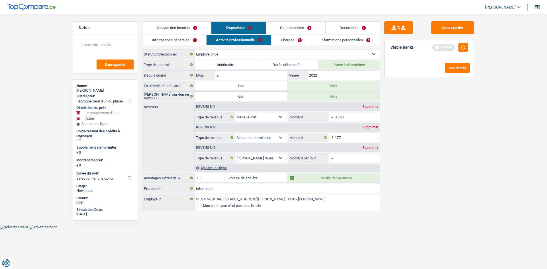
click at [326, 41] on link "Informations personnelles" at bounding box center [345, 39] width 69 height 9
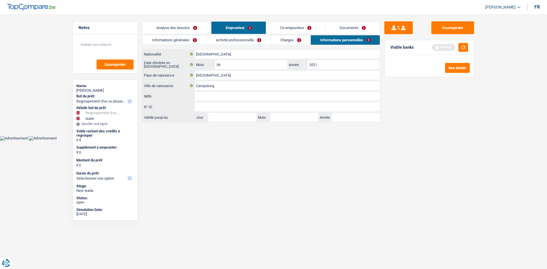
click at [293, 41] on link "Charges" at bounding box center [291, 39] width 40 height 9
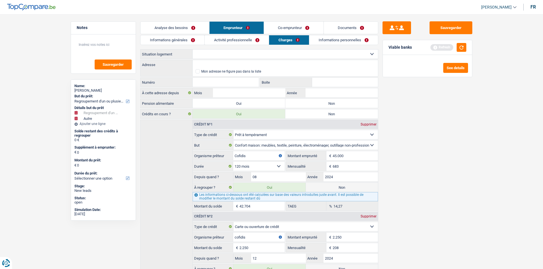
click at [249, 39] on link "Activité professionnelle" at bounding box center [237, 39] width 64 height 9
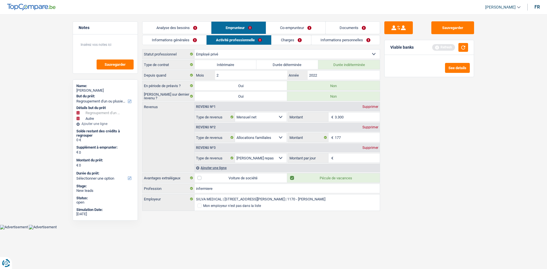
click at [286, 40] on link "Charges" at bounding box center [292, 39] width 40 height 9
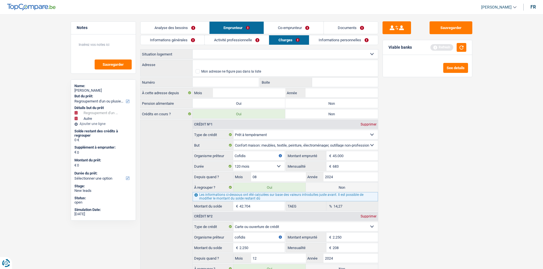
click at [282, 26] on link "Co-emprunteur" at bounding box center [293, 28] width 59 height 12
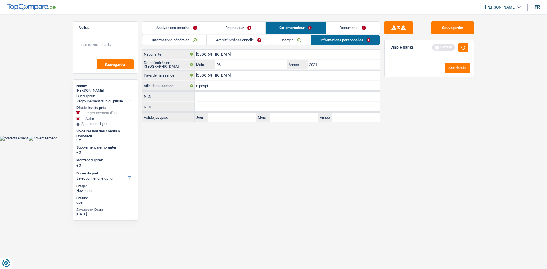
click at [283, 39] on link "Charges" at bounding box center [291, 39] width 40 height 9
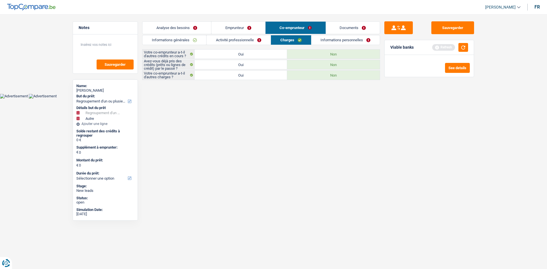
click at [261, 38] on link "Activité professionnelle" at bounding box center [239, 39] width 64 height 9
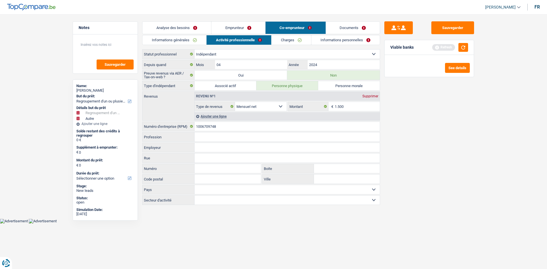
click at [227, 26] on link "Emprunteur" at bounding box center [238, 28] width 54 height 12
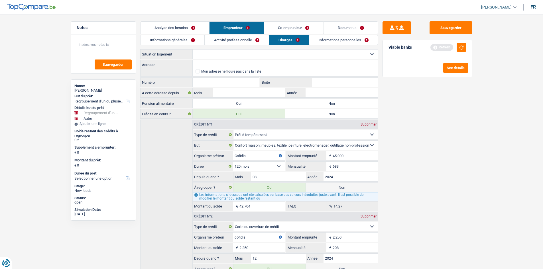
click at [237, 39] on link "Activité professionnelle" at bounding box center [237, 39] width 64 height 9
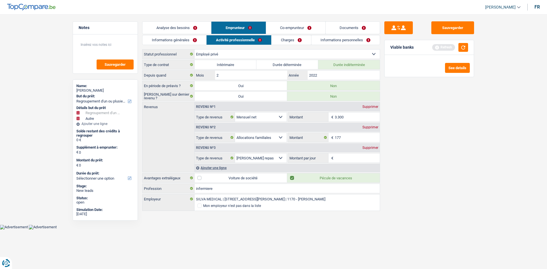
click at [237, 39] on link "Activité professionnelle" at bounding box center [239, 39] width 65 height 9
click at [286, 40] on link "Charges" at bounding box center [292, 39] width 40 height 9
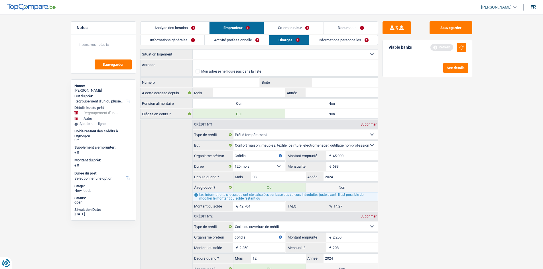
click at [199, 55] on select "Locataire Propriétaire avec prêt hypothécaire Propriétaire sans prêt hypothécai…" at bounding box center [285, 54] width 185 height 9
select select "rents"
click at [193, 50] on select "Locataire Propriétaire avec prêt hypothécaire Propriétaire sans prêt hypothécai…" at bounding box center [285, 54] width 185 height 9
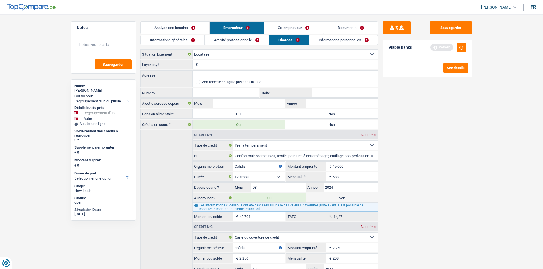
click at [205, 65] on input "Loyer payé" at bounding box center [288, 64] width 179 height 9
type input "750"
click at [201, 74] on input "Adresse" at bounding box center [285, 75] width 185 height 9
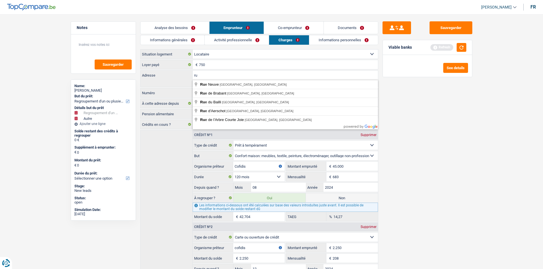
type input "r"
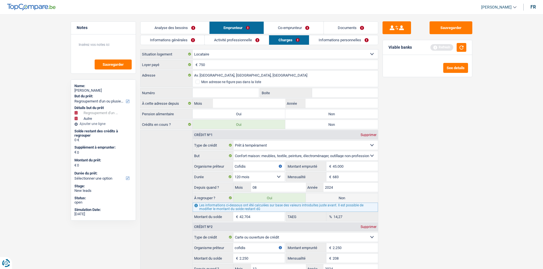
type input "Avenue Laënnec, 1020, Bruxelles, BE"
click at [200, 91] on input "Numéro" at bounding box center [226, 92] width 66 height 9
type input "11"
click at [321, 95] on input "Boite" at bounding box center [345, 92] width 66 height 9
type input "2"
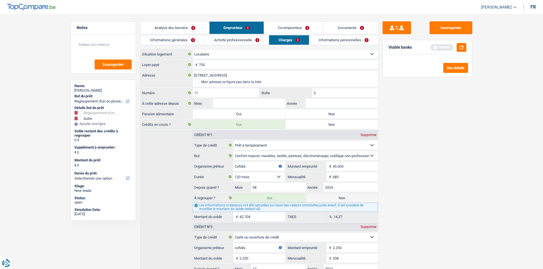
type input "3"
click at [317, 101] on input "Année" at bounding box center [342, 103] width 72 height 9
type input "2022"
click at [258, 104] on input "Mois" at bounding box center [249, 103] width 72 height 9
type input "05"
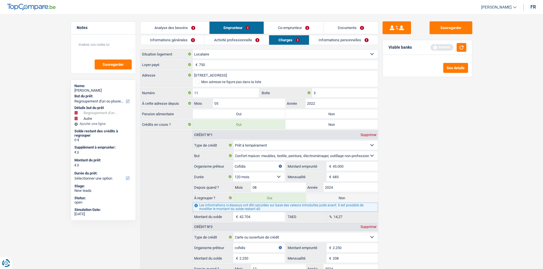
click at [327, 125] on label "Non" at bounding box center [331, 124] width 93 height 9
click at [327, 125] on input "Non" at bounding box center [331, 124] width 93 height 9
radio input "true"
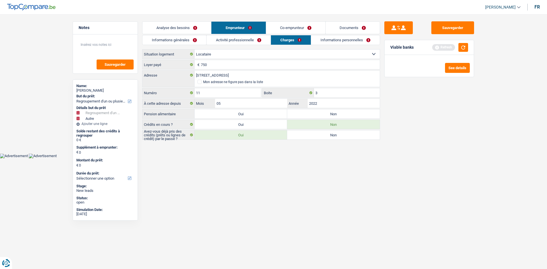
click at [245, 39] on link "Activité professionnelle" at bounding box center [239, 39] width 64 height 9
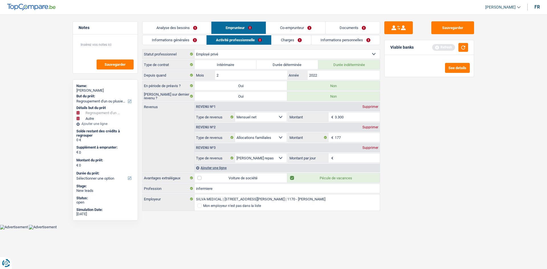
click at [278, 25] on link "Co-emprunteur" at bounding box center [295, 28] width 59 height 12
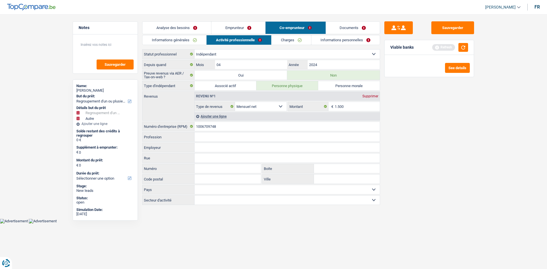
click at [284, 40] on link "Charges" at bounding box center [292, 39] width 40 height 9
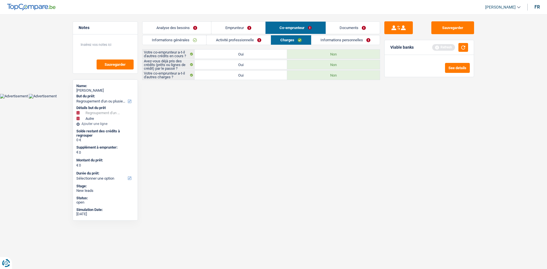
click at [325, 38] on link "Informations personnelles" at bounding box center [345, 39] width 69 height 9
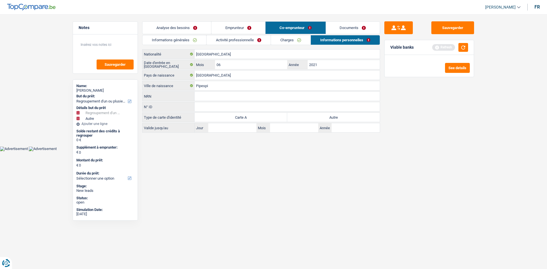
click at [242, 26] on link "Emprunteur" at bounding box center [238, 28] width 54 height 12
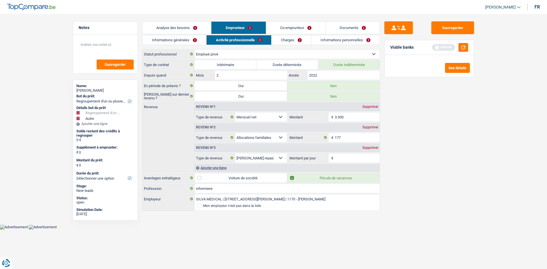
click at [349, 40] on link "Informations personnelles" at bounding box center [345, 39] width 69 height 9
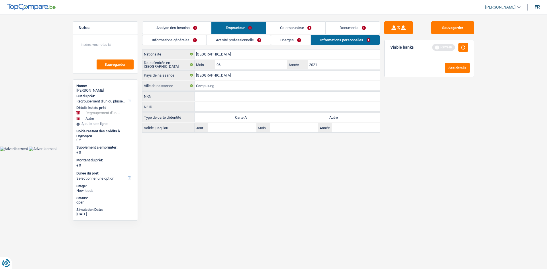
click at [298, 116] on label "Autre" at bounding box center [333, 117] width 93 height 9
click at [298, 116] on input "Autre" at bounding box center [333, 117] width 93 height 9
radio input "true"
click at [290, 28] on link "Co-emprunteur" at bounding box center [295, 28] width 59 height 12
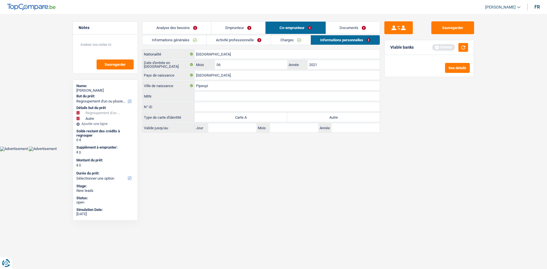
click at [342, 117] on label "Autre" at bounding box center [333, 117] width 93 height 9
click at [342, 117] on input "Autre" at bounding box center [333, 117] width 93 height 9
radio input "true"
click at [243, 38] on link "Activité professionnelle" at bounding box center [239, 39] width 64 height 9
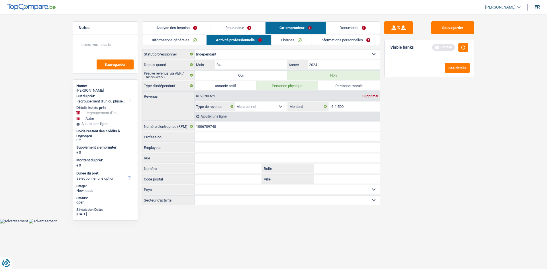
click at [237, 30] on link "Emprunteur" at bounding box center [238, 28] width 54 height 12
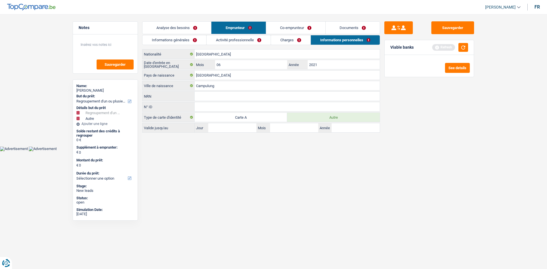
click at [187, 27] on link "Analyse des besoins" at bounding box center [176, 28] width 69 height 12
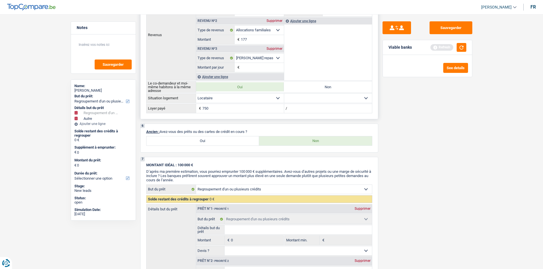
scroll to position [396, 0]
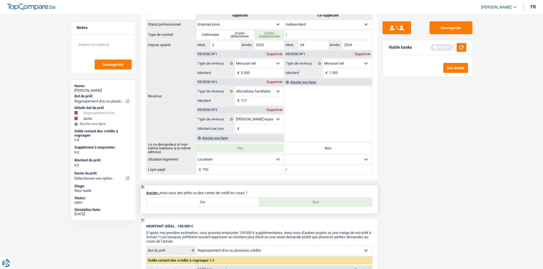
click at [197, 201] on label "Oui" at bounding box center [202, 202] width 113 height 9
click at [197, 201] on input "Oui" at bounding box center [202, 202] width 113 height 9
radio input "true"
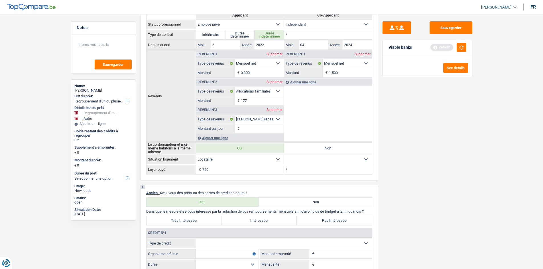
scroll to position [538, 0]
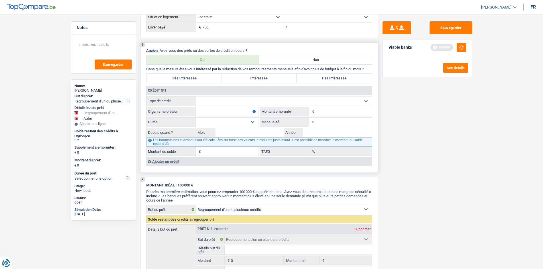
click at [213, 97] on select "Carte ou ouverture de crédit Prêt hypothécaire Vente à tempérament Prêt à tempé…" at bounding box center [284, 101] width 176 height 9
select select "personalLoan"
type input "0"
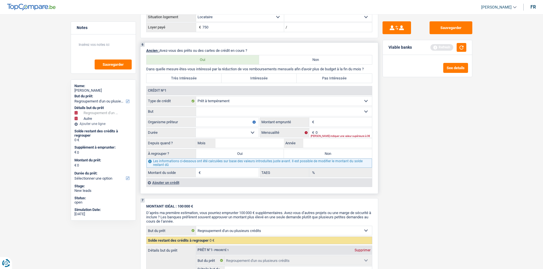
click at [211, 111] on select "Confort maison: meubles, textile, peinture, électroménager, outillage non-profe…" at bounding box center [284, 111] width 176 height 9
select select "homeFurnishingOrRelocation"
click at [196, 107] on select "Confort maison: meubles, textile, peinture, électroménager, outillage non-profe…" at bounding box center [284, 111] width 176 height 9
click at [209, 120] on input "Organisme prêteur" at bounding box center [227, 122] width 63 height 9
click at [321, 125] on input "Montant" at bounding box center [343, 122] width 56 height 9
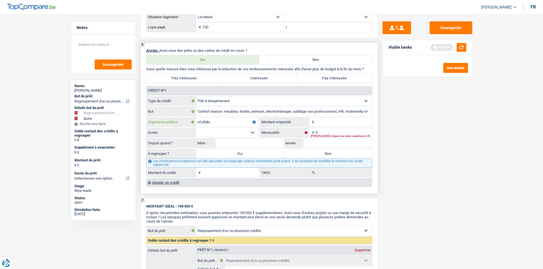
click at [225, 122] on input "cCofidis" at bounding box center [227, 122] width 63 height 9
click at [198, 121] on input "cCofidis" at bounding box center [227, 122] width 63 height 9
type input "Cofidis"
click at [328, 125] on input "Montant" at bounding box center [343, 122] width 56 height 9
click at [328, 125] on input "450" at bounding box center [343, 122] width 56 height 9
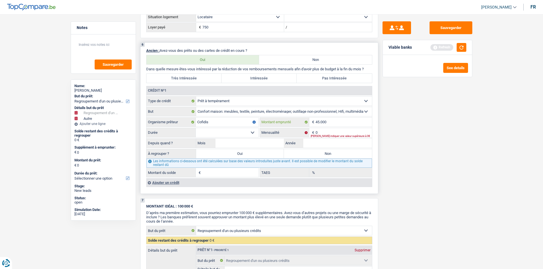
type input "45.000"
click at [224, 126] on input "Cofidis" at bounding box center [227, 122] width 63 height 9
click at [223, 130] on select "12 mois 18 mois 24 mois 30 mois 36 mois 42 mois 48 mois 60 mois 72 mois 84 mois…" at bounding box center [227, 132] width 63 height 9
select select "120"
click at [196, 128] on select "12 mois 18 mois 24 mois 30 mois 36 mois 42 mois 48 mois 60 mois 72 mois 84 mois…" at bounding box center [227, 132] width 63 height 9
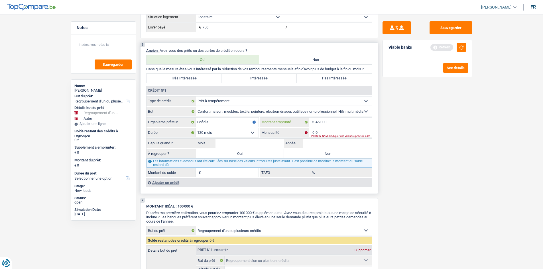
drag, startPoint x: 342, startPoint y: 120, endPoint x: 330, endPoint y: 124, distance: 12.8
click at [330, 124] on input "45.000" at bounding box center [343, 122] width 56 height 9
click at [324, 135] on div "Veuillez indiquer une valeur supérieure à 0€" at bounding box center [341, 136] width 61 height 2
click at [323, 135] on div "Veuillez indiquer une valeur supérieure à 0€" at bounding box center [341, 136] width 61 height 2
click at [318, 144] on input "Année" at bounding box center [337, 143] width 69 height 9
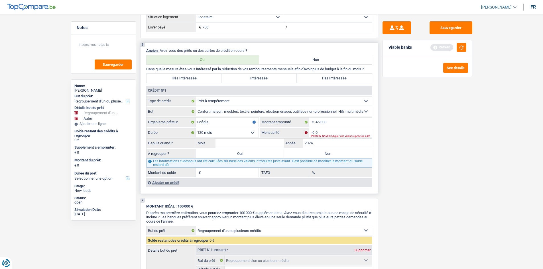
type input "2024"
click at [247, 142] on input "Mois" at bounding box center [249, 143] width 69 height 9
type input "00"
type input "1"
type input "0,00"
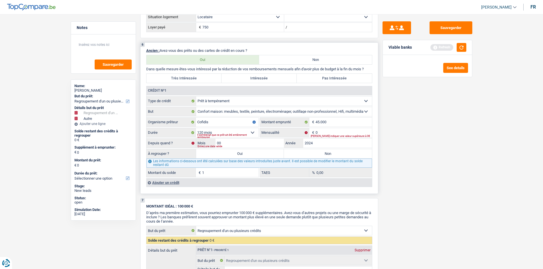
click at [242, 147] on div "Entrez une date valide" at bounding box center [275, 147] width 156 height 2
click at [241, 140] on input "00" at bounding box center [249, 143] width 69 height 9
type input "08"
click at [407, 172] on div "Sauvegarder Viable banks Refresh See details" at bounding box center [427, 139] width 98 height 237
click at [322, 129] on input "0" at bounding box center [343, 132] width 56 height 9
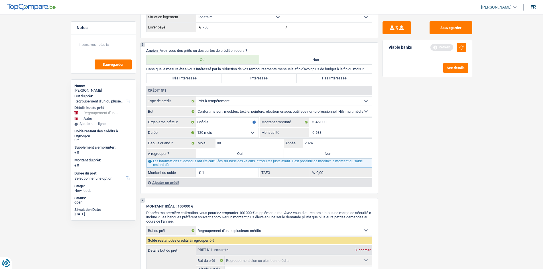
type input "683"
type input "42.704"
type input "14,27"
click at [437, 167] on div "Sauvegarder Viable banks Refresh See details" at bounding box center [427, 139] width 98 height 237
click at [241, 150] on label "Oui" at bounding box center [240, 153] width 88 height 9
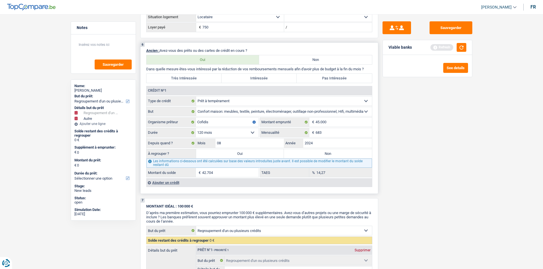
click at [241, 150] on input "Oui" at bounding box center [240, 153] width 88 height 9
radio input "true"
type input "42.704"
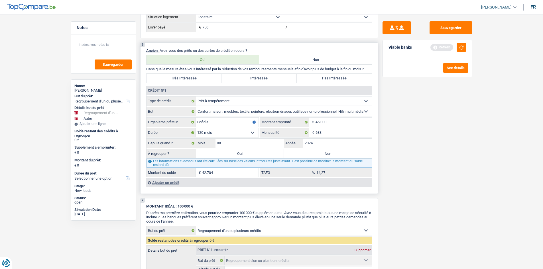
type input "42.704"
select select "144"
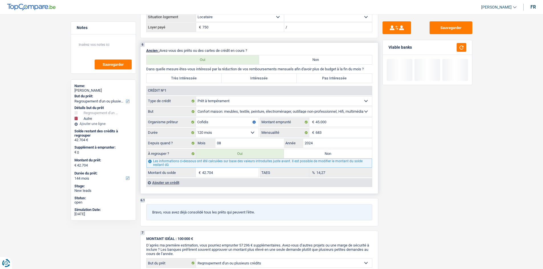
click at [159, 182] on div "Ajouter un crédit" at bounding box center [259, 182] width 226 height 9
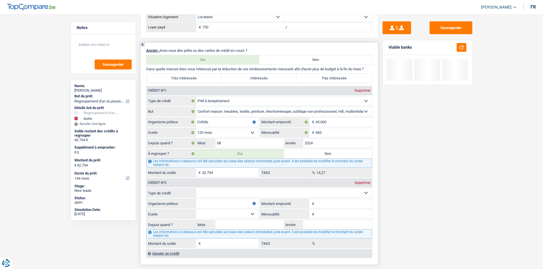
click at [212, 191] on select "Carte ou ouverture de crédit Prêt hypothécaire Vente à tempérament Prêt à tempé…" at bounding box center [284, 193] width 176 height 9
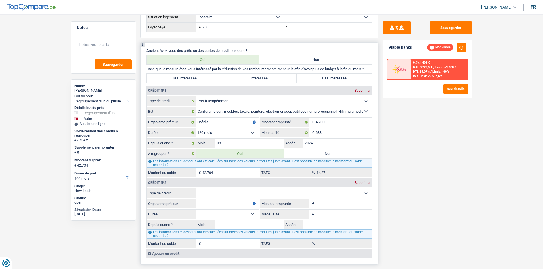
select select "cardOrCredit"
type input "0"
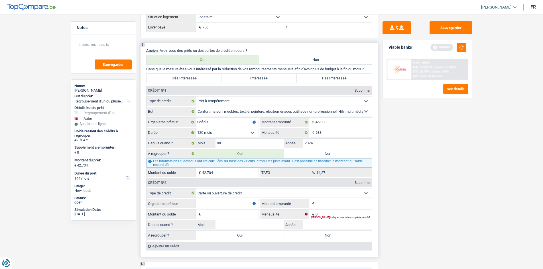
click at [329, 203] on input "Montant" at bounding box center [343, 203] width 56 height 9
type input "2.250"
click at [328, 215] on input "0" at bounding box center [343, 214] width 56 height 9
type input "0"
type input "208"
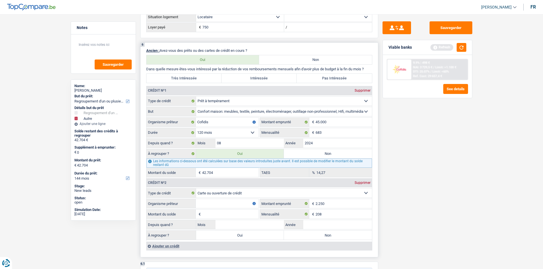
click at [235, 215] on input "Montant du solde" at bounding box center [230, 214] width 56 height 9
type input "2.250"
click at [200, 203] on input "Organisme prêteur" at bounding box center [227, 203] width 63 height 9
click at [198, 205] on input "cofidis" at bounding box center [227, 203] width 63 height 9
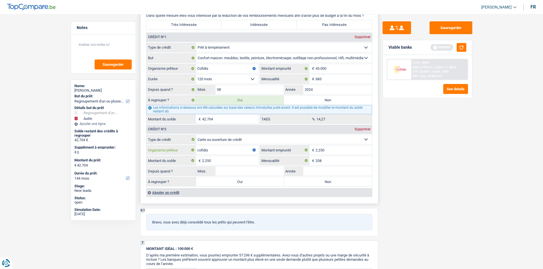
scroll to position [592, 0]
type input "cofidis"
click at [321, 173] on input "Année" at bounding box center [337, 170] width 69 height 9
type input "1"
type input "2024"
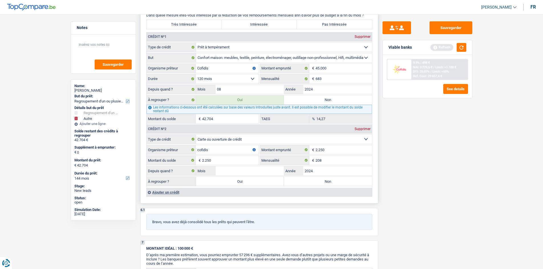
click at [258, 166] on div "Depuis quand ? Mois / 2024 Année" at bounding box center [258, 171] width 225 height 10
click at [257, 170] on input "Mois" at bounding box center [249, 170] width 69 height 9
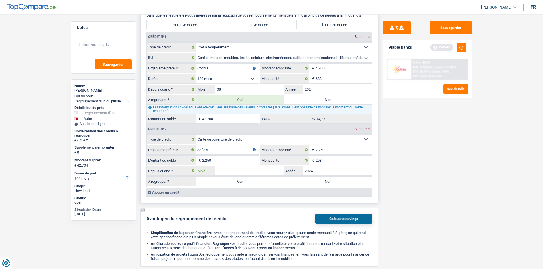
type input "12"
click at [257, 181] on label "Oui" at bounding box center [240, 181] width 88 height 9
click at [257, 181] on input "Oui" at bounding box center [240, 181] width 88 height 9
radio input "true"
type input "44.954"
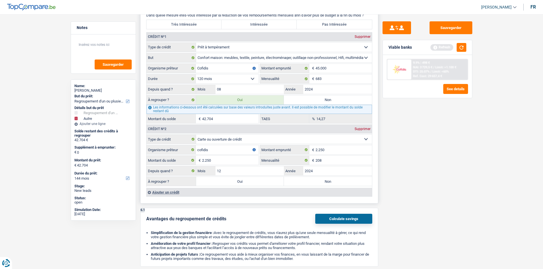
type input "44.954"
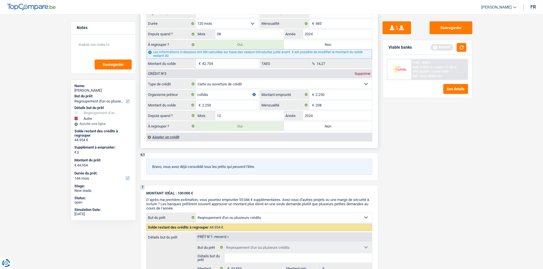
scroll to position [669, 0]
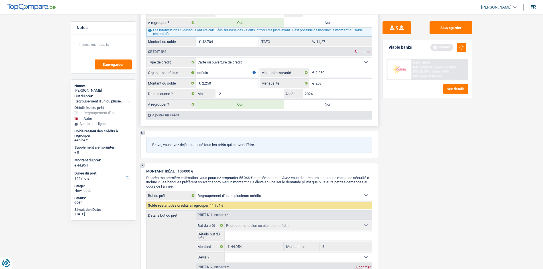
click at [156, 110] on div "Crédit nº1 Supprimer Carte ou ouverture de crédit Prêt hypothécaire Vente à tem…" at bounding box center [259, 37] width 226 height 164
click at [157, 115] on div "Ajouter un crédit" at bounding box center [259, 115] width 226 height 9
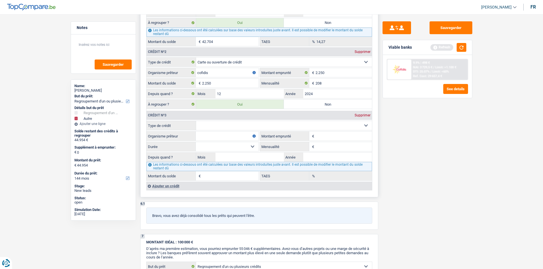
click at [225, 128] on select "Carte ou ouverture de crédit Prêt hypothécaire Vente à tempérament Prêt à tempé…" at bounding box center [284, 125] width 176 height 9
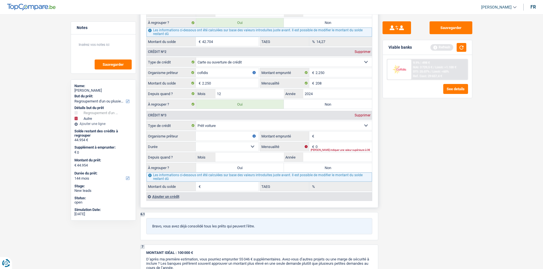
click at [320, 136] on input "Montant emprunté" at bounding box center [343, 136] width 56 height 9
click at [320, 136] on input "10" at bounding box center [343, 136] width 56 height 9
click at [320, 136] on input "1.060" at bounding box center [343, 136] width 56 height 9
click at [359, 152] on div "Depuis quand ? Mois / Année" at bounding box center [258, 157] width 225 height 10
click at [334, 137] on input "10.060" at bounding box center [343, 136] width 56 height 9
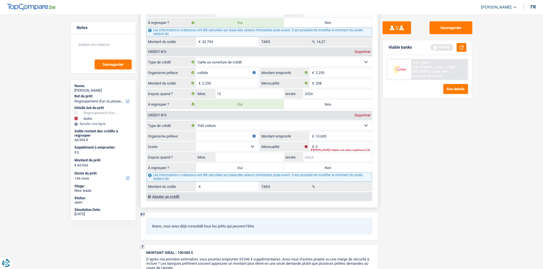
click at [321, 159] on input "Année" at bounding box center [337, 157] width 69 height 9
click at [264, 155] on input "Mois" at bounding box center [249, 157] width 69 height 9
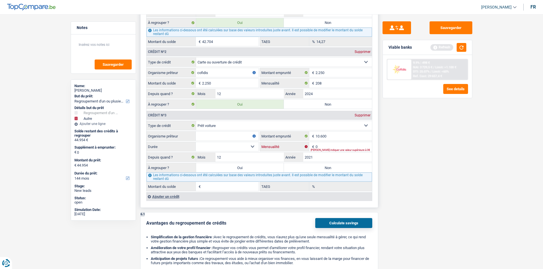
click at [326, 147] on input "0" at bounding box center [343, 146] width 56 height 9
click at [242, 156] on input "12" at bounding box center [249, 157] width 69 height 9
click at [220, 144] on select "12 mois 18 mois 24 mois 30 mois 36 mois 42 mois 48 mois 60 mois Sélectionner un…" at bounding box center [227, 146] width 63 height 9
click at [196, 142] on select "12 mois 18 mois 24 mois 30 mois 36 mois 42 mois 48 mois 60 mois Sélectionner un…" at bounding box center [227, 146] width 63 height 9
click at [200, 134] on input "Organisme prêteur" at bounding box center [227, 136] width 63 height 9
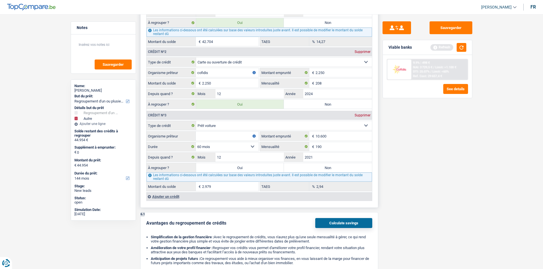
click at [220, 135] on input "Organisme prêteur" at bounding box center [227, 136] width 63 height 9
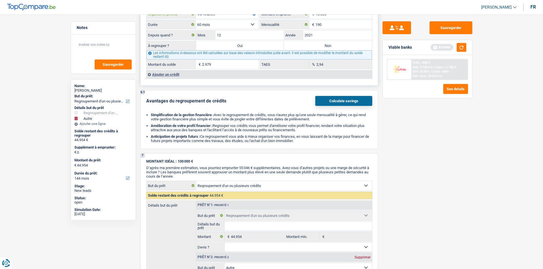
scroll to position [792, 0]
click at [462, 45] on button "button" at bounding box center [462, 47] width 10 height 9
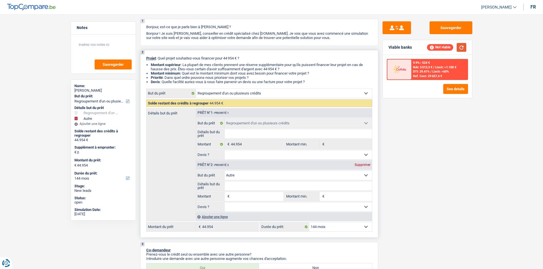
scroll to position [0, 0]
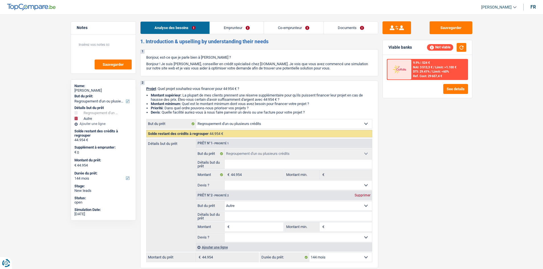
click at [228, 25] on link "Emprunteur" at bounding box center [237, 28] width 54 height 12
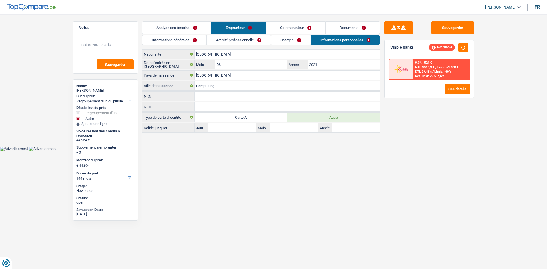
click at [222, 43] on link "Activité professionnelle" at bounding box center [239, 39] width 64 height 9
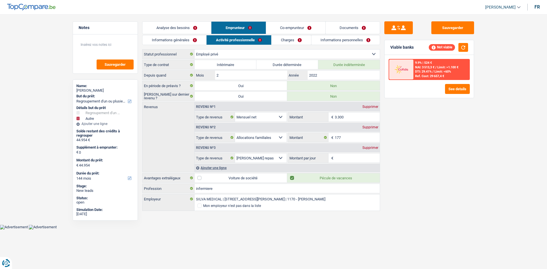
click at [368, 148] on div "Supprimer" at bounding box center [370, 147] width 19 height 3
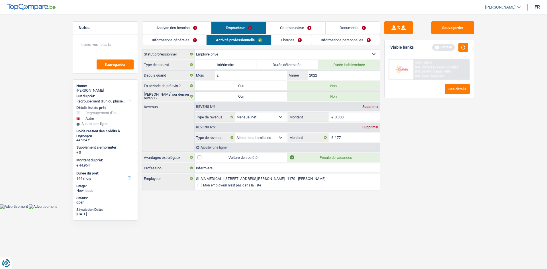
click at [180, 34] on link "Analyse des besoins" at bounding box center [176, 28] width 69 height 12
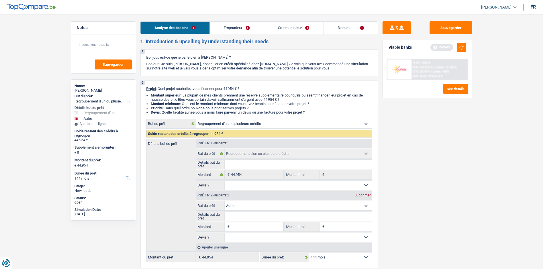
click at [229, 30] on link "Emprunteur" at bounding box center [237, 28] width 54 height 12
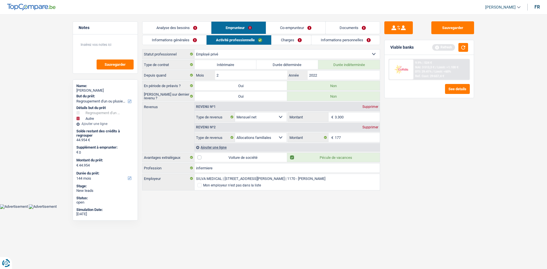
click at [197, 34] on div "Analyse des besoins Emprunteur Co-emprunteur Documents 1. Introduction & upsell…" at bounding box center [261, 106] width 238 height 170
click at [194, 39] on link "Informations générales" at bounding box center [174, 39] width 64 height 9
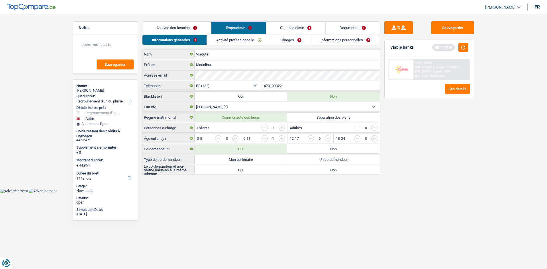
click at [291, 27] on link "Co-emprunteur" at bounding box center [295, 28] width 59 height 12
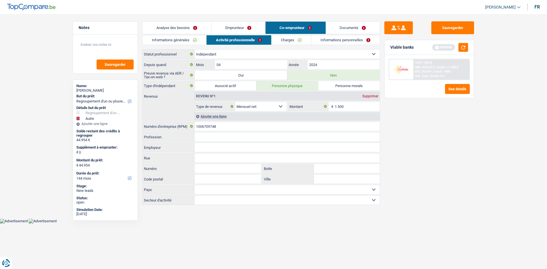
click at [170, 38] on link "Informations générales" at bounding box center [174, 39] width 64 height 9
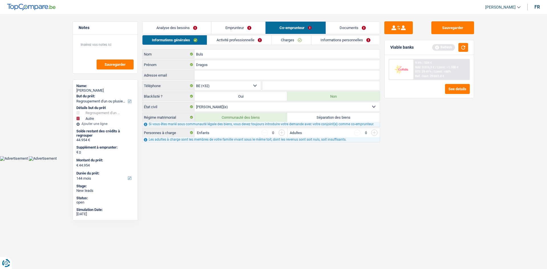
click at [284, 38] on link "Charges" at bounding box center [292, 39] width 40 height 9
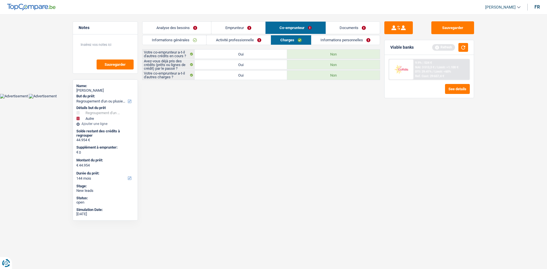
click at [257, 43] on link "Activité professionnelle" at bounding box center [239, 39] width 64 height 9
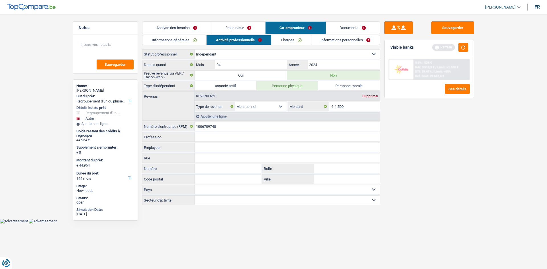
click at [331, 37] on link "Informations personnelles" at bounding box center [345, 39] width 69 height 9
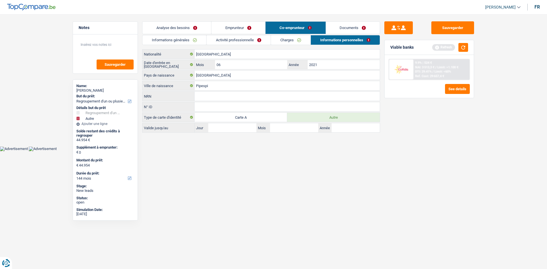
click at [221, 37] on link "Activité professionnelle" at bounding box center [239, 39] width 64 height 9
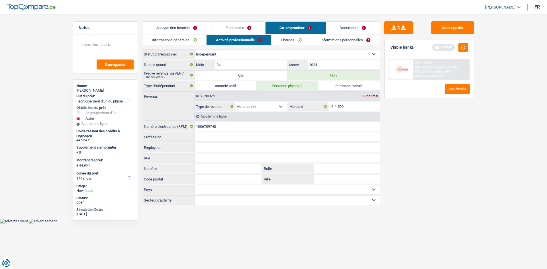
click at [165, 41] on link "Informations générales" at bounding box center [174, 39] width 64 height 9
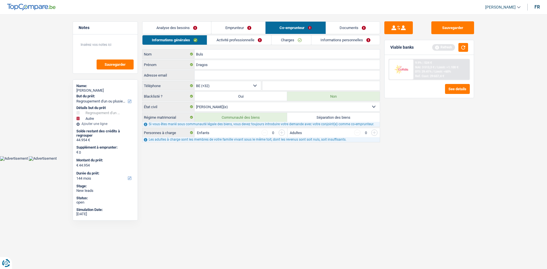
click at [231, 26] on link "Emprunteur" at bounding box center [238, 28] width 54 height 12
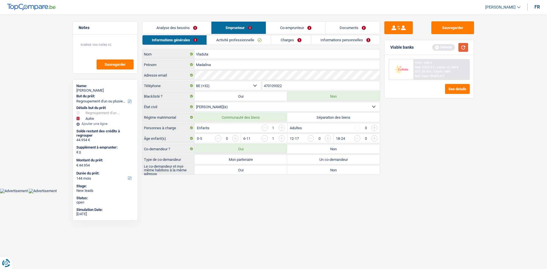
click at [464, 49] on button "button" at bounding box center [464, 47] width 10 height 9
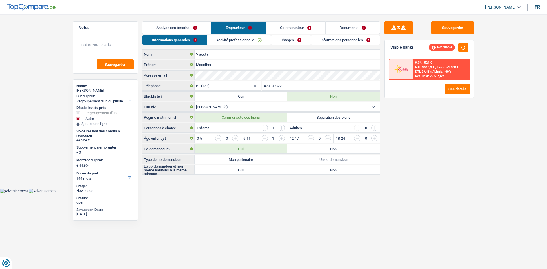
click at [189, 27] on link "Analyse des besoins" at bounding box center [176, 28] width 69 height 12
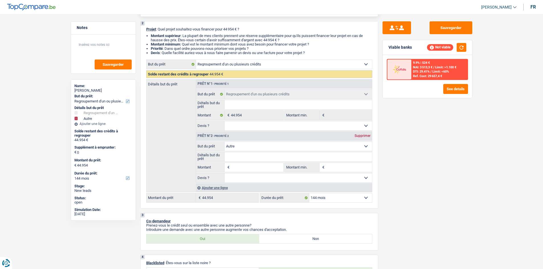
scroll to position [62, 0]
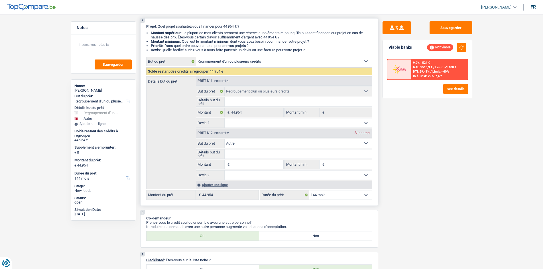
click at [359, 191] on select "12 mois 18 mois 24 mois 30 mois 36 mois 42 mois 48 mois 60 mois 72 mois 84 mois…" at bounding box center [340, 195] width 63 height 9
click at [309, 191] on select "12 mois 18 mois 24 mois 30 mois 36 mois 42 mois 48 mois 60 mois 72 mois 84 mois…" at bounding box center [340, 195] width 63 height 9
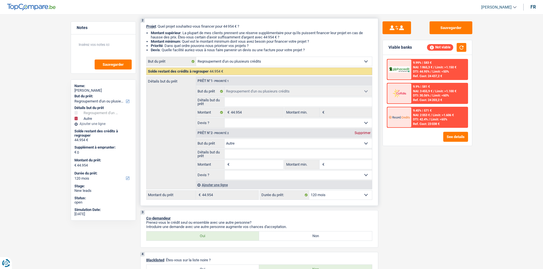
click at [365, 133] on div "Supprimer" at bounding box center [362, 132] width 19 height 3
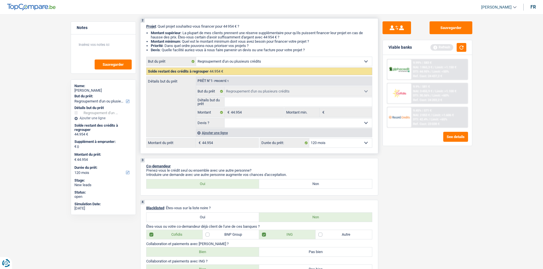
click at [217, 131] on div "Ajouter une ligne" at bounding box center [284, 133] width 176 height 8
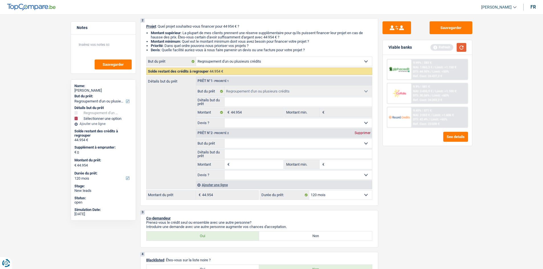
click at [460, 46] on button "button" at bounding box center [462, 47] width 10 height 9
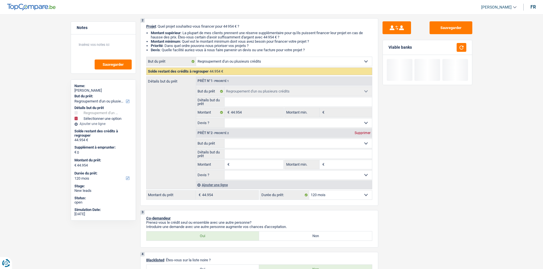
click at [244, 164] on input "Montant" at bounding box center [257, 164] width 52 height 9
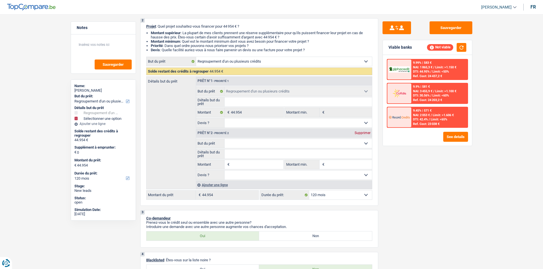
click at [244, 164] on input "Montant" at bounding box center [257, 164] width 52 height 9
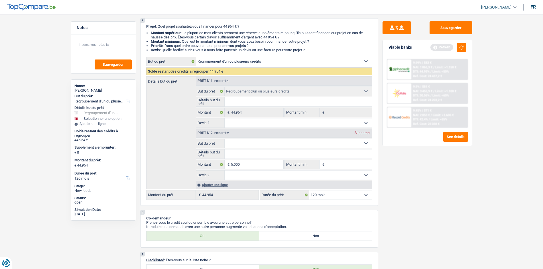
click at [392, 202] on div "Sauvegarder Viable banks Refresh 9.99% | 583 € NAI: 1 865,3 € / Limit: >1.150 €…" at bounding box center [427, 139] width 98 height 237
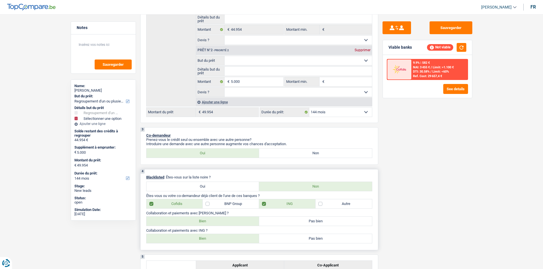
scroll to position [145, 0]
click at [344, 116] on select "12 mois 18 mois 24 mois 30 mois 36 mois 42 mois 48 mois 60 mois 72 mois 84 mois…" at bounding box center [340, 112] width 63 height 9
click at [309, 108] on select "12 mois 18 mois 24 mois 30 mois 36 mois 42 mois 48 mois 60 mois 72 mois 84 mois…" at bounding box center [340, 112] width 63 height 9
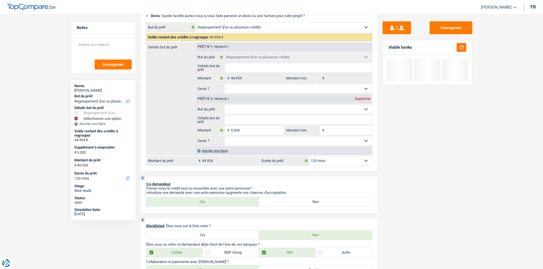
scroll to position [96, 0]
click at [272, 110] on select "Confort maison: meubles, textile, peinture, électroménager, outillage non-profe…" at bounding box center [298, 109] width 147 height 9
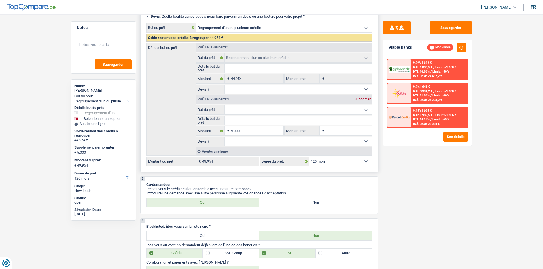
click at [225, 105] on select "Confort maison: meubles, textile, peinture, électroménager, outillage non-profe…" at bounding box center [298, 109] width 147 height 9
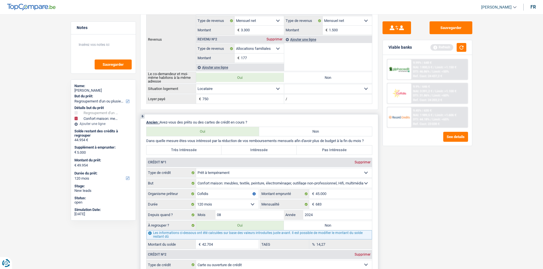
scroll to position [437, 0]
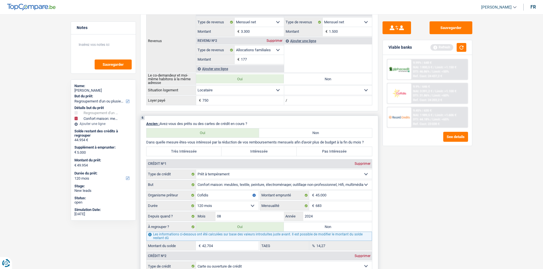
click at [190, 152] on label "Très Intéressée" at bounding box center [183, 151] width 75 height 9
click at [190, 152] on input "Très Intéressée" at bounding box center [183, 151] width 75 height 9
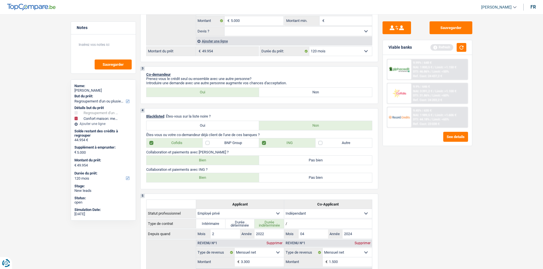
scroll to position [206, 0]
click at [460, 49] on button "button" at bounding box center [462, 47] width 10 height 9
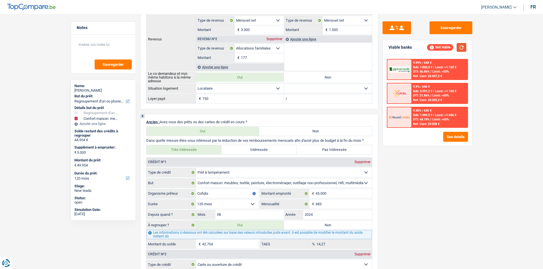
scroll to position [532, 0]
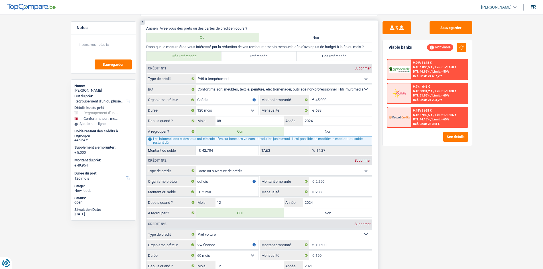
click at [312, 132] on label "Non" at bounding box center [328, 131] width 88 height 9
click at [312, 132] on input "Non" at bounding box center [328, 131] width 88 height 9
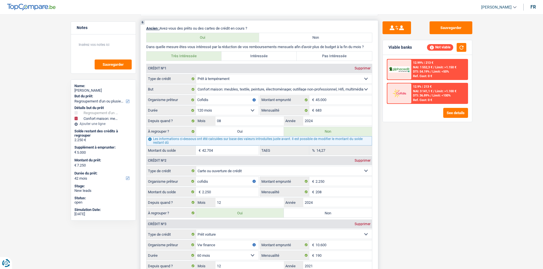
click at [225, 133] on label "Oui" at bounding box center [240, 131] width 88 height 9
click at [225, 133] on input "Oui" at bounding box center [240, 131] width 88 height 9
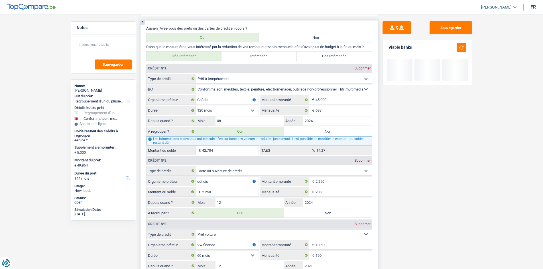
scroll to position [568, 0]
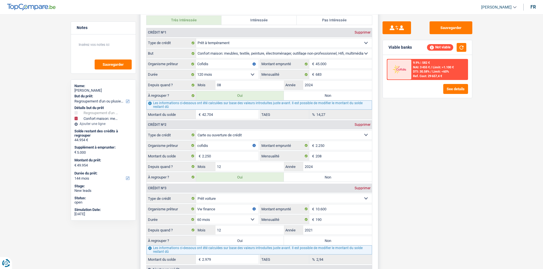
click at [313, 174] on label "Non" at bounding box center [328, 177] width 88 height 9
click at [313, 174] on input "Non" at bounding box center [328, 177] width 88 height 9
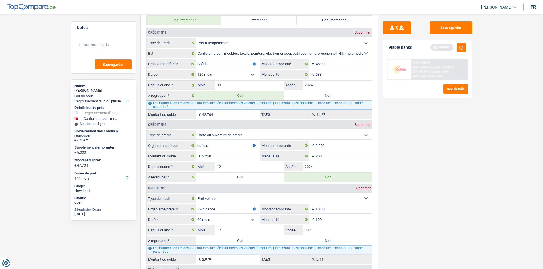
click at [397, 103] on div "Sauvegarder Viable banks Refresh 9.9% | 582 € NAI: 3 455 € / Limit: >1.100 € DT…" at bounding box center [427, 139] width 98 height 237
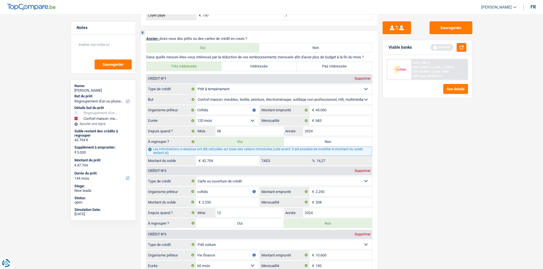
scroll to position [522, 0]
click at [461, 48] on button "button" at bounding box center [462, 47] width 10 height 9
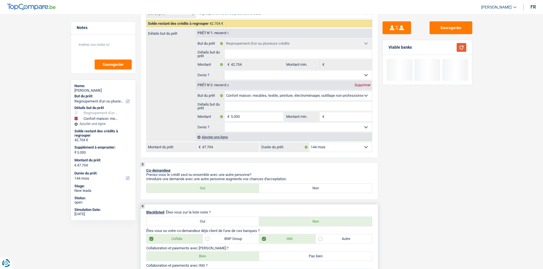
scroll to position [106, 0]
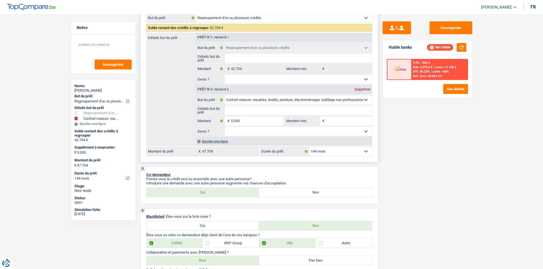
click at [321, 149] on select "12 mois 18 mois 24 mois 30 mois 36 mois 42 mois 48 mois 60 mois 72 mois 84 mois…" at bounding box center [340, 151] width 63 height 9
click at [309, 147] on select "12 mois 18 mois 24 mois 30 mois 36 mois 42 mois 48 mois 60 mois 72 mois 84 mois…" at bounding box center [340, 151] width 63 height 9
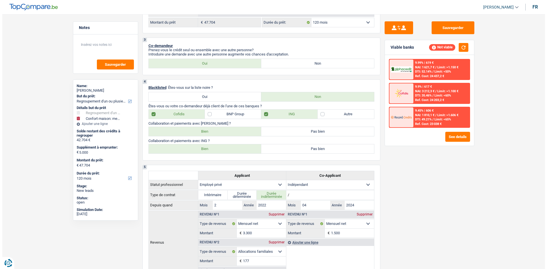
scroll to position [251, 0]
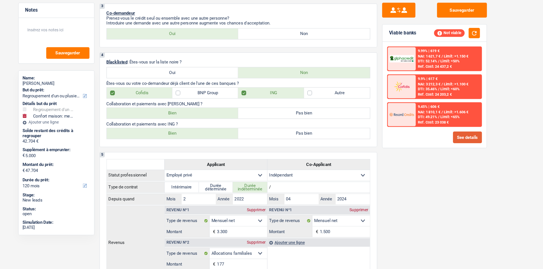
click at [452, 135] on button "See details" at bounding box center [455, 137] width 25 height 10
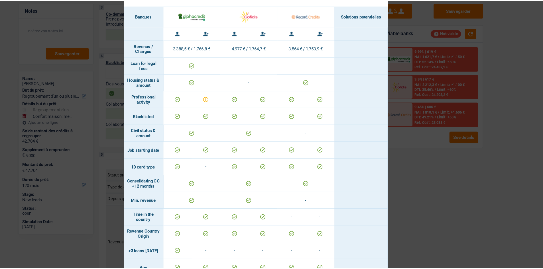
scroll to position [0, 0]
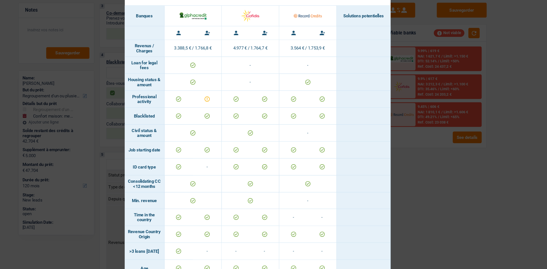
click at [139, 135] on div "Banks conditions × Banques Solutions potentielles Revenus / Charges 3.388,5 € /…" at bounding box center [273, 134] width 547 height 269
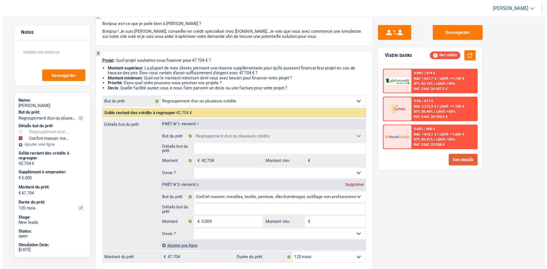
scroll to position [0, 0]
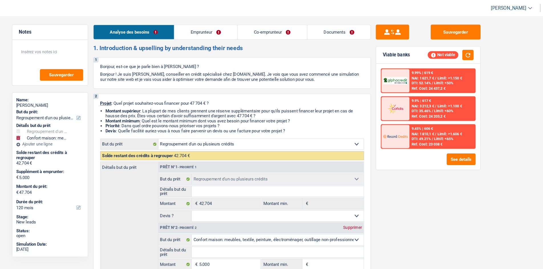
click at [246, 26] on link "Emprunteur" at bounding box center [237, 28] width 54 height 12
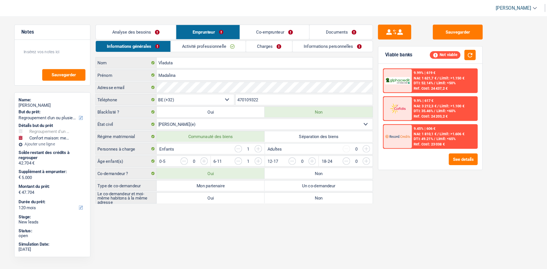
click at [296, 27] on link "Co-emprunteur" at bounding box center [295, 28] width 59 height 12
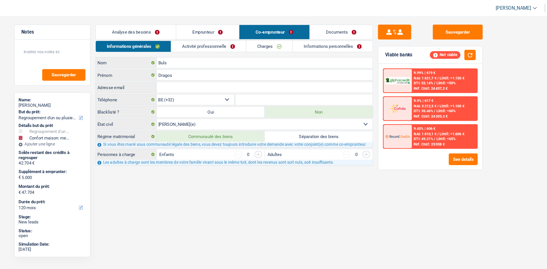
click at [249, 39] on link "Activité professionnelle" at bounding box center [239, 39] width 64 height 9
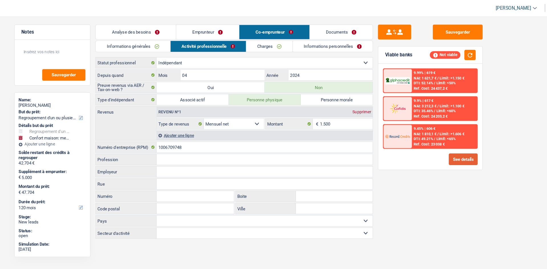
click at [462, 136] on button "See details" at bounding box center [457, 137] width 25 height 10
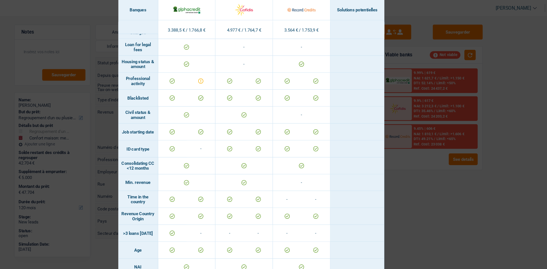
scroll to position [0, 0]
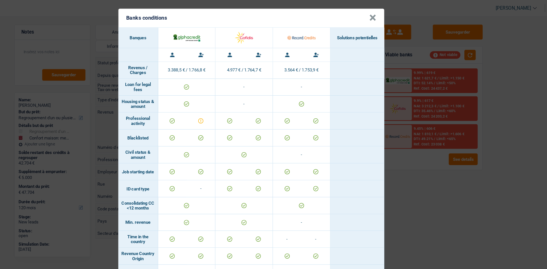
click at [480, 156] on div "Banks conditions × Banques Solutions potentielles Revenus / Charges 3.388,5 € /…" at bounding box center [273, 134] width 547 height 269
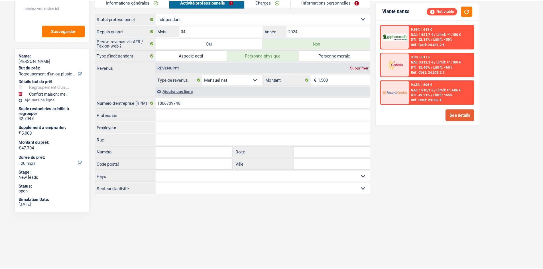
scroll to position [0, 0]
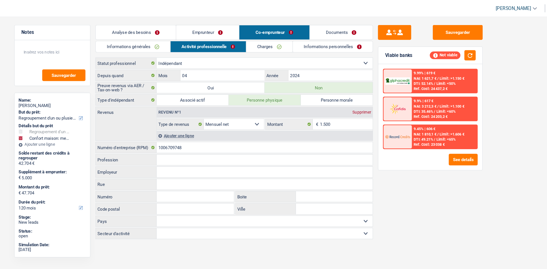
click at [172, 28] on link "Analyse des besoins" at bounding box center [176, 28] width 69 height 12
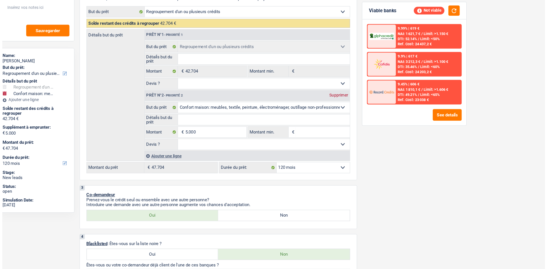
scroll to position [80, 0]
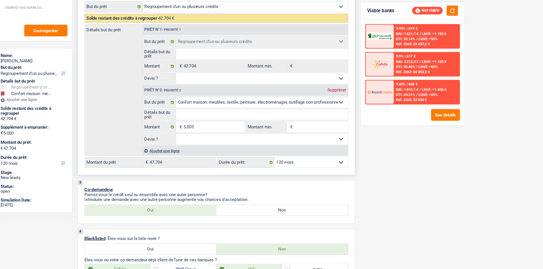
click at [336, 179] on select "12 mois 18 mois 24 mois 30 mois 36 mois 42 mois 48 mois 60 mois 72 mois 84 mois…" at bounding box center [340, 177] width 63 height 9
click at [309, 173] on select "12 mois 18 mois 24 mois 30 mois 36 mois 42 mois 48 mois 60 mois 72 mois 84 mois…" at bounding box center [340, 177] width 63 height 9
click at [461, 138] on button "See details" at bounding box center [455, 137] width 25 height 10
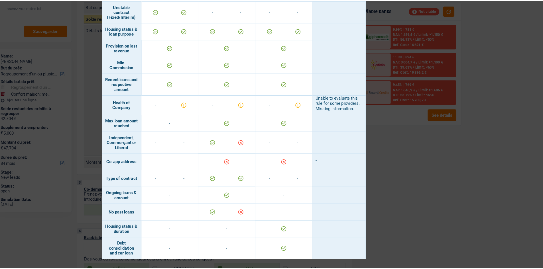
scroll to position [80, 0]
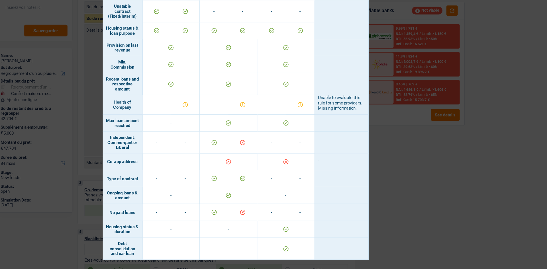
click at [448, 202] on div "Banks conditions × Banques Solutions potentielles Revenus / Charges 3.388,5 € /…" at bounding box center [273, 134] width 547 height 269
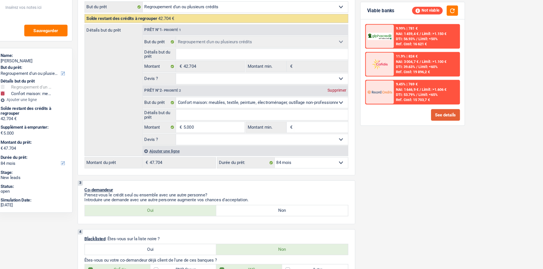
scroll to position [69, 0]
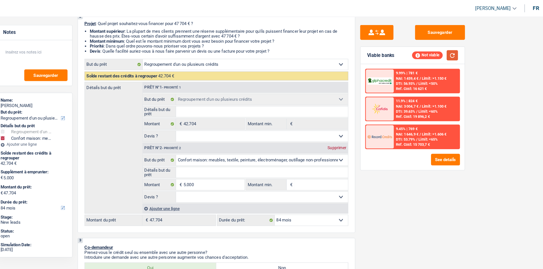
click at [461, 49] on button "button" at bounding box center [462, 47] width 10 height 9
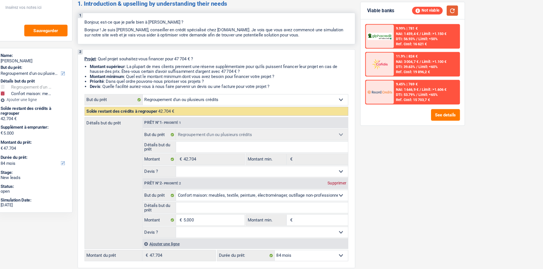
scroll to position [0, 0]
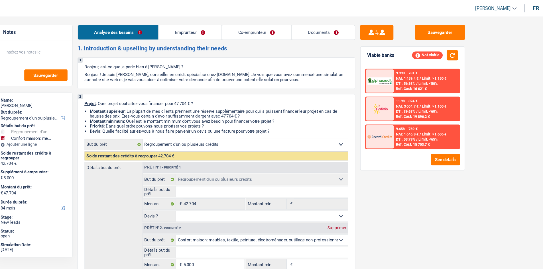
click at [239, 25] on link "Emprunteur" at bounding box center [237, 28] width 54 height 12
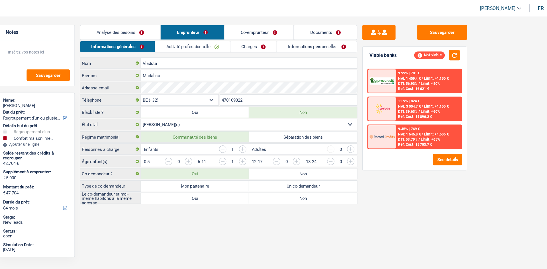
click at [244, 159] on label "Mon partenaire" at bounding box center [241, 159] width 93 height 9
click at [244, 159] on input "Mon partenaire" at bounding box center [241, 159] width 93 height 9
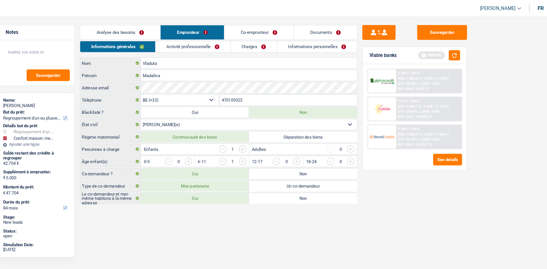
drag, startPoint x: 247, startPoint y: 42, endPoint x: 289, endPoint y: 70, distance: 50.6
click at [247, 41] on link "Activité professionnelle" at bounding box center [239, 39] width 64 height 9
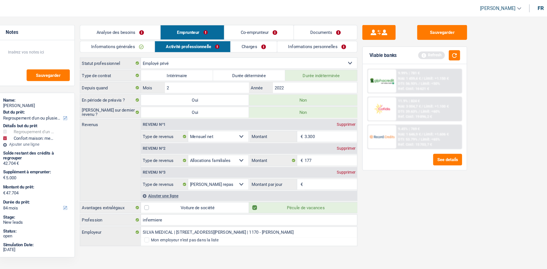
click at [373, 149] on div "Supprimer" at bounding box center [370, 147] width 19 height 3
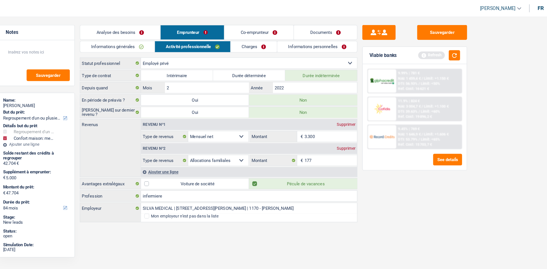
click at [294, 38] on link "Charges" at bounding box center [292, 39] width 40 height 9
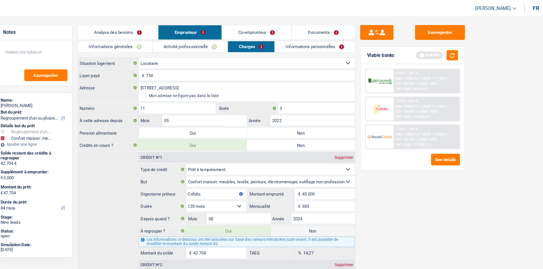
click at [321, 39] on link "Informations personnelles" at bounding box center [343, 39] width 69 height 9
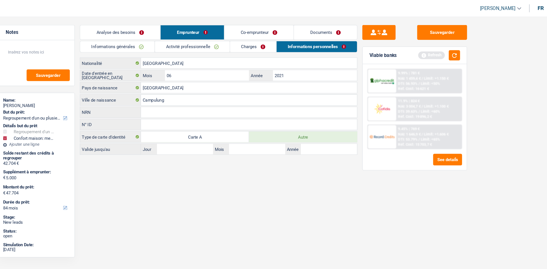
click at [283, 28] on link "Co-emprunteur" at bounding box center [295, 28] width 59 height 12
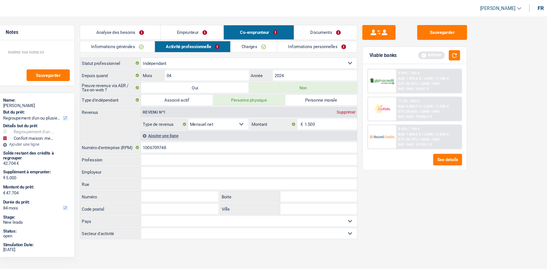
click at [195, 41] on link "Informations générales" at bounding box center [174, 39] width 64 height 9
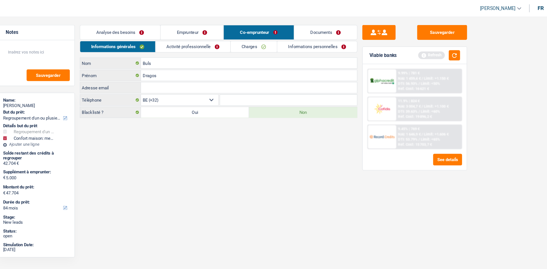
click at [248, 39] on link "Activité professionnelle" at bounding box center [239, 39] width 64 height 9
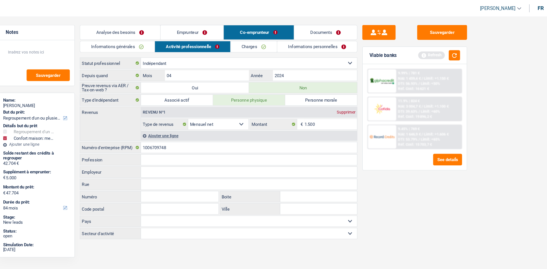
click at [301, 40] on link "Charges" at bounding box center [292, 39] width 40 height 9
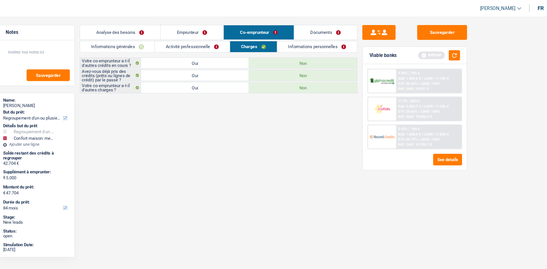
click at [340, 39] on link "Informations personnelles" at bounding box center [345, 39] width 69 height 9
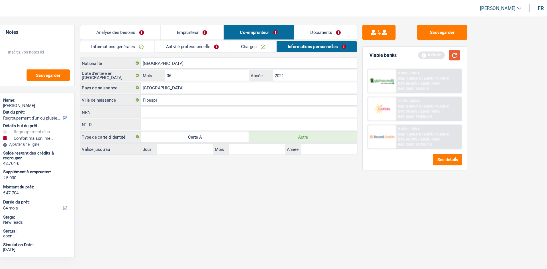
click at [463, 44] on button "button" at bounding box center [464, 47] width 10 height 9
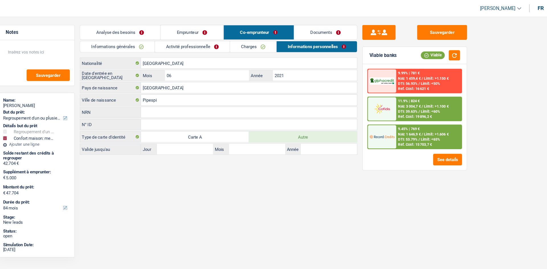
click at [189, 23] on link "Analyse des besoins" at bounding box center [176, 28] width 69 height 12
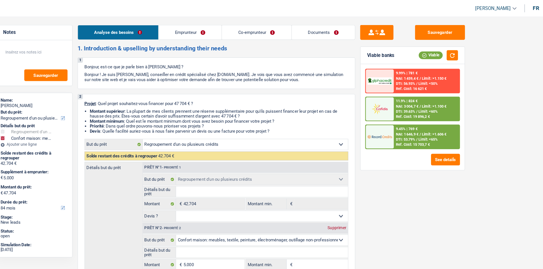
click at [426, 115] on span "NAI: 1 646,9 €" at bounding box center [422, 115] width 19 height 4
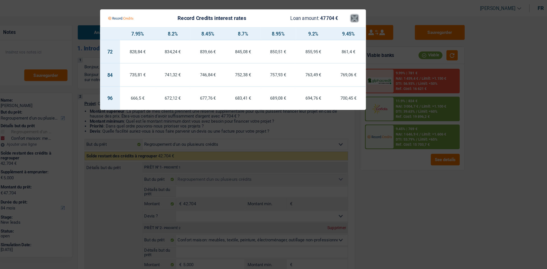
click at [377, 17] on button "×" at bounding box center [378, 16] width 6 height 6
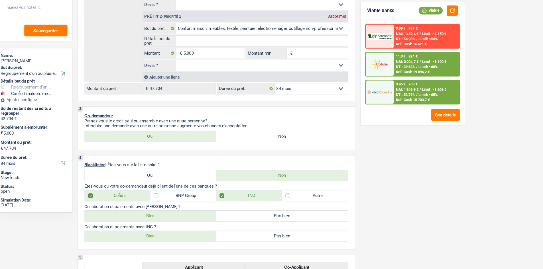
scroll to position [146, 0]
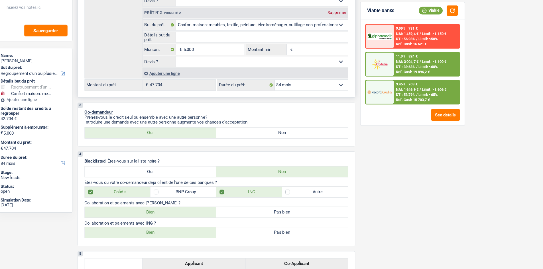
click at [327, 112] on select "12 mois 18 mois 24 mois 30 mois 36 mois 42 mois 48 mois 60 mois 72 mois 84 mois…" at bounding box center [340, 111] width 63 height 9
click at [309, 107] on select "12 mois 18 mois 24 mois 30 mois 36 mois 42 mois 48 mois 60 mois 72 mois 84 mois…" at bounding box center [340, 111] width 63 height 9
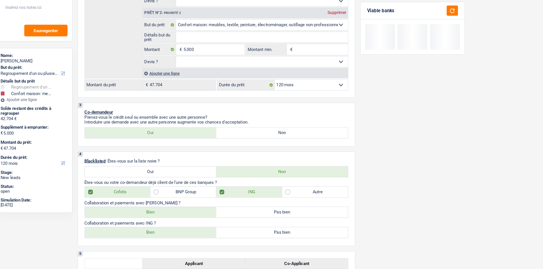
scroll to position [146, 0]
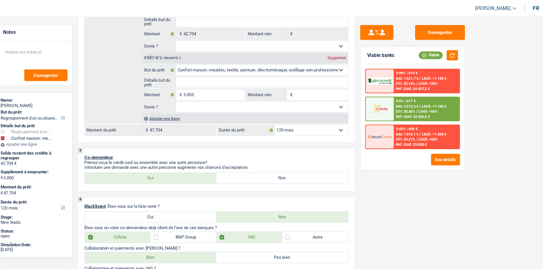
click at [412, 95] on div "9.9% | 617 € NAI: 3 212,3 € / Limit: >1.100 € DTI: 35.46% / Limit: <60% Ref. Co…" at bounding box center [439, 94] width 56 height 20
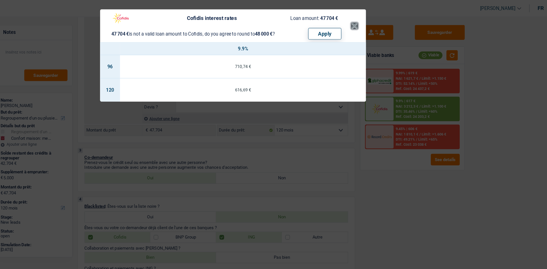
click at [375, 22] on button "×" at bounding box center [378, 22] width 6 height 6
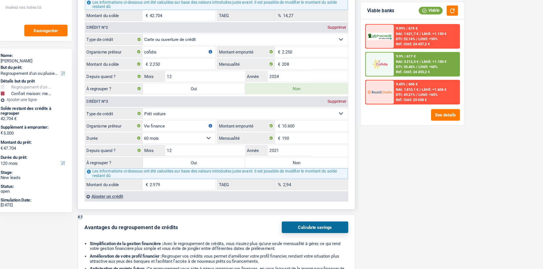
scroll to position [655, 0]
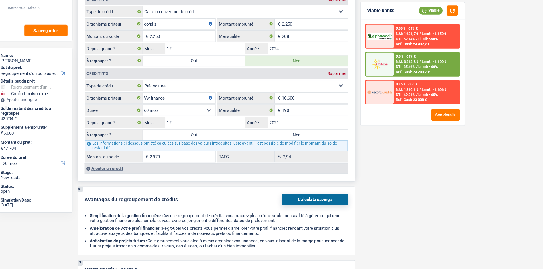
click at [320, 150] on label "Non" at bounding box center [328, 153] width 88 height 9
click at [320, 150] on input "Non" at bounding box center [328, 153] width 88 height 9
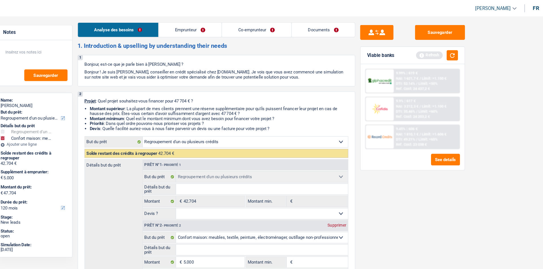
scroll to position [0, 0]
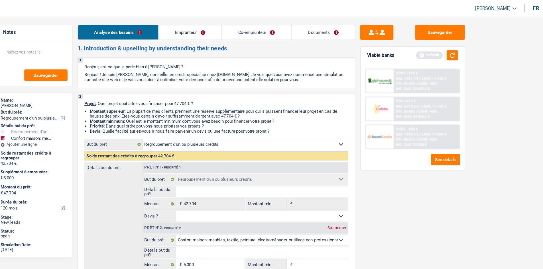
click at [228, 28] on link "Emprunteur" at bounding box center [237, 28] width 54 height 12
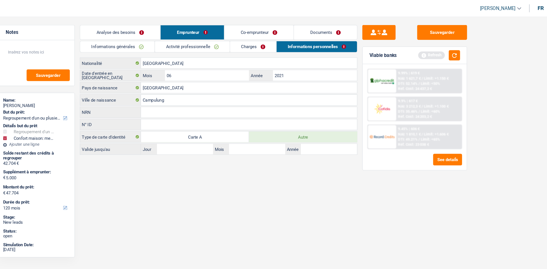
click at [183, 36] on link "Informations générales" at bounding box center [174, 39] width 64 height 9
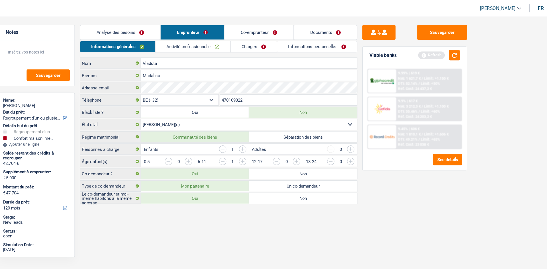
click at [230, 42] on link "Activité professionnelle" at bounding box center [239, 39] width 64 height 9
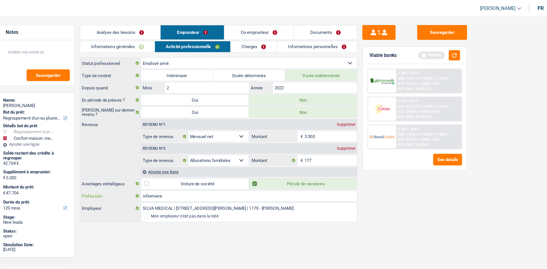
drag, startPoint x: 221, startPoint y: 172, endPoint x: 178, endPoint y: 152, distance: 47.6
click at [180, 153] on div "Type de contrat Intérimaire Durée déterminée Durée indéterminée Depuis quand 2 …" at bounding box center [261, 126] width 238 height 132
click at [301, 28] on link "Co-emprunteur" at bounding box center [295, 28] width 59 height 12
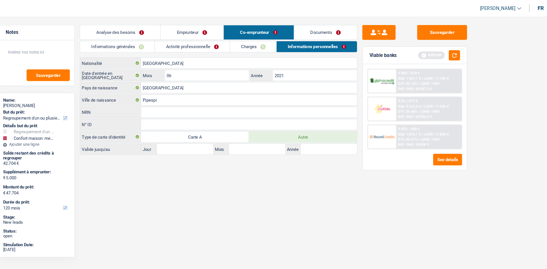
click at [245, 30] on link "Emprunteur" at bounding box center [238, 28] width 54 height 12
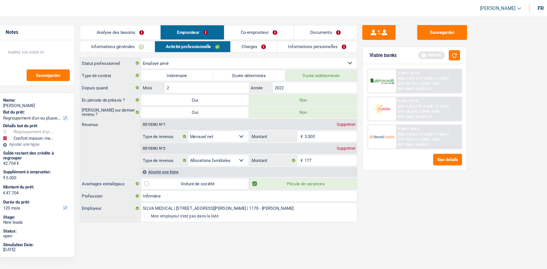
click at [283, 41] on link "Charges" at bounding box center [292, 39] width 40 height 9
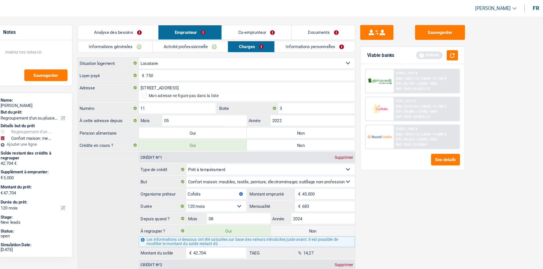
click at [323, 114] on label "Non" at bounding box center [331, 113] width 93 height 9
click at [323, 114] on input "Non" at bounding box center [331, 113] width 93 height 9
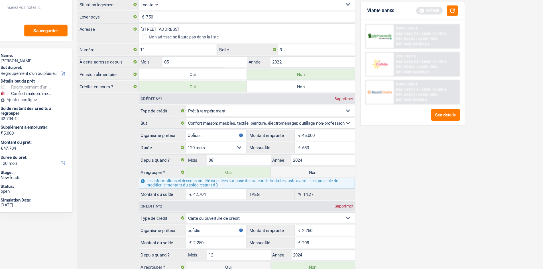
drag, startPoint x: 258, startPoint y: 124, endPoint x: 258, endPoint y: 162, distance: 38.2
click at [258, 162] on select "12 mois 18 mois 24 mois 30 mois 36 mois 42 mois 48 mois 60 mois 72 mois 84 mois…" at bounding box center [258, 164] width 51 height 9
click at [172, 157] on div "Crédit nº1 Supprimer Carte ou ouverture de crédit Prêt hypothécaire Vente à tem…" at bounding box center [259, 241] width 238 height 247
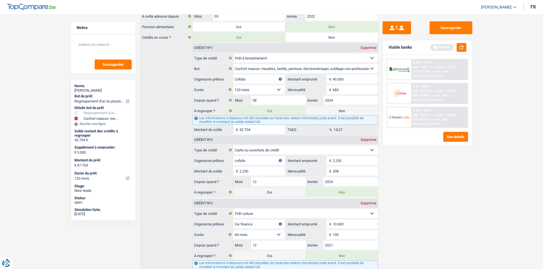
scroll to position [0, 0]
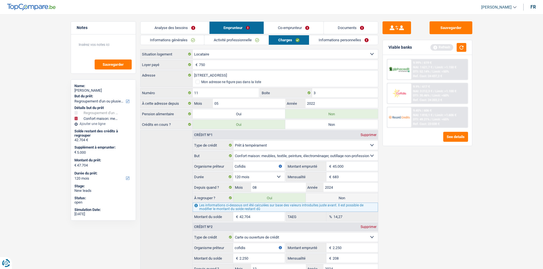
click at [181, 25] on link "Analyse des besoins" at bounding box center [174, 28] width 69 height 12
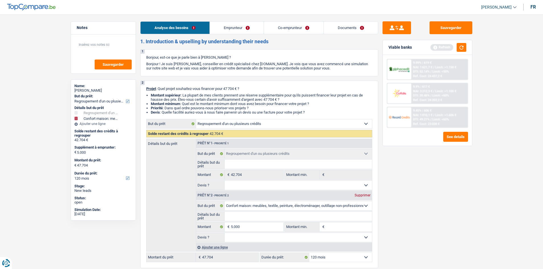
click at [235, 25] on link "Emprunteur" at bounding box center [237, 28] width 54 height 12
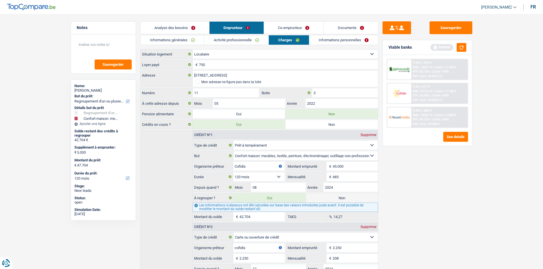
click at [323, 38] on link "Informations personnelles" at bounding box center [343, 39] width 69 height 9
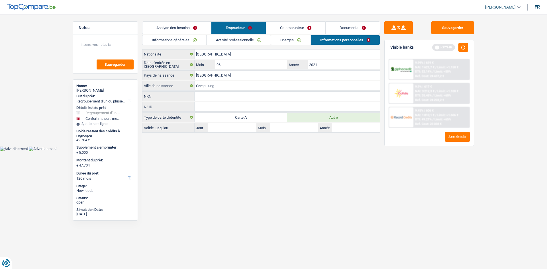
click at [305, 27] on link "Co-emprunteur" at bounding box center [295, 28] width 59 height 12
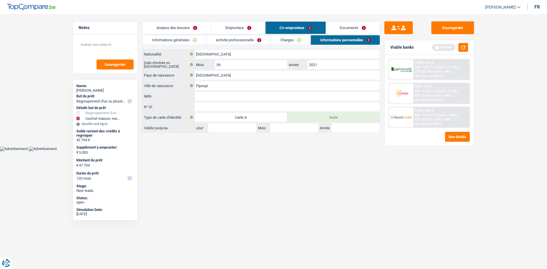
click at [193, 40] on link "Informations générales" at bounding box center [174, 39] width 64 height 9
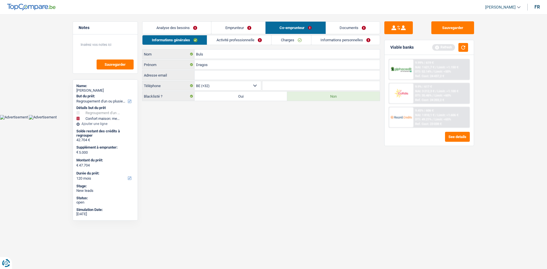
click at [241, 40] on link "Activité professionnelle" at bounding box center [239, 39] width 64 height 9
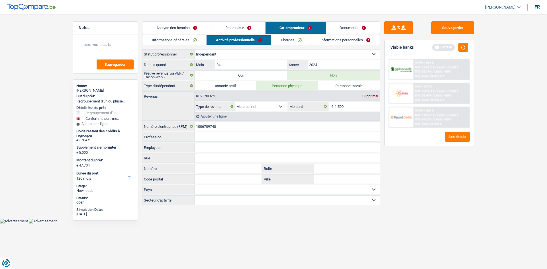
click at [215, 158] on input "Rue" at bounding box center [287, 158] width 185 height 9
paste input "Avenue Laënnec 11 box b002 1020 Bruxelles"
click at [355, 217] on main "Notes Sauvegarder Name: Madalina Vladuta But du prêt: Confort maison: meubles, …" at bounding box center [273, 114] width 547 height 210
click at [286, 41] on link "Charges" at bounding box center [292, 39] width 40 height 9
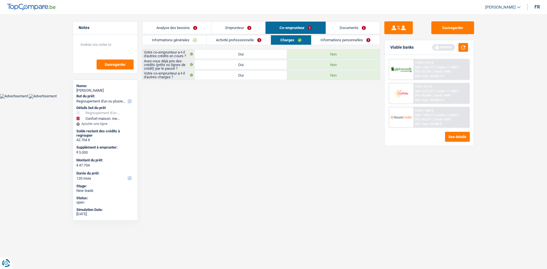
click at [233, 29] on link "Emprunteur" at bounding box center [238, 28] width 54 height 12
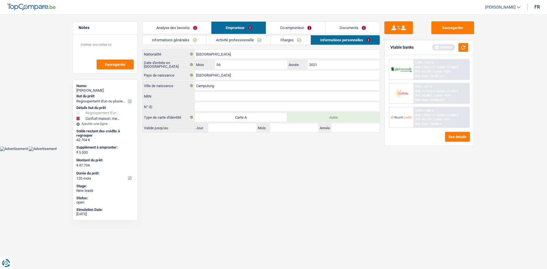
click at [183, 36] on link "Informations générales" at bounding box center [174, 39] width 64 height 9
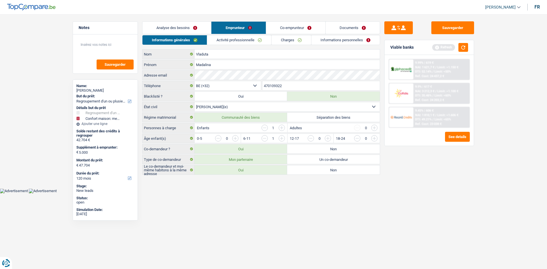
click at [294, 27] on link "Co-emprunteur" at bounding box center [295, 28] width 59 height 12
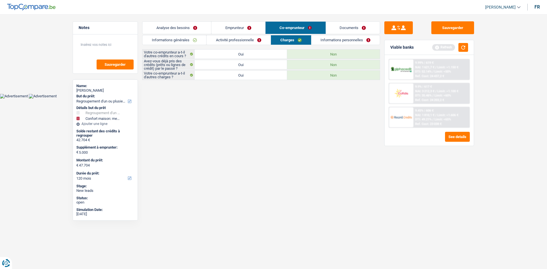
click at [236, 54] on label "Oui" at bounding box center [241, 54] width 93 height 9
click at [236, 54] on input "Oui" at bounding box center [241, 54] width 93 height 9
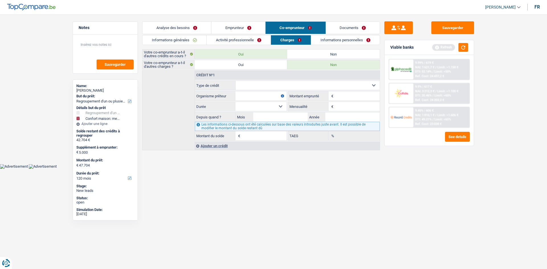
click at [308, 56] on label "Non" at bounding box center [333, 54] width 93 height 9
click at [308, 56] on input "Non" at bounding box center [333, 54] width 93 height 9
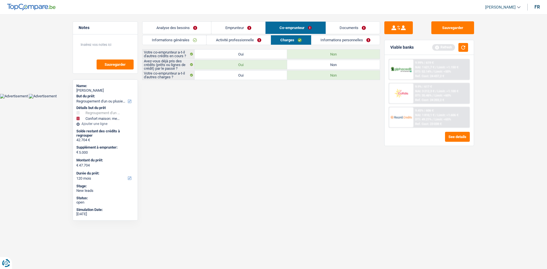
click at [264, 62] on label "Oui" at bounding box center [241, 64] width 93 height 9
click at [264, 62] on input "Oui" at bounding box center [241, 64] width 93 height 9
click at [264, 62] on label "Oui" at bounding box center [241, 64] width 93 height 9
click at [264, 62] on input "Oui" at bounding box center [241, 64] width 93 height 9
click at [330, 40] on link "Informations personnelles" at bounding box center [345, 39] width 69 height 9
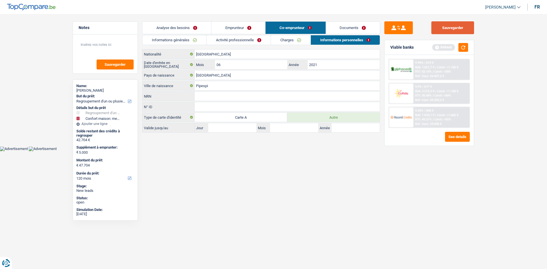
click at [433, 27] on button "Sauvegarder" at bounding box center [452, 27] width 43 height 13
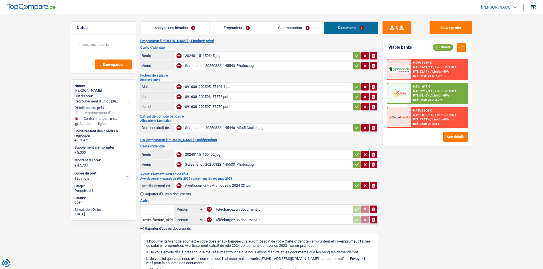
select select "refinancing"
select select "household"
select select "120"
click at [240, 127] on div "Screenshot_20250822_145446_M365 Copilot.jpg" at bounding box center [268, 128] width 166 height 9
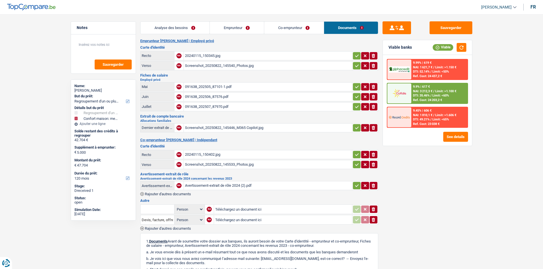
click at [195, 52] on div "20240115_150345.jpg" at bounding box center [268, 56] width 166 height 9
click at [196, 67] on div "Screenshot_20250822_145540_Photos.jpg" at bounding box center [268, 66] width 166 height 9
click at [190, 154] on div "20240115_150402.jpg" at bounding box center [268, 154] width 166 height 9
click at [207, 162] on div "Screenshot_20250822_145533_Photos.jpg" at bounding box center [268, 164] width 166 height 9
click at [206, 152] on div "20240115_150402.jpg" at bounding box center [268, 154] width 166 height 9
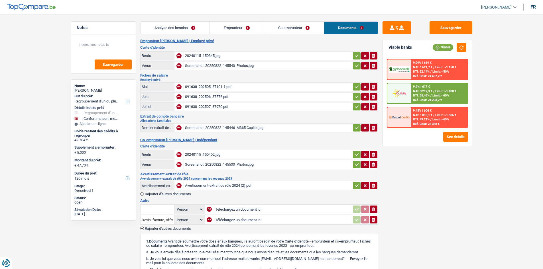
click at [235, 30] on link "Emprunteur" at bounding box center [237, 28] width 54 height 12
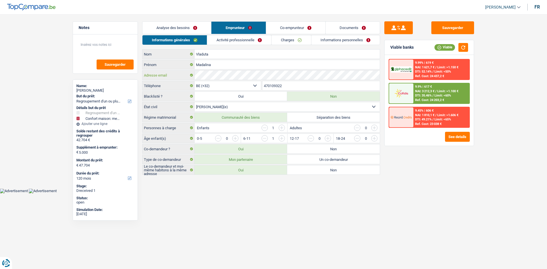
click at [166, 80] on div "Adresse email" at bounding box center [260, 75] width 237 height 9
click at [435, 29] on button "Sauvegarder" at bounding box center [452, 27] width 43 height 13
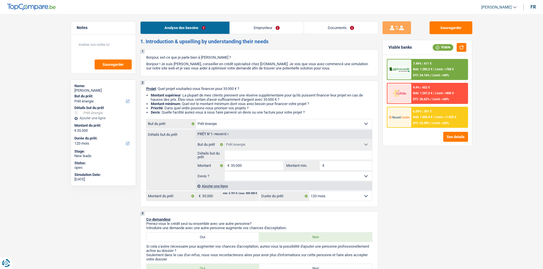
select select "energy"
select select "120"
select select "energy"
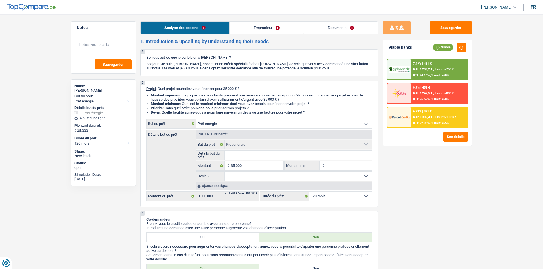
select select "120"
select select "unemployed"
select select "unemployment"
select select "ownerWithoutMortgage"
select select "energy"
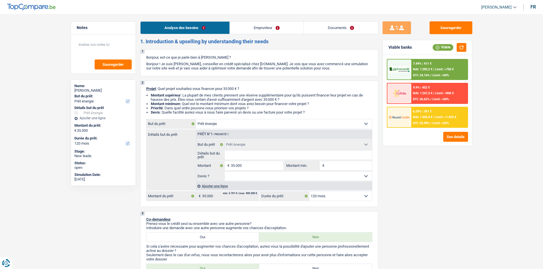
select select "energy"
select select "120"
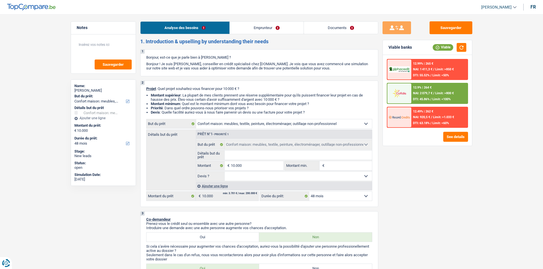
select select "household"
select select "48"
select select "household"
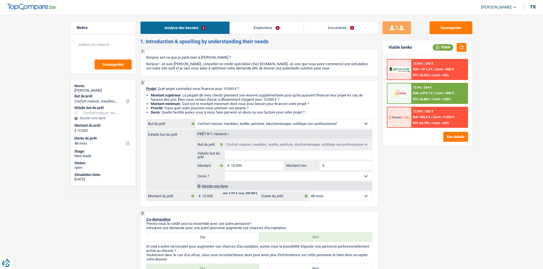
select select "48"
select select "mutuality"
select select "rentalIncome"
select select "mutualityIndemnity"
select select "familyAllowances"
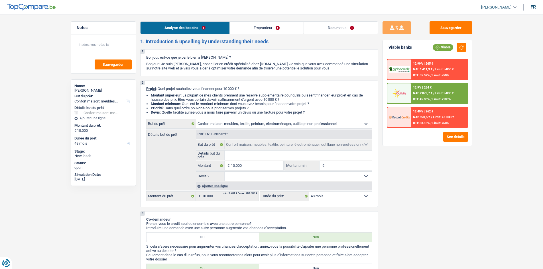
select select "alimony"
select select "rents"
select select "personalLoan"
select select "loanRepayment"
select select "84"
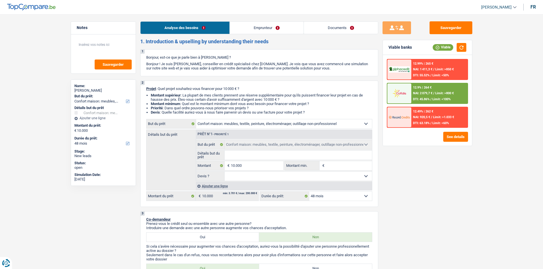
select select "household"
select select "48"
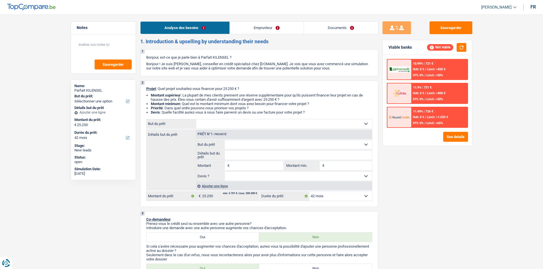
select select "42"
select select "publicEmployee"
select select "familyAllowances"
select select "netSalary"
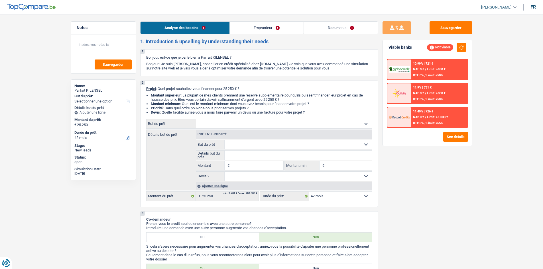
select select "mealVouchers"
select select "liveWithParents"
select select "42"
drag, startPoint x: 443, startPoint y: 24, endPoint x: 418, endPoint y: 24, distance: 24.2
click at [442, 24] on button "Sauvegarder" at bounding box center [450, 27] width 43 height 13
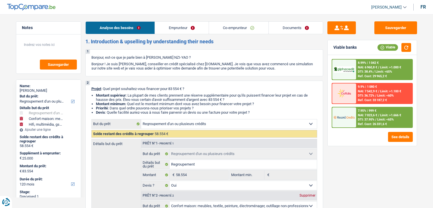
select select "refinancing"
select select "household"
select select "tech"
select select "120"
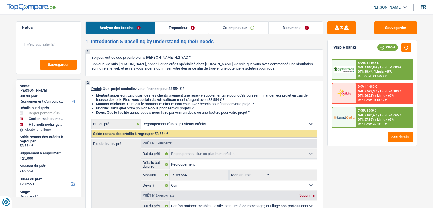
select select "refinancing"
select select "yes"
select select "household"
select select "yes"
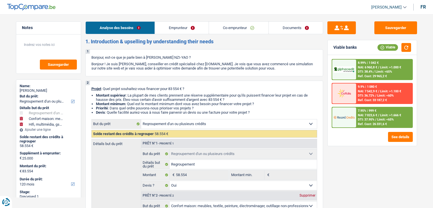
select select "tech"
select select "yes"
select select "120"
select select "privateEmployee"
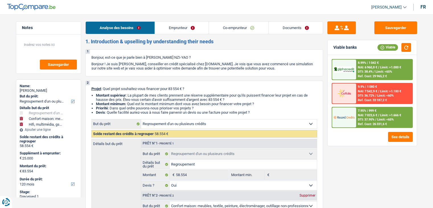
select select "familyAllowances"
select select "netSalary"
select select "mealVouchers"
select select "netSalary"
select select "mealVouchers"
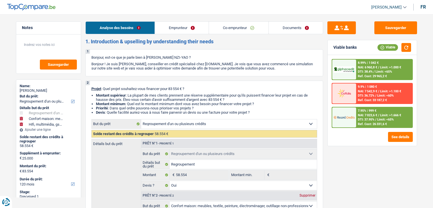
select select "ownerWithMortgage"
select select "mortgage"
select select "360"
select select "personalLoan"
select select "homeFurnishingOrRelocation"
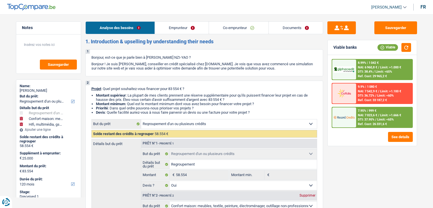
select select "84"
select select "carLoan"
select select "60"
select select "carLoan"
select select "84"
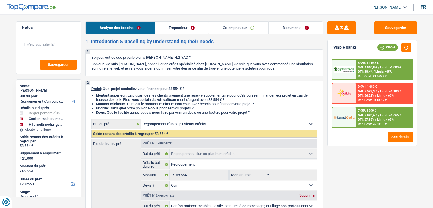
select select "refinancing"
select select "yes"
select select "household"
select select "yes"
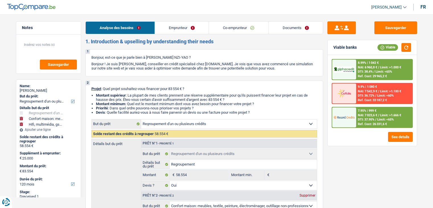
select select "tech"
select select "yes"
select select "120"
click at [291, 27] on link "Documents" at bounding box center [296, 28] width 54 height 12
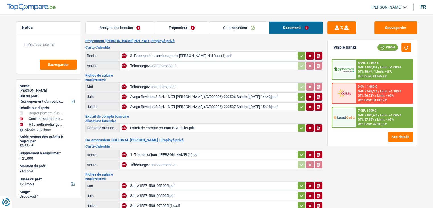
click at [166, 56] on div "3- Passeport Luxembourgeois [PERSON_NAME] N'zi-Yao (1).pdf" at bounding box center [213, 56] width 166 height 9
click at [147, 95] on div "Avega Revision S.à.r.l. - N 'Zi-[PERSON_NAME] (AV002006) 202506 Salaire [[DATE…" at bounding box center [213, 97] width 166 height 9
click at [154, 105] on div "Avega Revision S.à.r.l. - N 'Zi-[PERSON_NAME] (AV002006) 202507 Salaire [[DATE…" at bounding box center [213, 107] width 166 height 9
click at [160, 124] on div "Extrait de compte courant BGL juillet.pdf" at bounding box center [213, 128] width 166 height 9
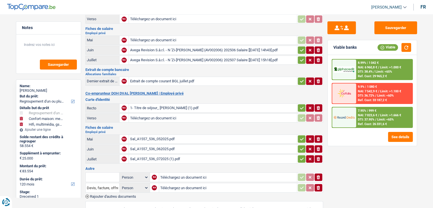
scroll to position [57, 0]
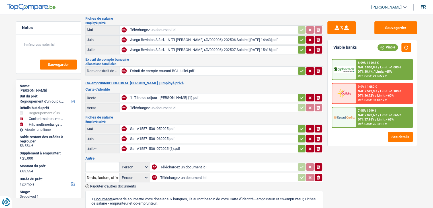
click at [161, 125] on div "Sal_A1557_536_052025.pdf" at bounding box center [213, 129] width 166 height 9
click at [146, 95] on div "1- Titre de séjour_ Yannick DOH (1).pdf" at bounding box center [213, 97] width 166 height 9
click at [153, 29] on input "Téléchargez un document ici" at bounding box center [213, 30] width 166 height 9
click at [200, 39] on div "Avega Revision S.à.r.l. - N 'Zi-[PERSON_NAME] (AV002006) 202506 Salaire [[DATE…" at bounding box center [213, 40] width 166 height 9
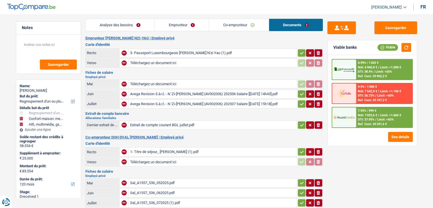
scroll to position [0, 0]
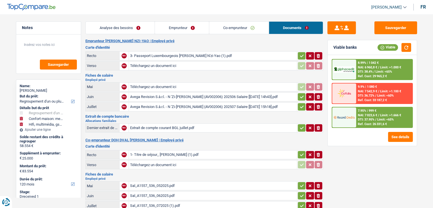
click at [155, 55] on div "3- Passeport Luxembourgeois [PERSON_NAME] N'zi-Yao (1).pdf" at bounding box center [213, 56] width 166 height 9
click at [178, 29] on link "Emprunteur" at bounding box center [182, 28] width 54 height 12
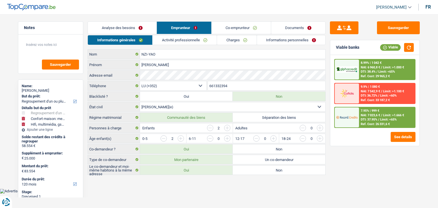
click at [284, 38] on link "Informations personnelles" at bounding box center [291, 39] width 69 height 9
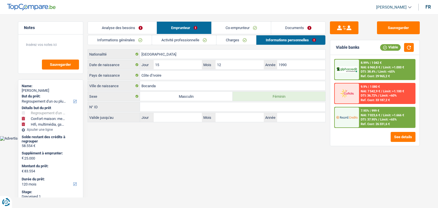
click at [301, 29] on link "Documents" at bounding box center [298, 28] width 54 height 12
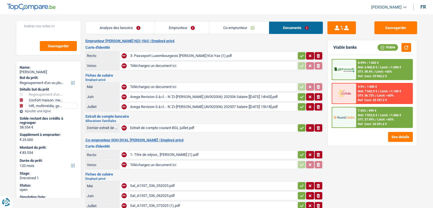
scroll to position [28, 0]
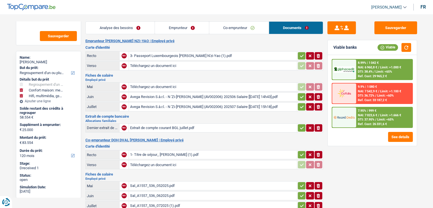
click at [166, 54] on div "3- Passeport Luxembourgeois [PERSON_NAME] N'zi-Yao (1).pdf" at bounding box center [213, 56] width 166 height 9
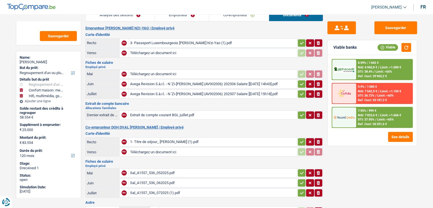
scroll to position [0, 0]
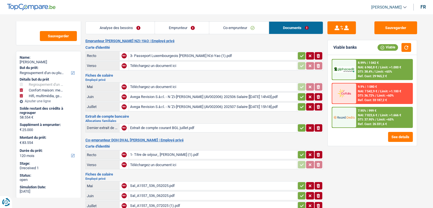
click at [144, 56] on div "3- Passeport Luxembourgeois [PERSON_NAME] N'zi-Yao (1).pdf" at bounding box center [213, 56] width 166 height 9
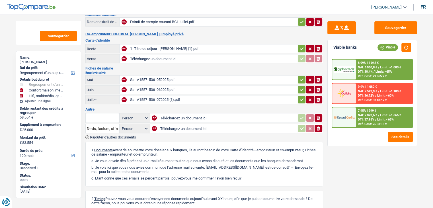
scroll to position [106, 0]
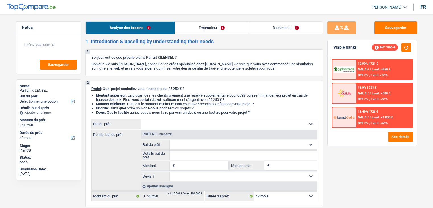
select select "42"
select select "publicEmployee"
select select "familyAllowances"
select select "netSalary"
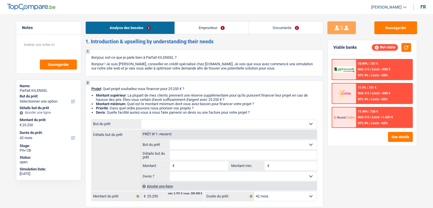
select select "mealVouchers"
select select "liveWithParents"
select select "42"
drag, startPoint x: 0, startPoint y: 0, endPoint x: 288, endPoint y: 24, distance: 288.8
click at [288, 24] on link "Documents" at bounding box center [286, 28] width 74 height 12
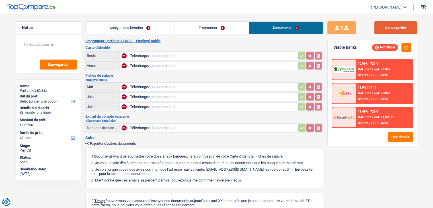
click at [389, 23] on button "Sauvegarder" at bounding box center [396, 27] width 43 height 13
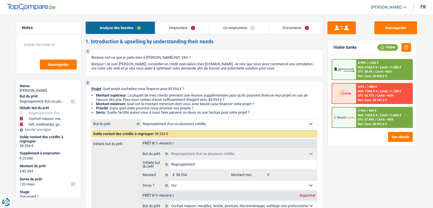
select select "refinancing"
select select "household"
select select "tech"
select select "120"
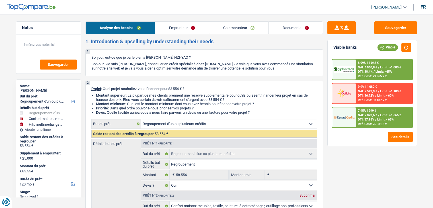
select select "refinancing"
select select "yes"
select select "household"
select select "yes"
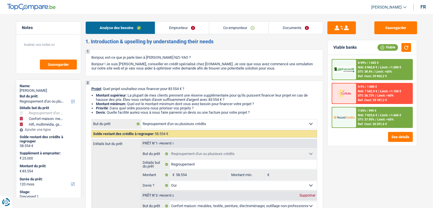
select select "tech"
select select "yes"
select select "120"
select select "privateEmployee"
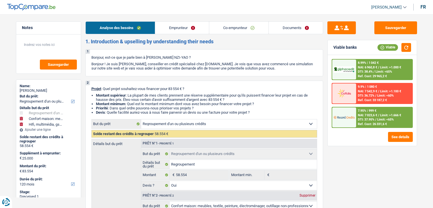
select select "familyAllowances"
select select "netSalary"
select select "mealVouchers"
select select "netSalary"
select select "mealVouchers"
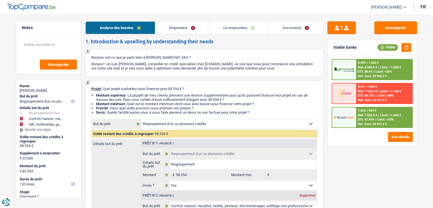
select select "ownerWithMortgage"
select select "mortgage"
select select "360"
select select "personalLoan"
select select "homeFurnishingOrRelocation"
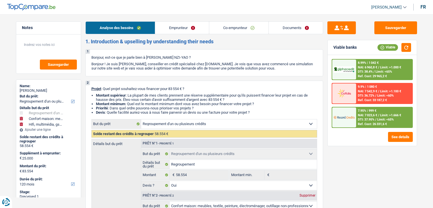
select select "84"
select select "carLoan"
select select "60"
select select "carLoan"
select select "84"
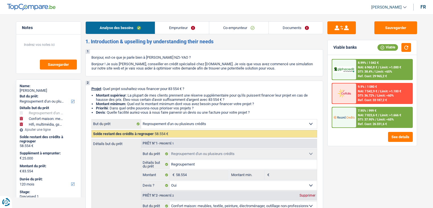
select select "refinancing"
select select "yes"
select select "household"
select select "yes"
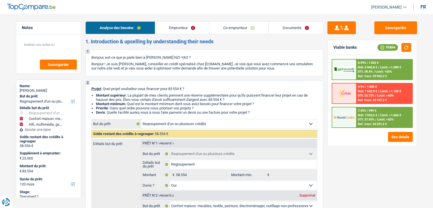
select select "tech"
select select "yes"
select select "120"
click at [286, 26] on link "Documents" at bounding box center [296, 28] width 54 height 12
select select "refinancing"
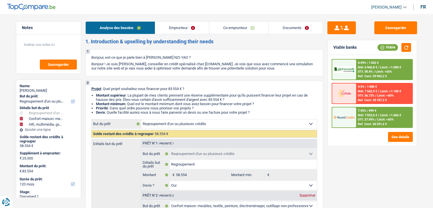
select select "refinancing"
select select "household"
select select "tech"
select select "120"
select select "refinancing"
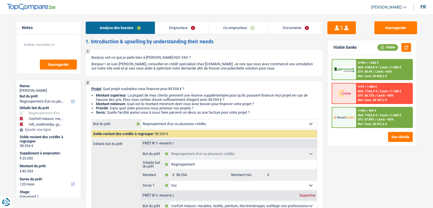
select select "refinancing"
select select "yes"
select select "household"
select select "yes"
select select "tech"
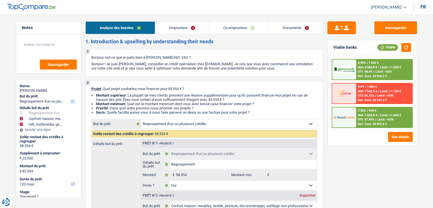
select select "yes"
select select "120"
select select "privateEmployee"
select select "familyAllowances"
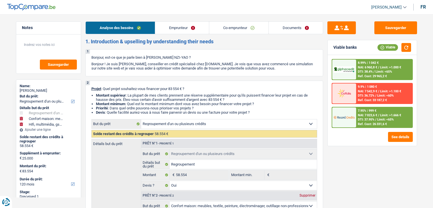
select select "netSalary"
select select "mealVouchers"
select select "netSalary"
select select "mealVouchers"
select select "ownerWithMortgage"
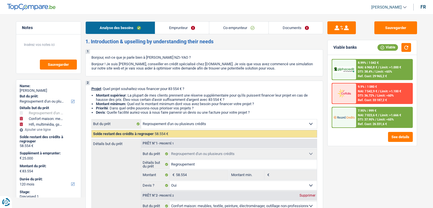
select select "mortgage"
select select "360"
select select "personalLoan"
select select "homeFurnishingOrRelocation"
select select "84"
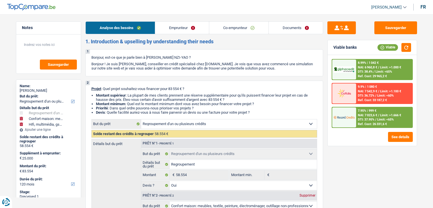
select select "carLoan"
select select "60"
select select "carLoan"
select select "84"
select select "refinancing"
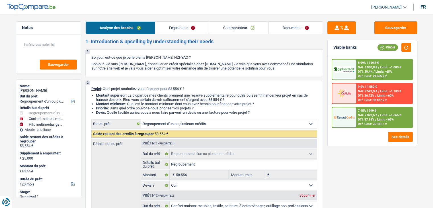
select select "refinancing"
select select "yes"
select select "household"
select select "yes"
select select "tech"
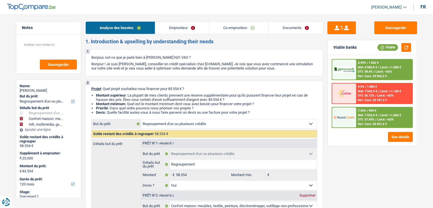
select select "yes"
select select "120"
click at [293, 28] on link "Documents" at bounding box center [296, 28] width 54 height 12
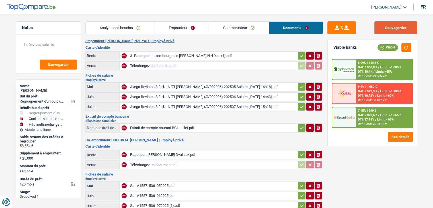
drag, startPoint x: 391, startPoint y: 25, endPoint x: 366, endPoint y: 17, distance: 26.0
click at [391, 25] on button "Sauvegarder" at bounding box center [396, 27] width 43 height 13
